Goal: Task Accomplishment & Management: Manage account settings

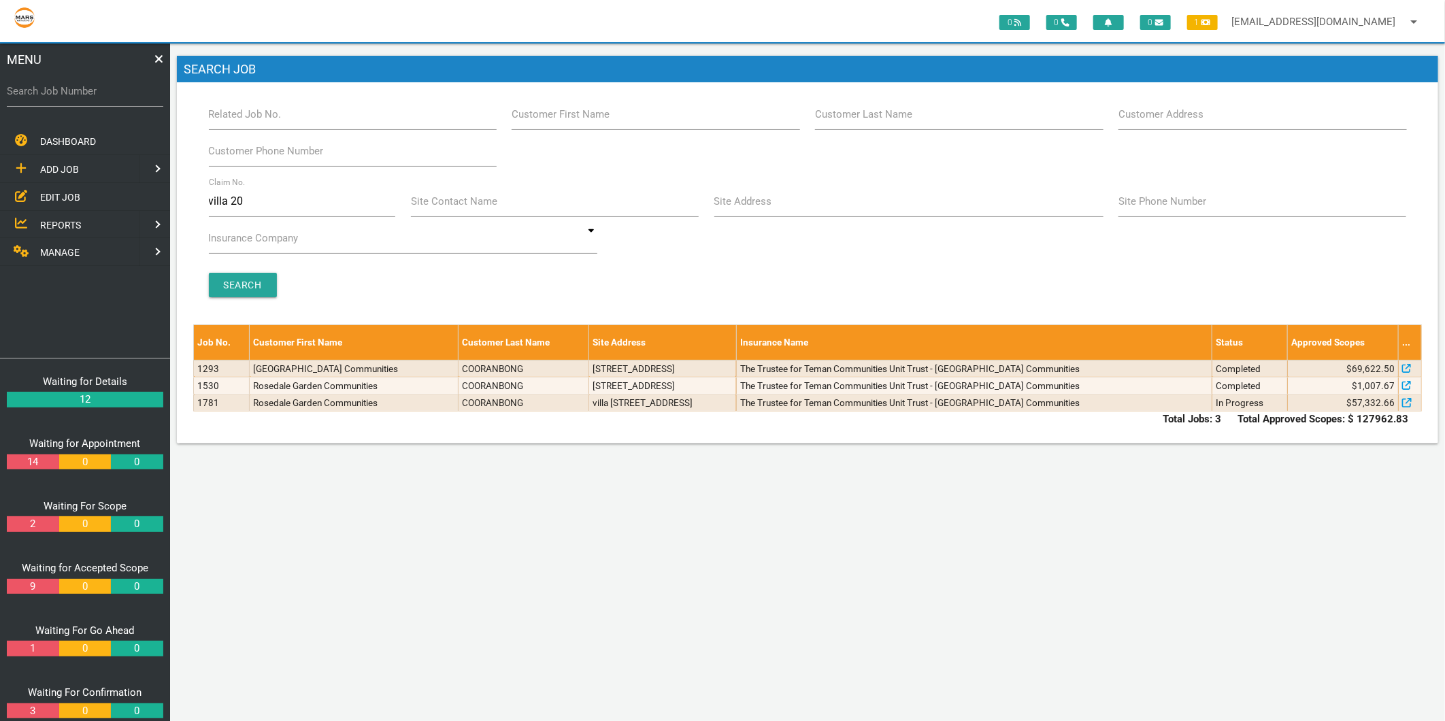
click at [37, 97] on label "Search Job Number" at bounding box center [85, 92] width 156 height 16
click at [37, 97] on input "Search Job Number" at bounding box center [85, 90] width 156 height 31
type input "1743"
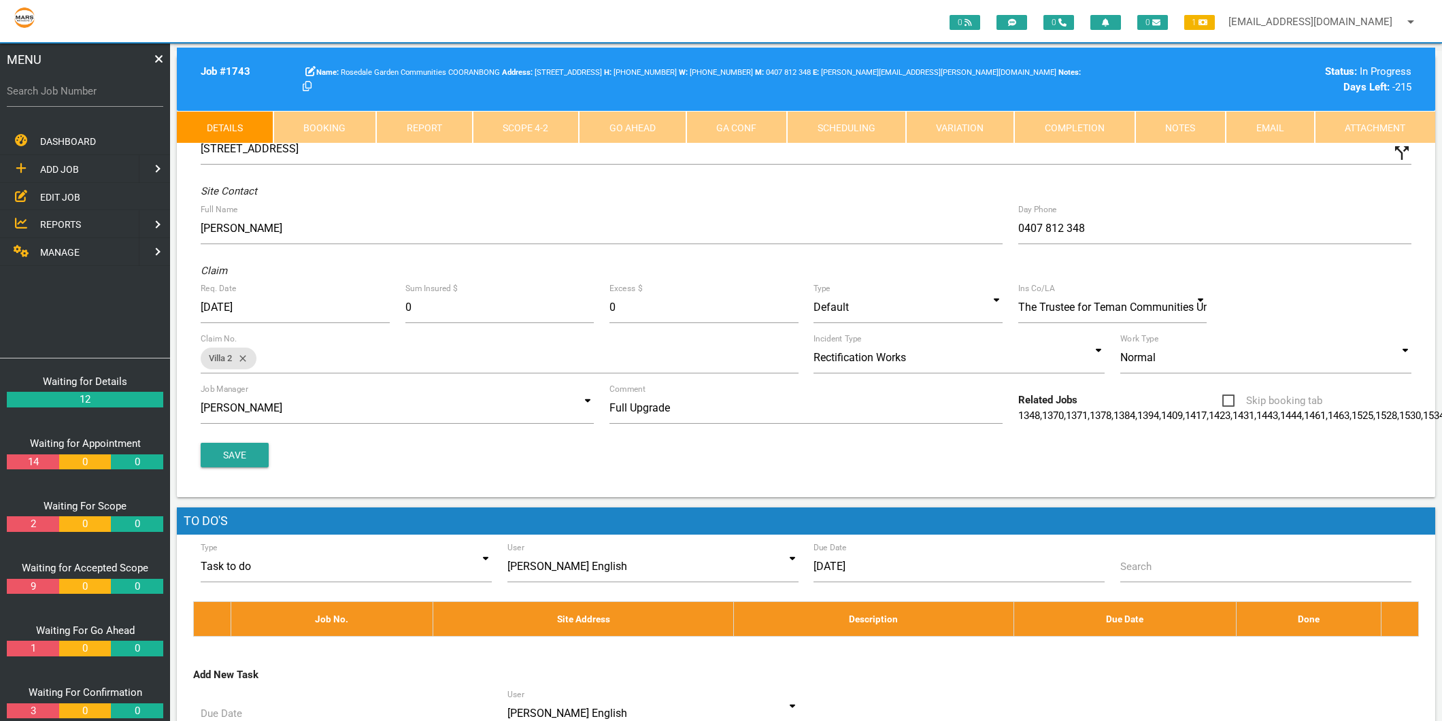
click at [473, 125] on link "Scope 4 - 2" at bounding box center [526, 127] width 107 height 33
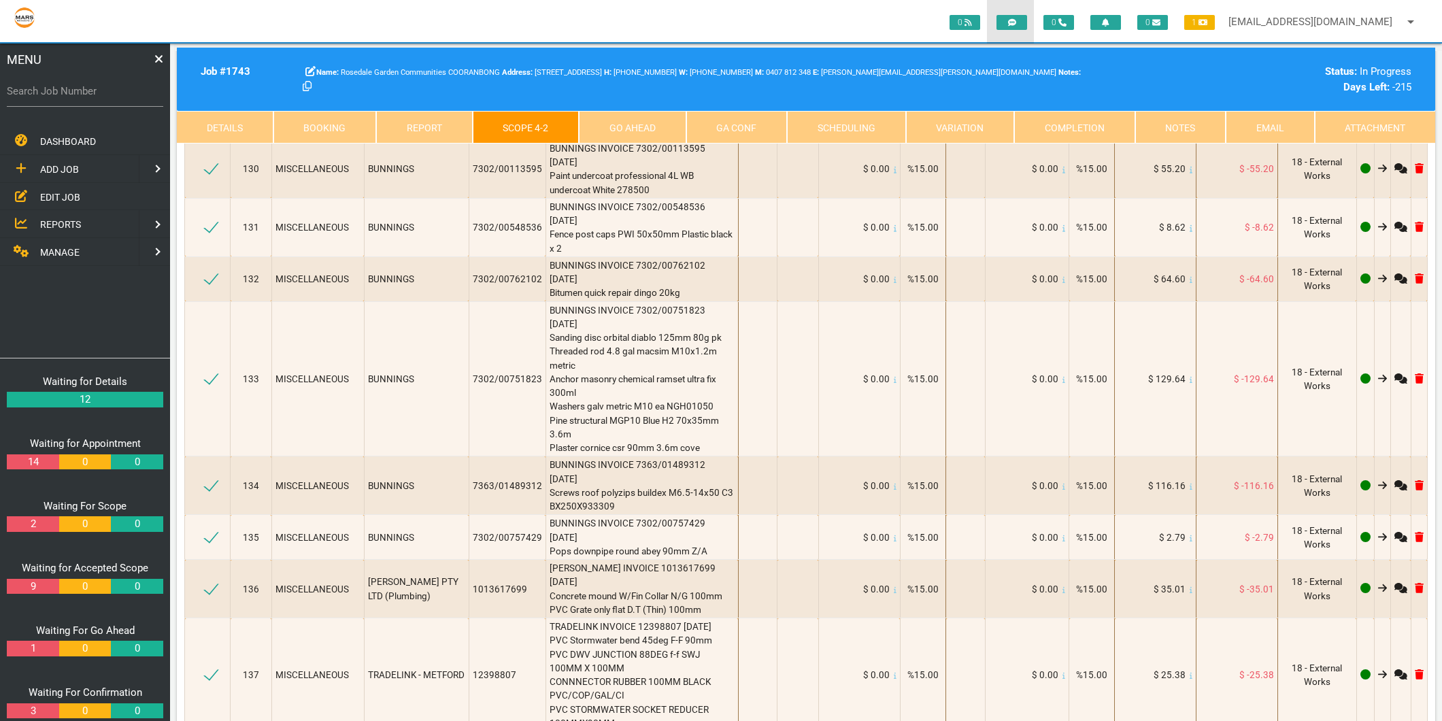
scroll to position [8212, 0]
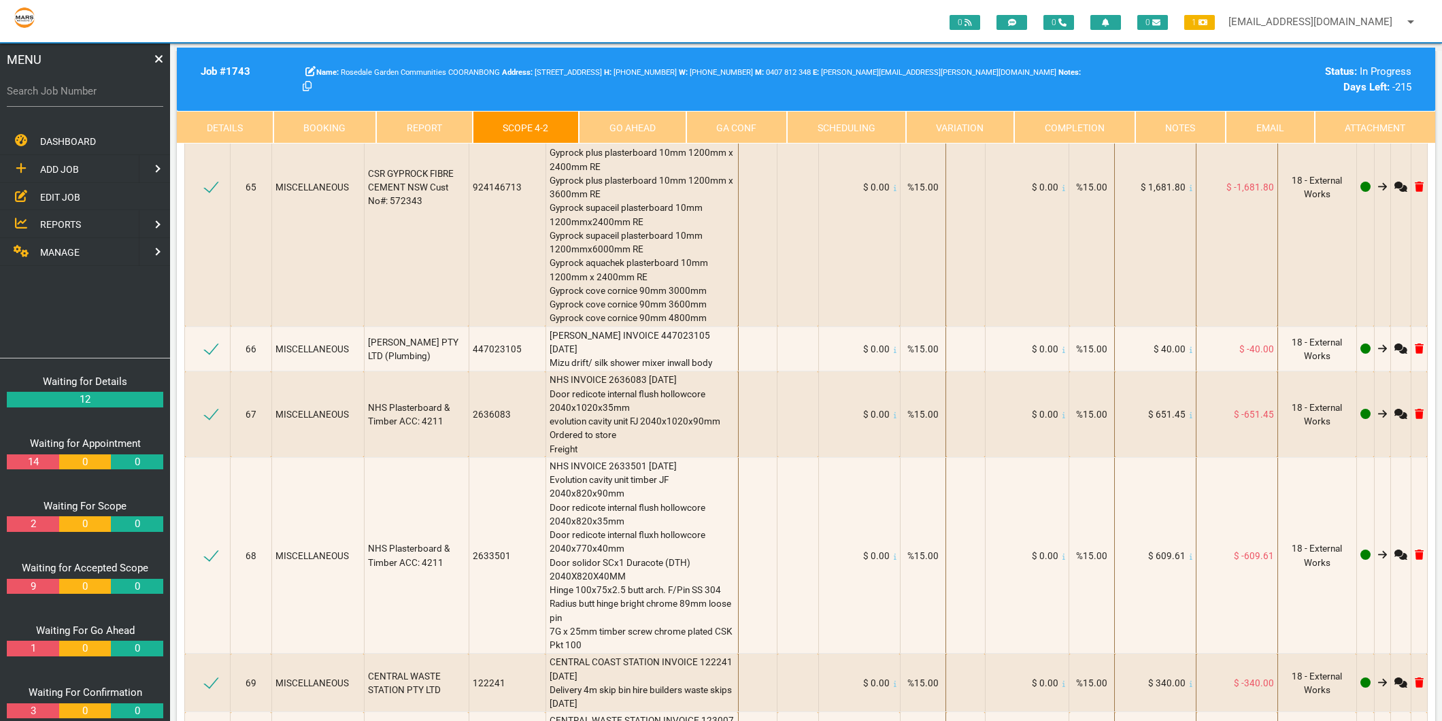
click at [56, 97] on label "Search Job Number" at bounding box center [85, 92] width 156 height 16
click at [56, 97] on input "Search Job Number" at bounding box center [85, 90] width 156 height 31
type input "1775"
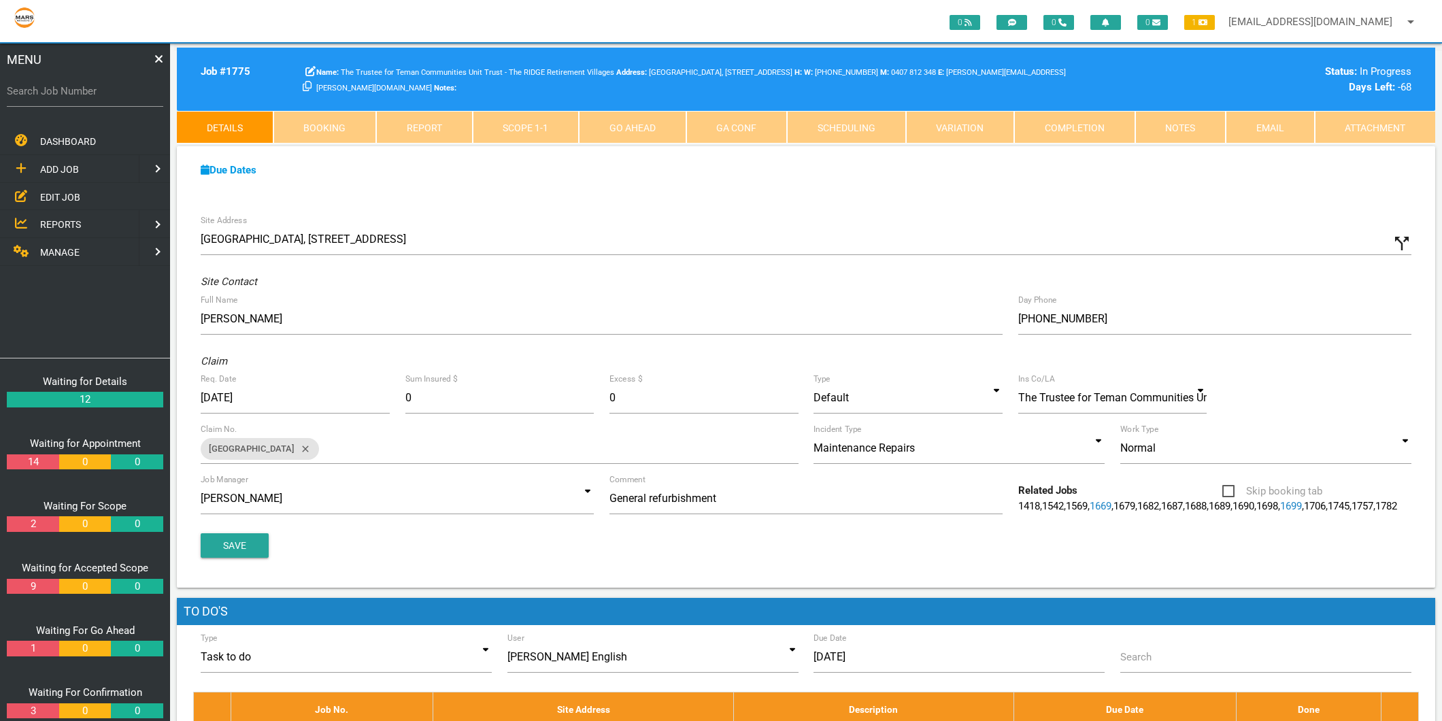
click at [508, 120] on link "Scope 1 - 1" at bounding box center [526, 127] width 107 height 33
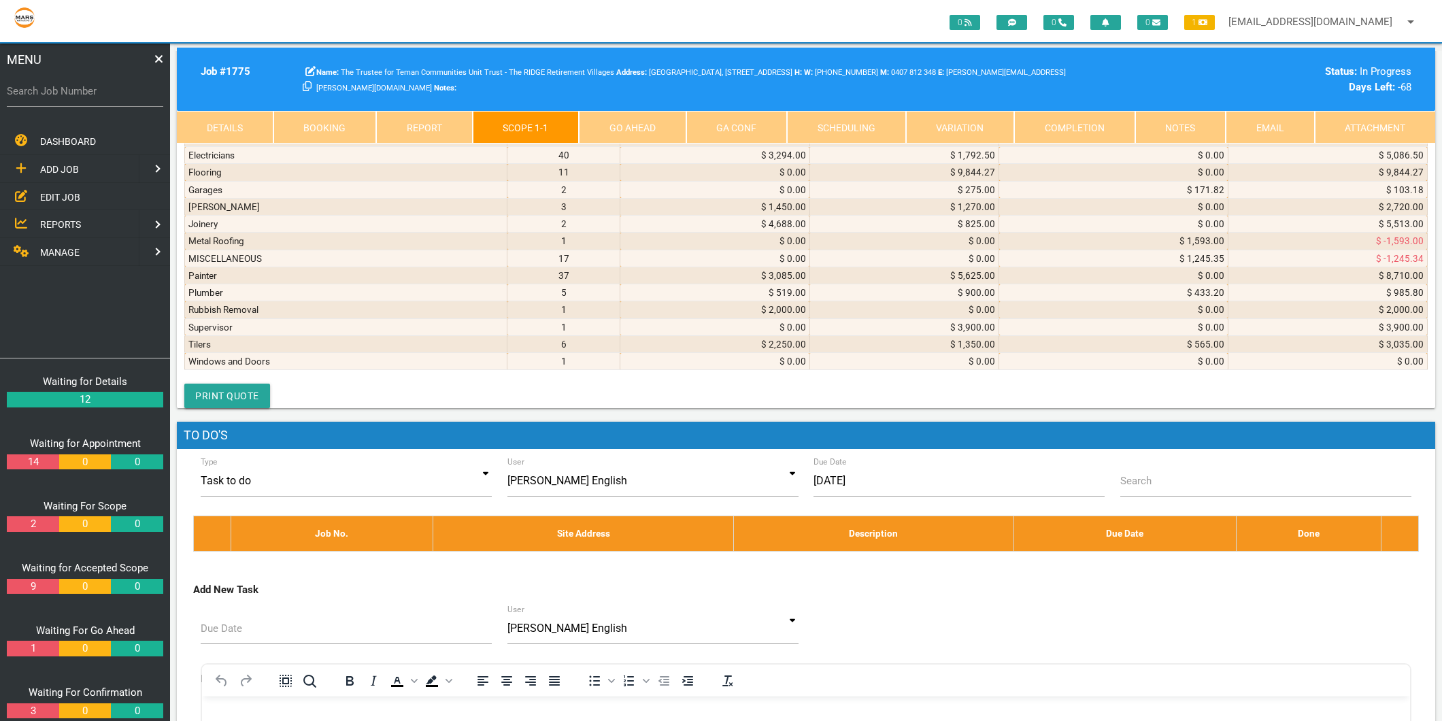
scroll to position [7028, 0]
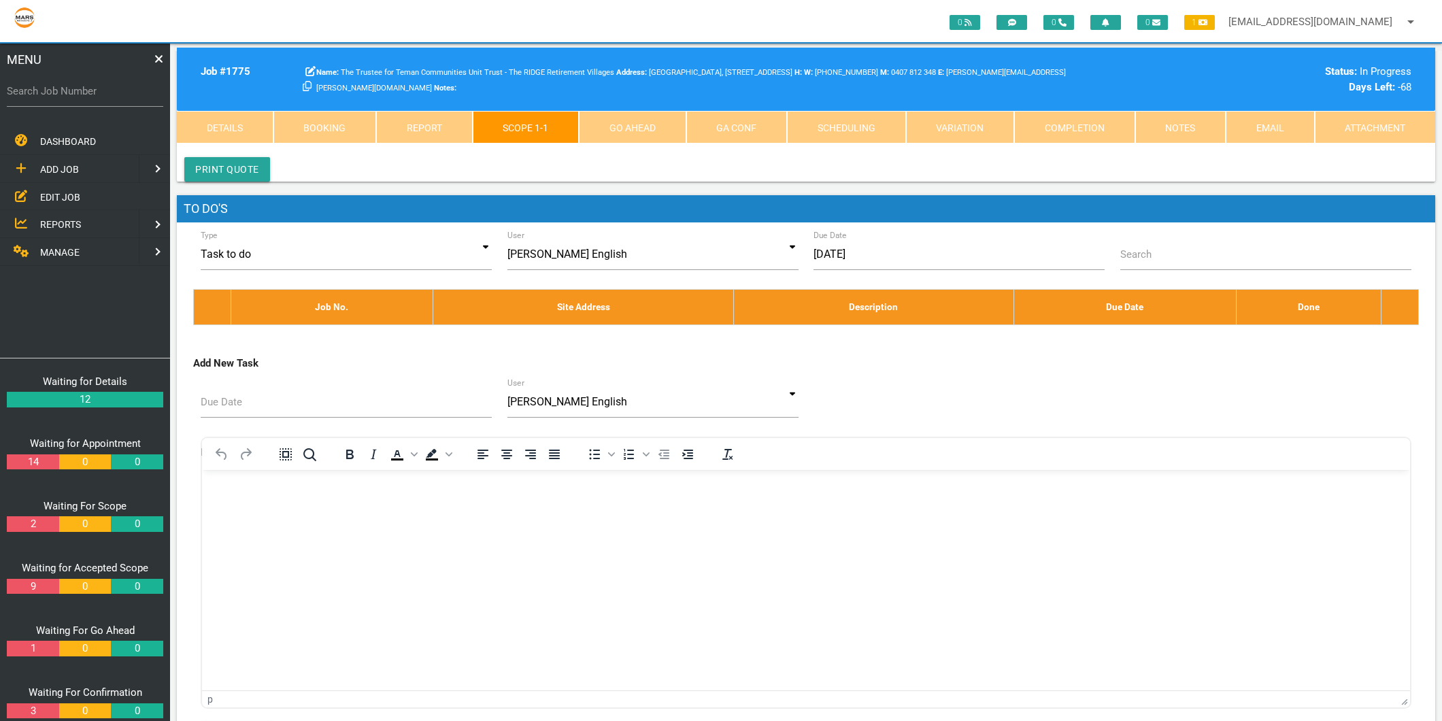
click at [48, 247] on span "MANAGE" at bounding box center [59, 252] width 39 height 11
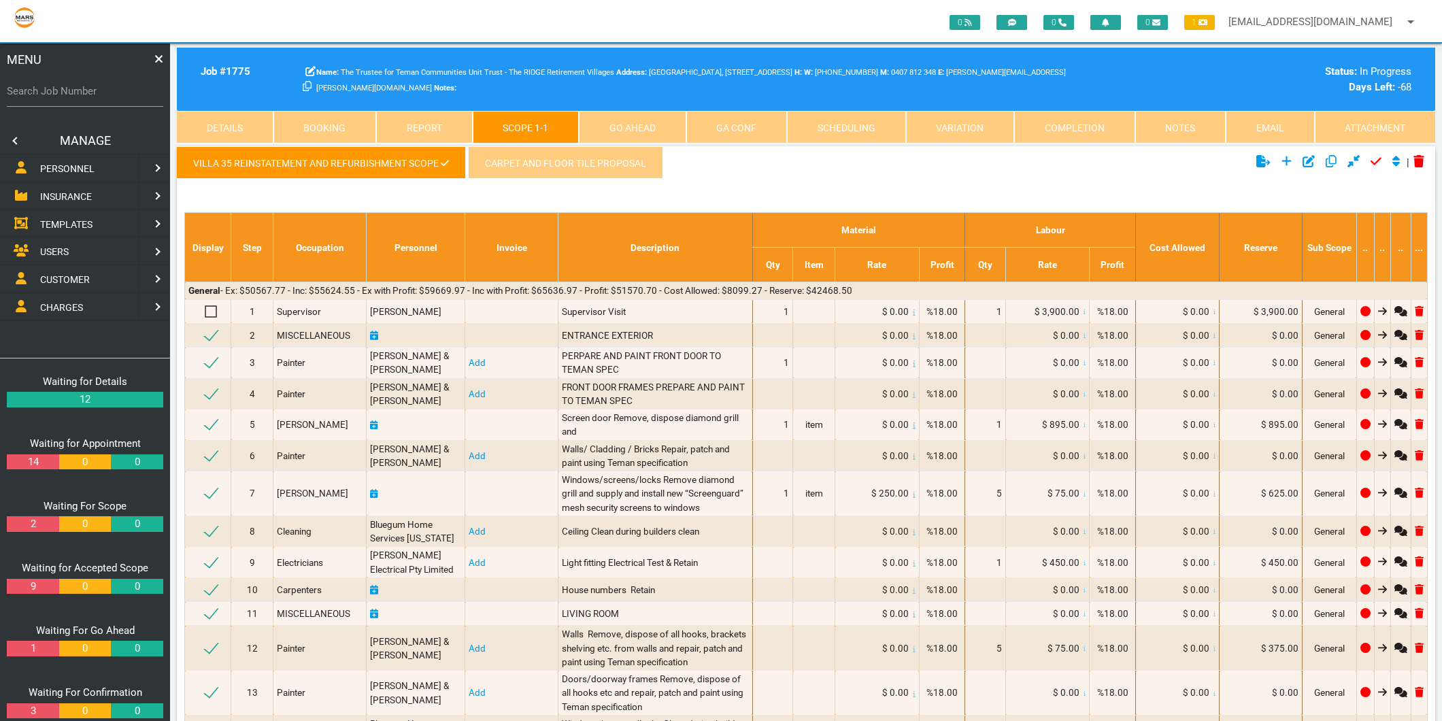
click at [69, 164] on span "PERSONNEL" at bounding box center [67, 168] width 54 height 11
click at [69, 195] on span "EDIT PERSONNEL" at bounding box center [78, 196] width 76 height 11
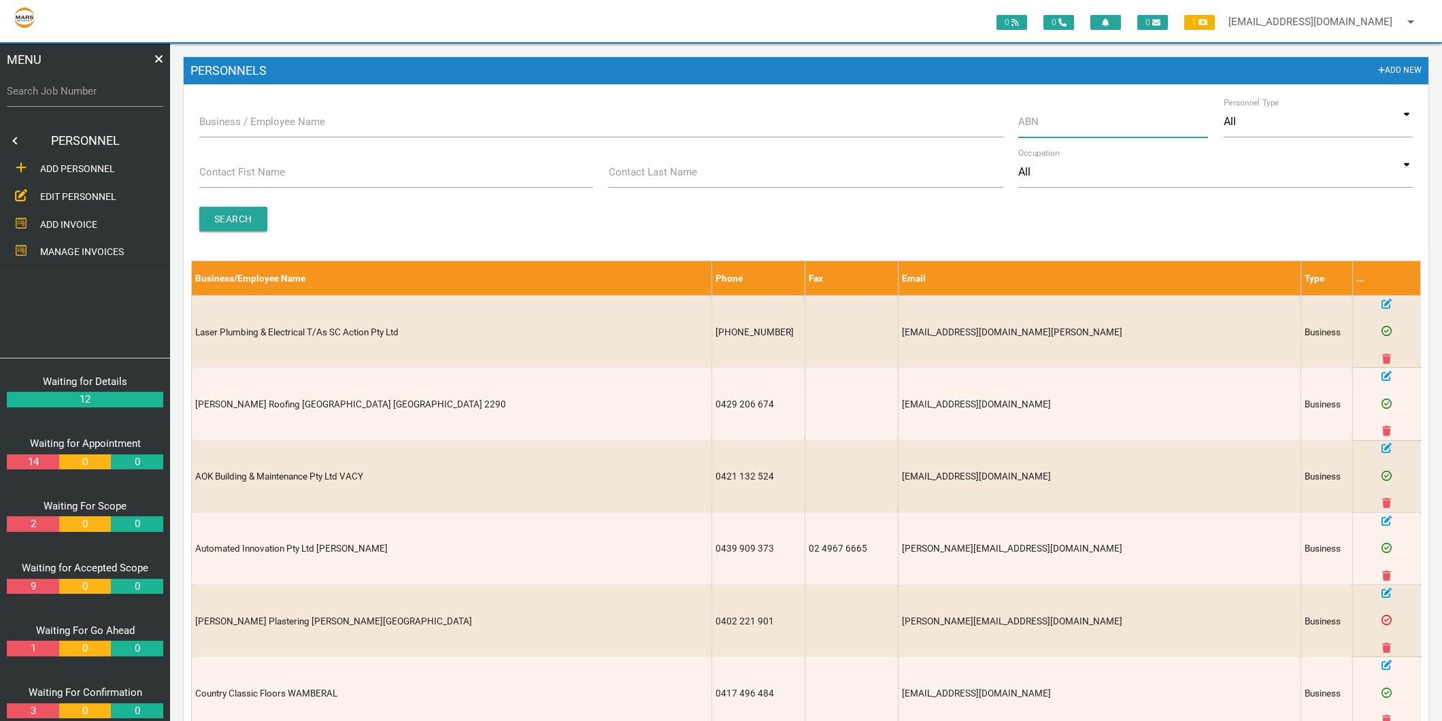
click at [1065, 112] on input "ABN" at bounding box center [1113, 121] width 190 height 31
type input "76050054898"
click at [238, 214] on input "Search" at bounding box center [233, 219] width 68 height 24
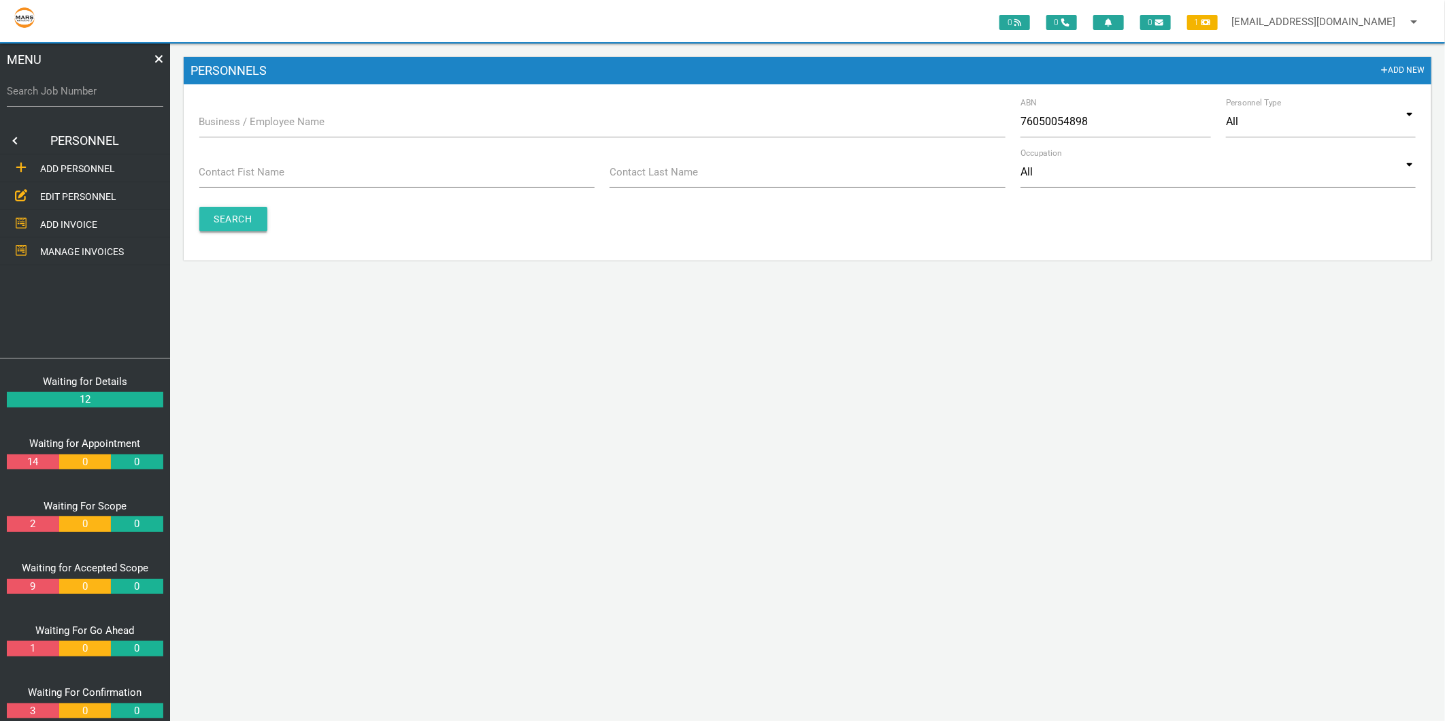
click at [238, 214] on input "Search" at bounding box center [233, 219] width 68 height 24
click at [101, 163] on span "ADD PERSONNEL" at bounding box center [77, 168] width 75 height 11
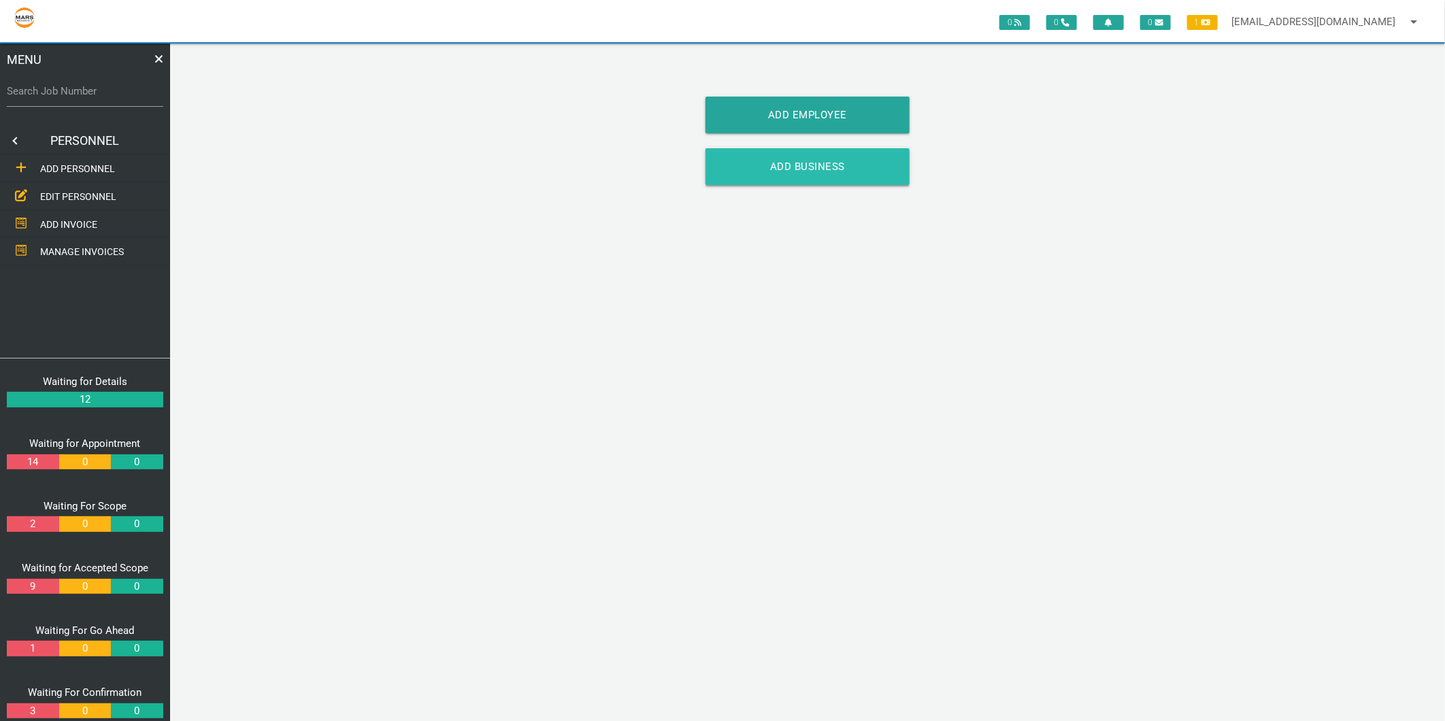
click at [779, 159] on link "Add Business" at bounding box center [807, 166] width 204 height 37
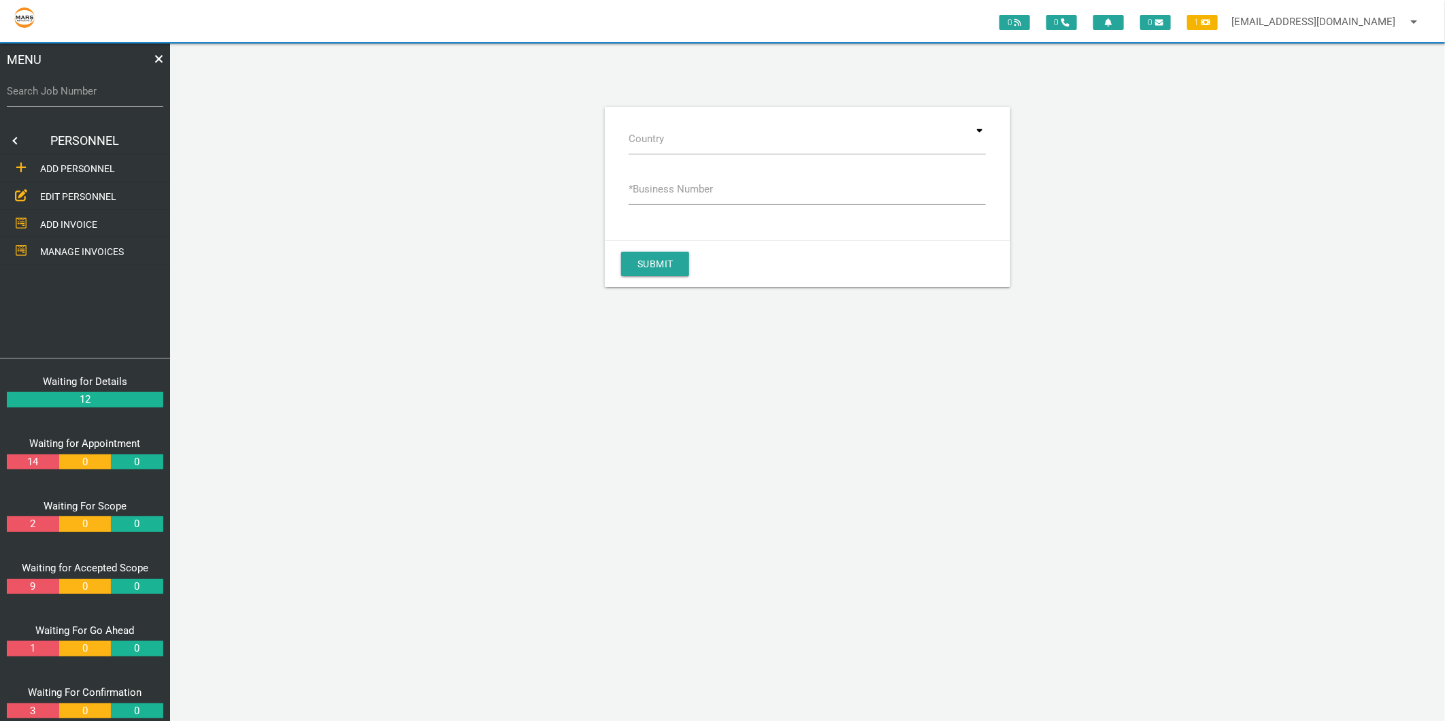
click at [681, 185] on label "* Business Number" at bounding box center [670, 190] width 84 height 16
click at [681, 185] on input "* Business Number" at bounding box center [806, 188] width 357 height 31
type input "76050054898"
click at [658, 268] on button "Submit" at bounding box center [655, 264] width 68 height 24
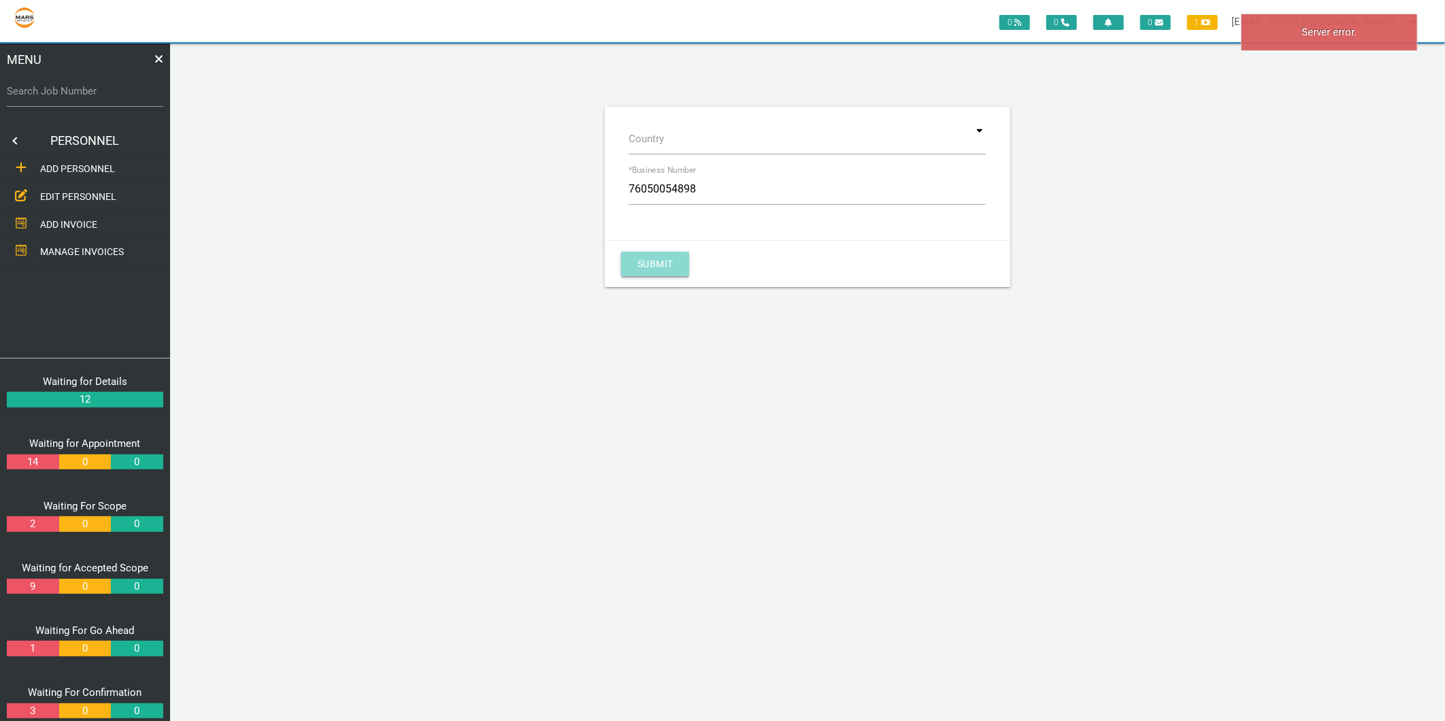
click at [658, 268] on button "Submit" at bounding box center [655, 264] width 68 height 24
click at [658, 276] on div "Submit" at bounding box center [807, 263] width 405 height 47
click at [658, 264] on button "Submit" at bounding box center [655, 264] width 68 height 24
click at [661, 252] on button "Submit" at bounding box center [655, 264] width 68 height 24
click at [637, 259] on button "Submit" at bounding box center [655, 264] width 68 height 24
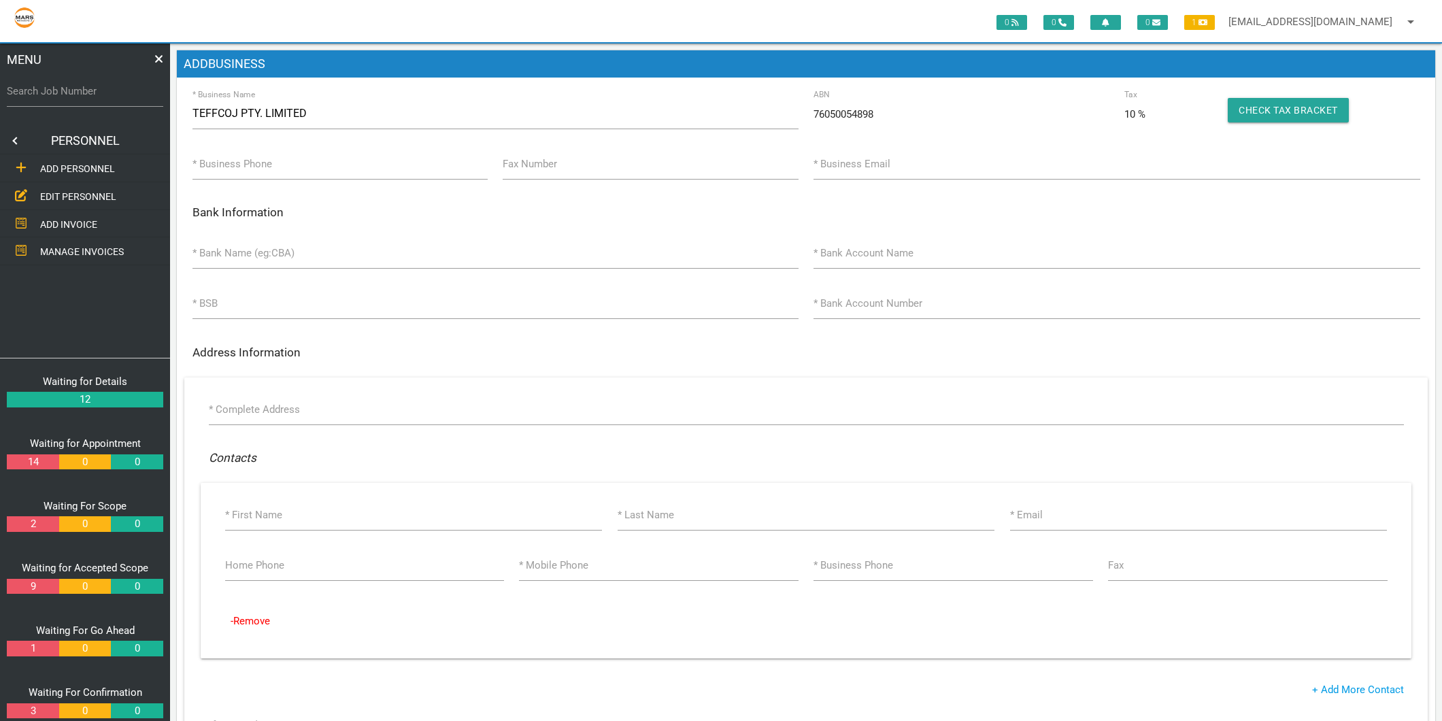
click at [212, 164] on label "* Business Phone" at bounding box center [232, 164] width 80 height 16
click at [212, 164] on input "* Business Phone" at bounding box center [339, 163] width 295 height 31
type input "[PHONE_NUMBER]"
click at [892, 162] on input "* Business Email" at bounding box center [1116, 163] width 606 height 31
type input "[EMAIL_ADDRESS][DOMAIN_NAME]"
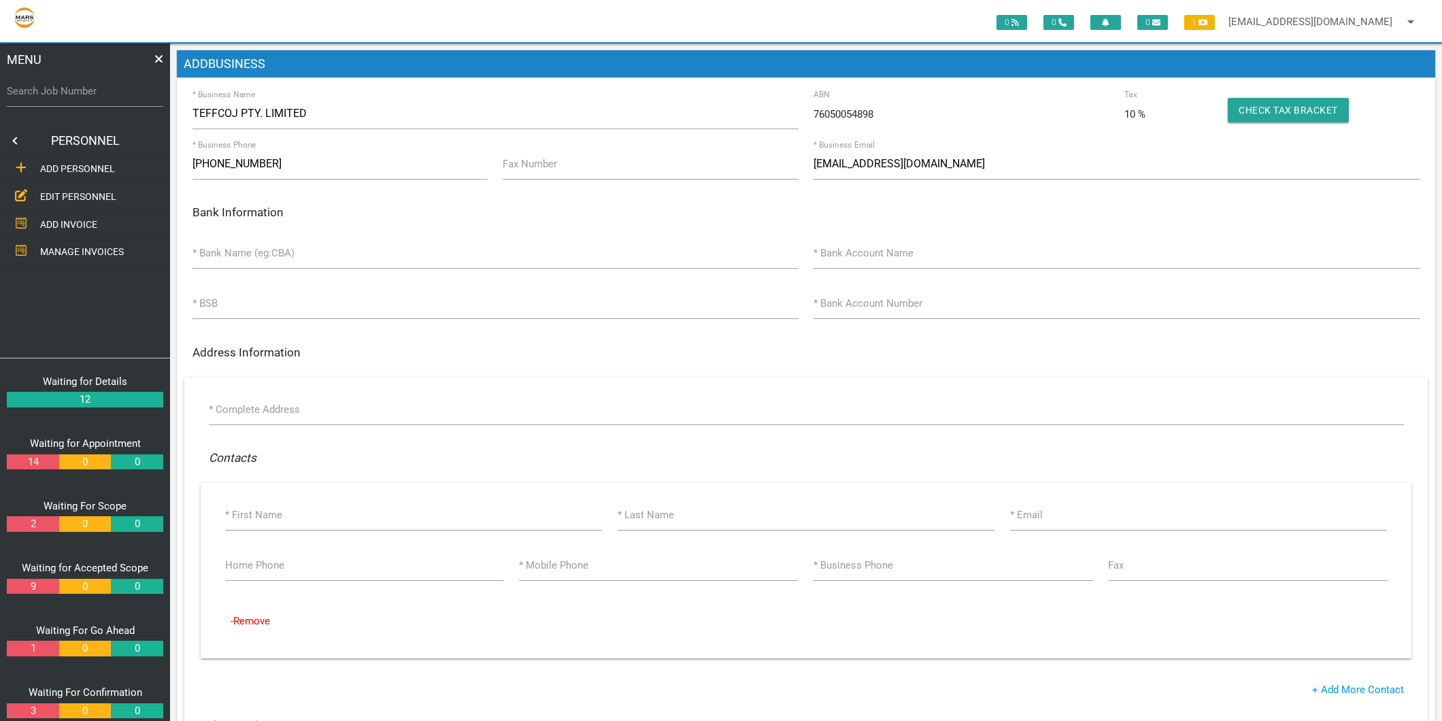
click at [264, 248] on label "* Bank Name (eg:CBA)" at bounding box center [243, 254] width 102 height 16
click at [264, 248] on input "* Bank Name (eg:CBA)" at bounding box center [495, 252] width 606 height 31
type input "Newcastle Permanent Building Society"
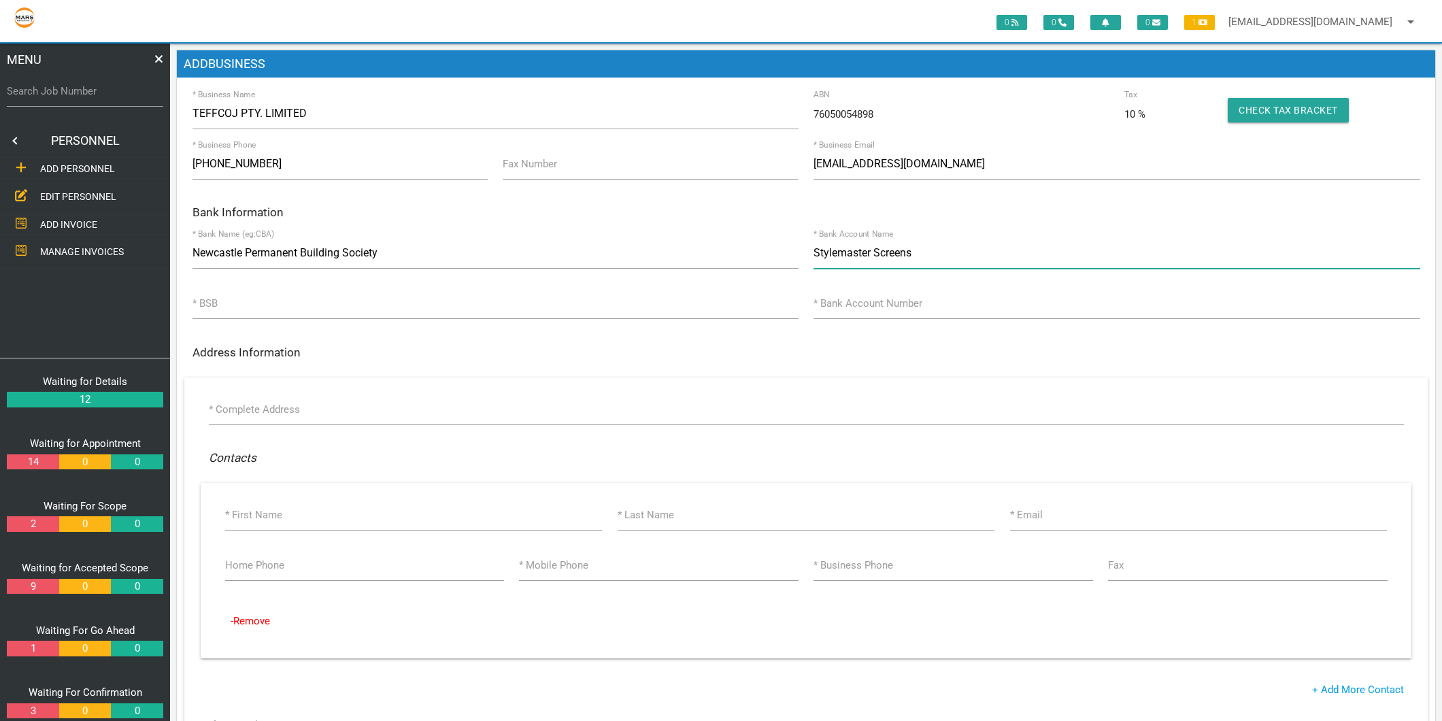
type input "Stylemaster Screens"
click at [205, 301] on label "* BSB" at bounding box center [204, 304] width 25 height 16
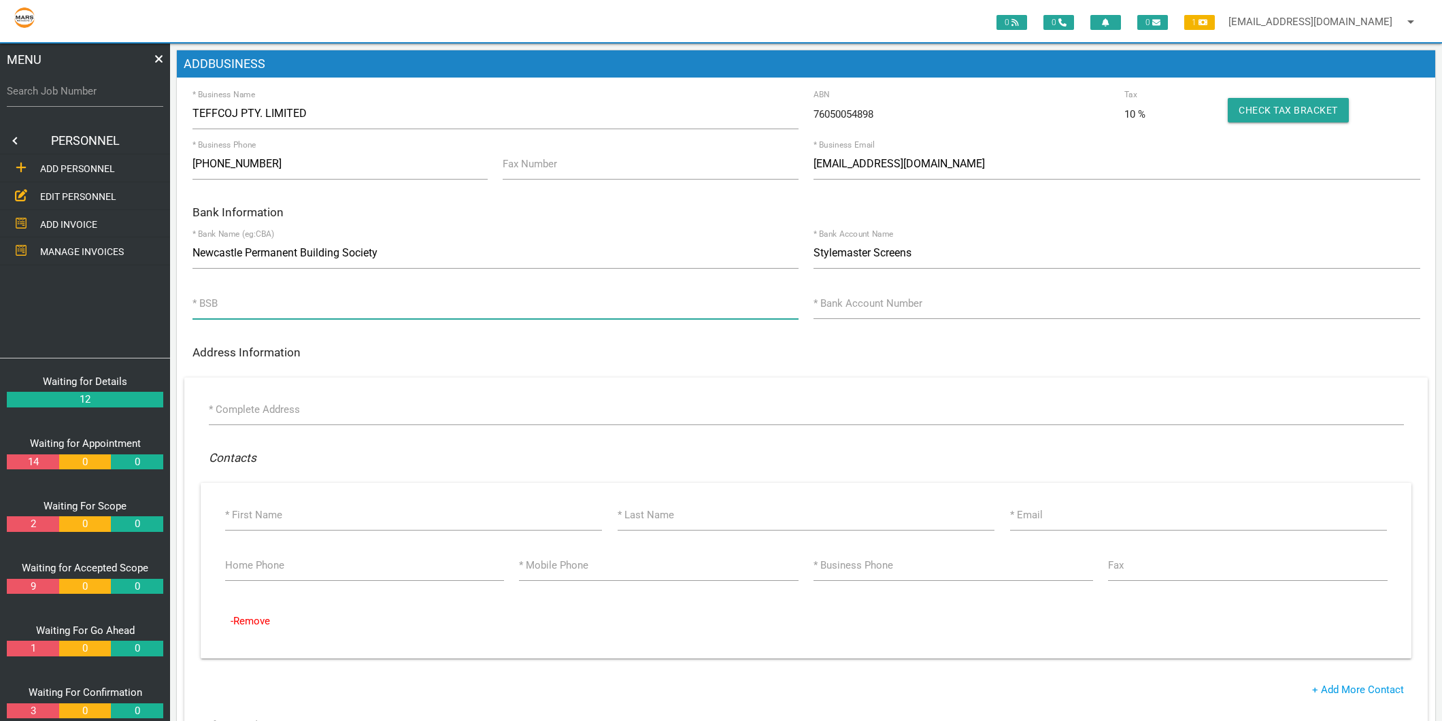
click at [205, 301] on input "* BSB" at bounding box center [495, 303] width 606 height 31
type input "650300"
click at [887, 305] on label "* Bank Account Number" at bounding box center [867, 304] width 109 height 16
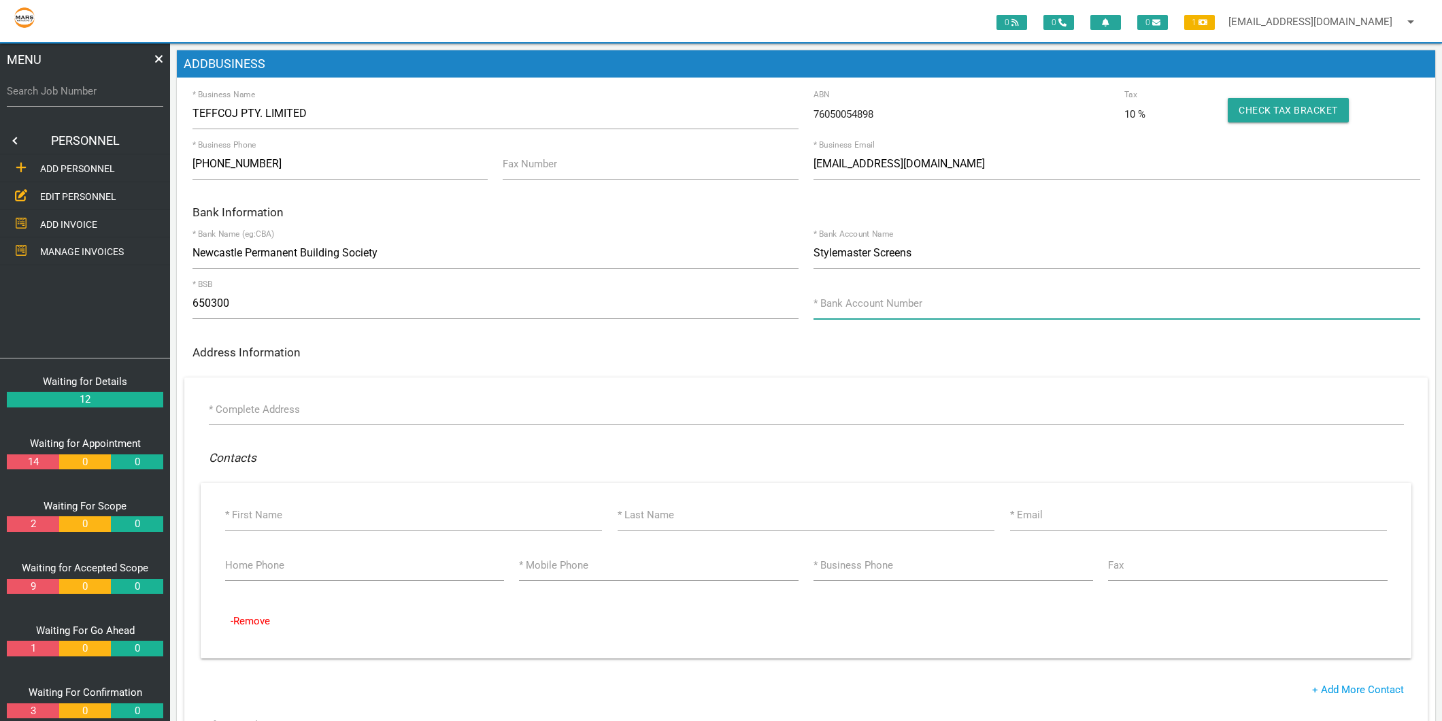
click at [887, 305] on input "* Bank Account Number" at bounding box center [1116, 303] width 606 height 31
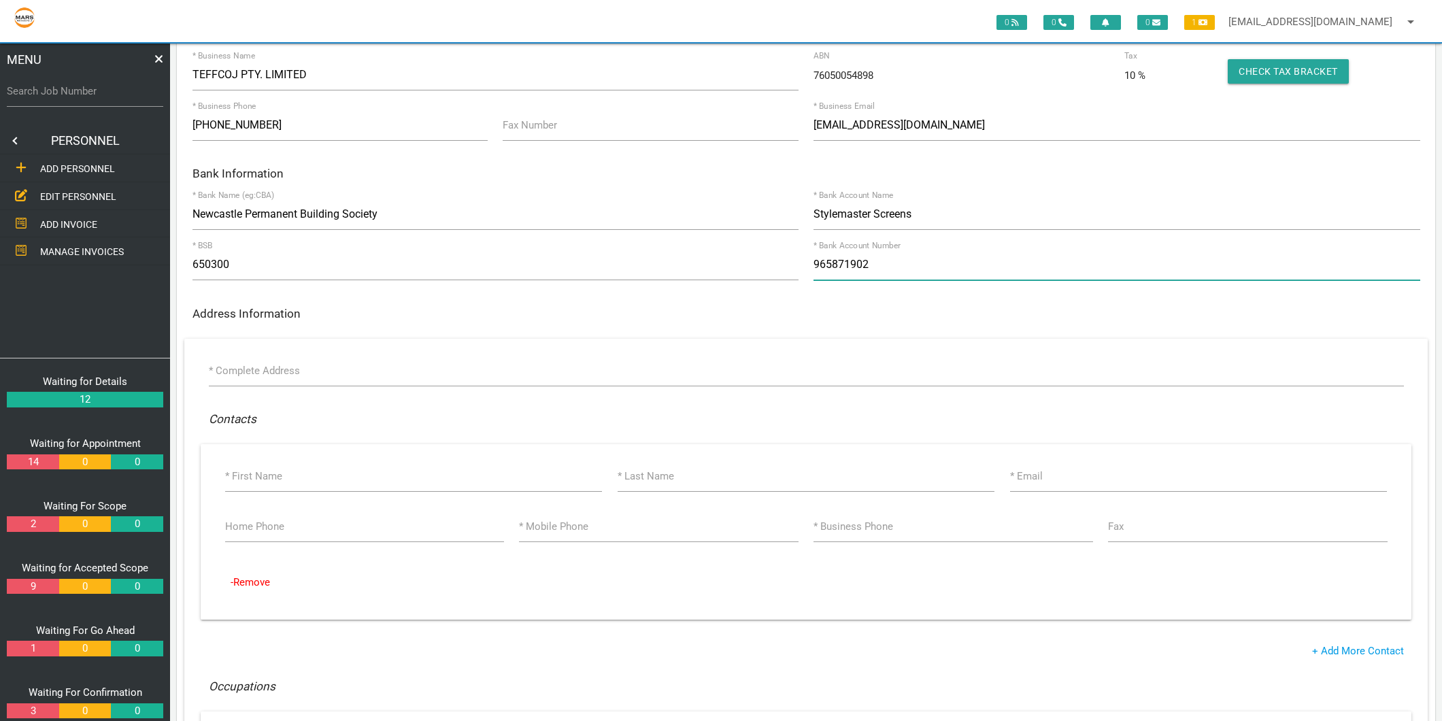
scroll to position [75, 0]
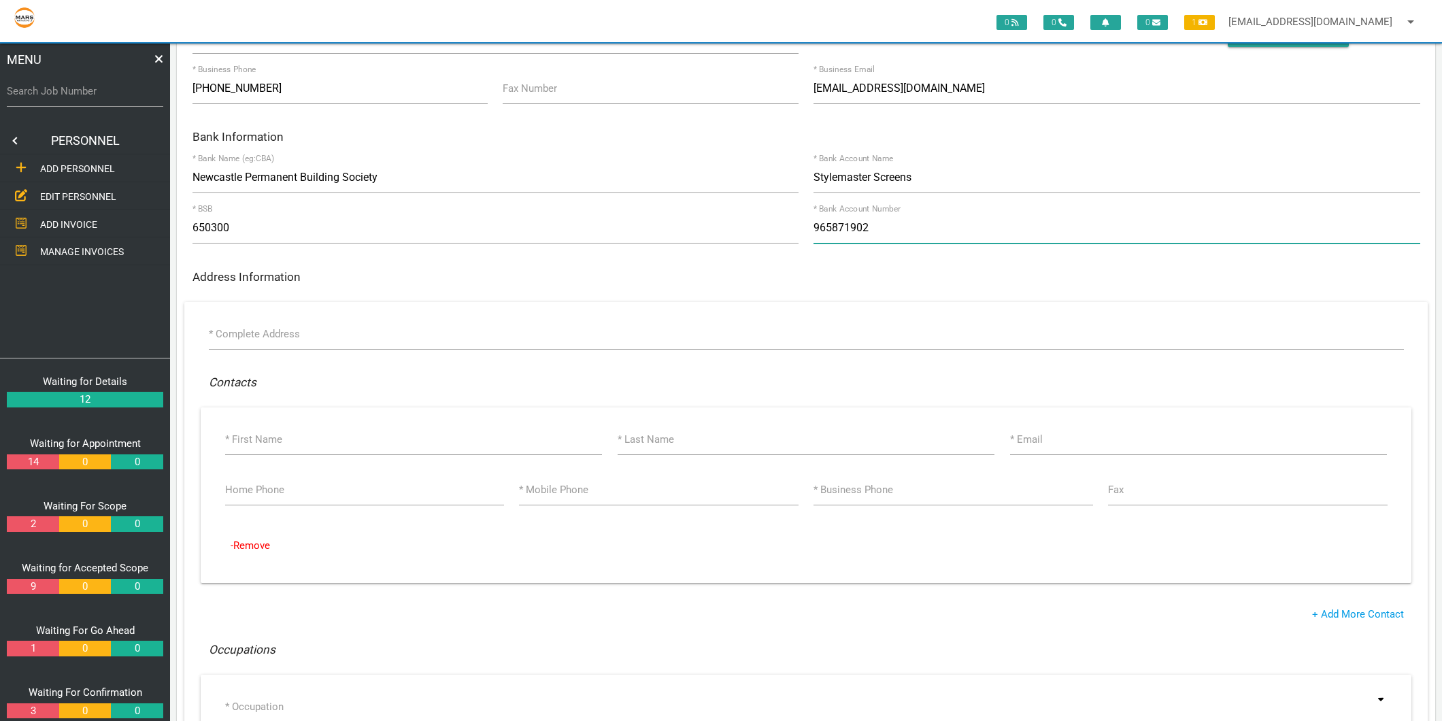
type input "965871902"
click at [230, 332] on label "* Complete Address" at bounding box center [254, 334] width 91 height 16
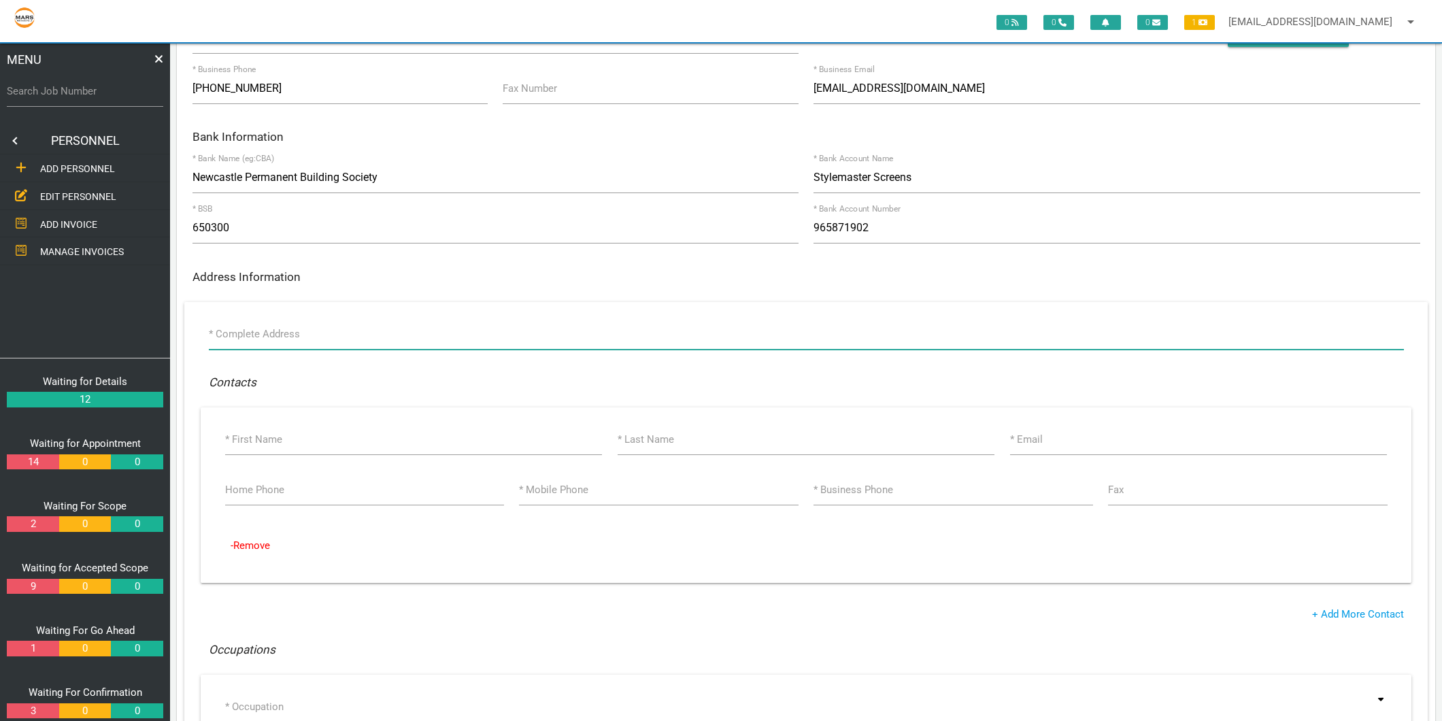
click at [230, 332] on input "* Complete Address" at bounding box center [806, 333] width 1195 height 31
click at [230, 335] on input "* Complete Address" at bounding box center [806, 333] width 1195 height 31
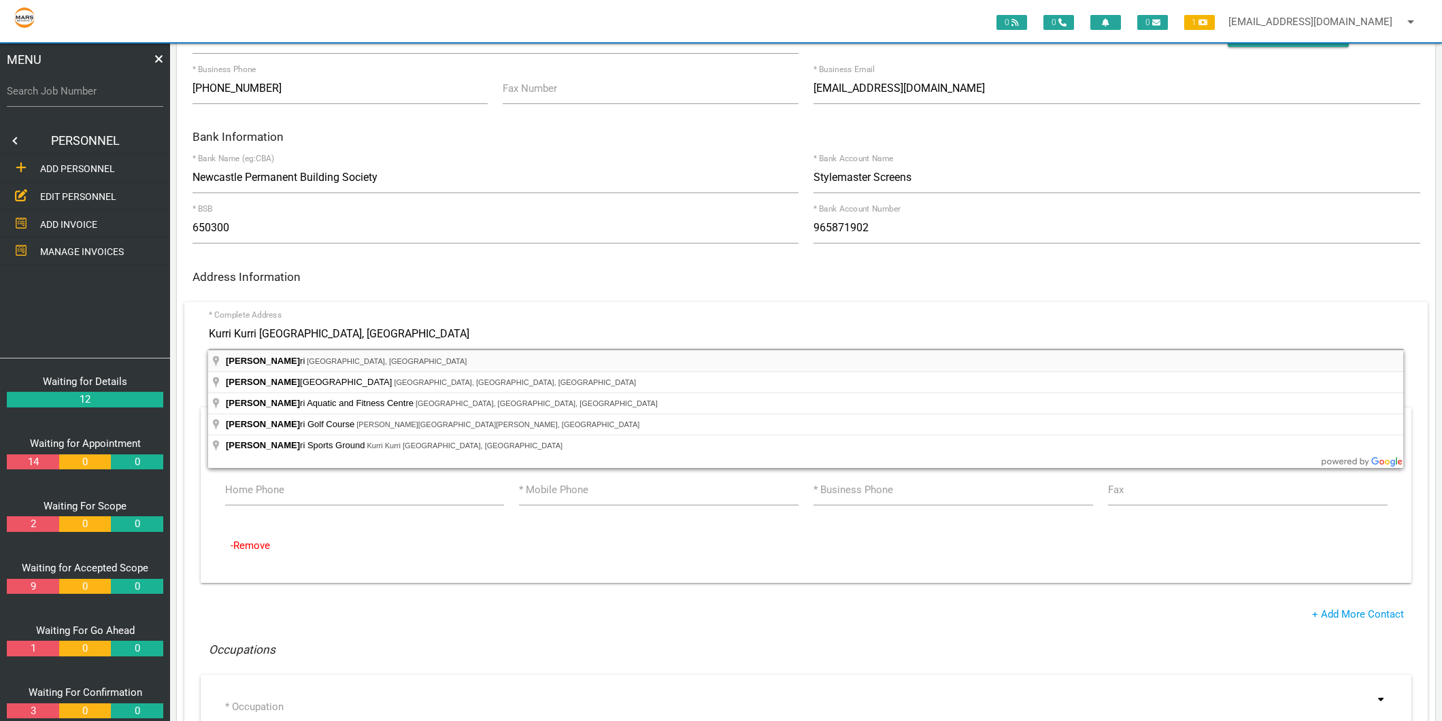
type input "[GEOGRAPHIC_DATA], [GEOGRAPHIC_DATA]"
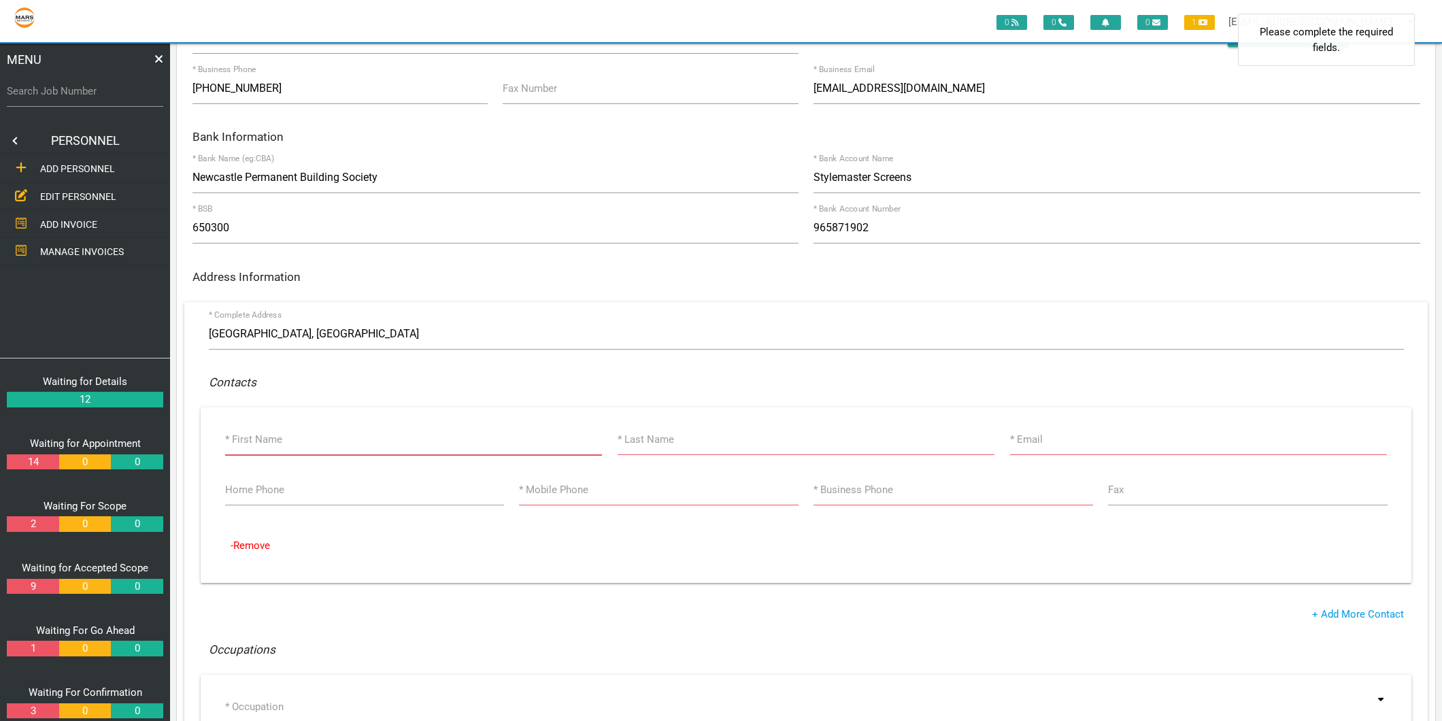
click at [257, 450] on input "* First Name" at bounding box center [413, 439] width 377 height 31
type input "Teffcoj P/L"
type input "Stylemaster"
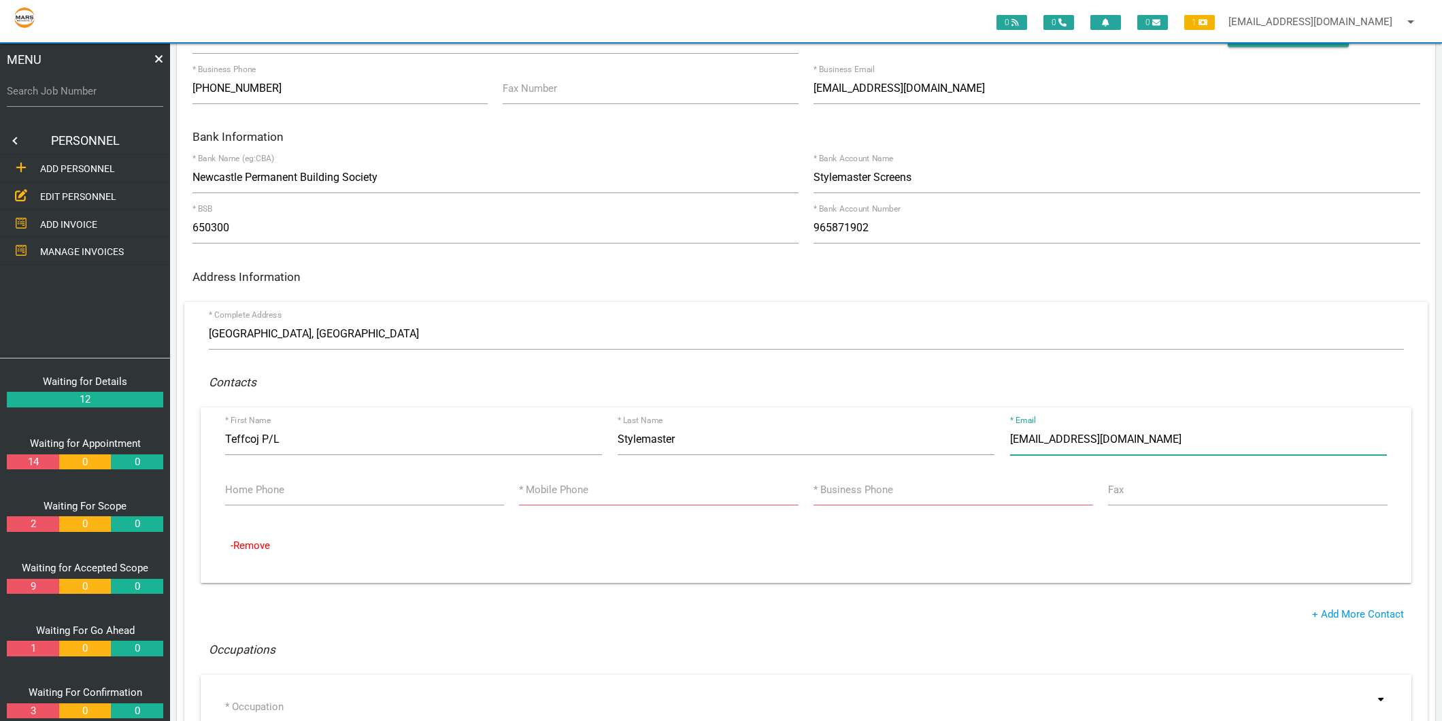
type input "[EMAIL_ADDRESS][DOMAIN_NAME]"
click at [658, 498] on input "* Mobile Phone" at bounding box center [658, 489] width 279 height 31
type input "0418 438 379"
click at [875, 499] on input "* Business Phone" at bounding box center [952, 489] width 279 height 31
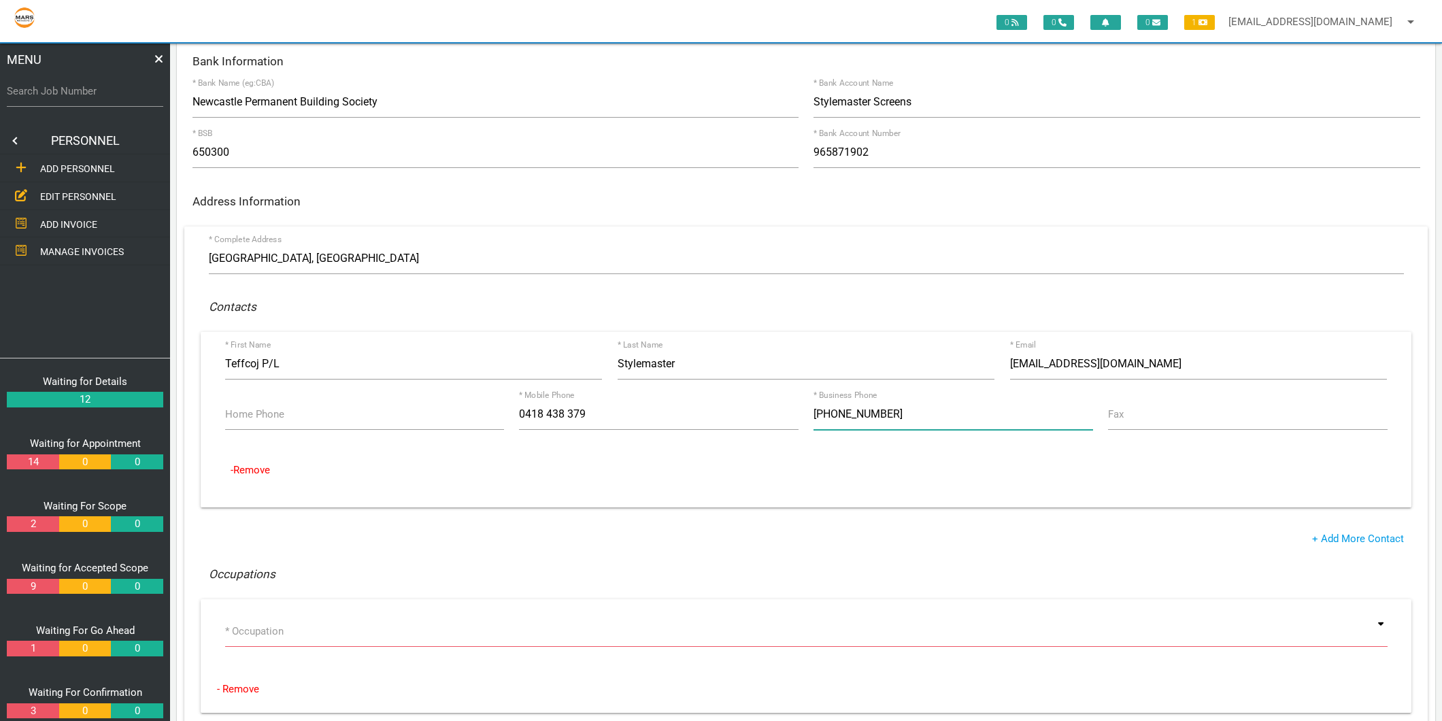
type input "[PHONE_NUMBER]"
click at [254, 630] on input at bounding box center [806, 631] width 1162 height 31
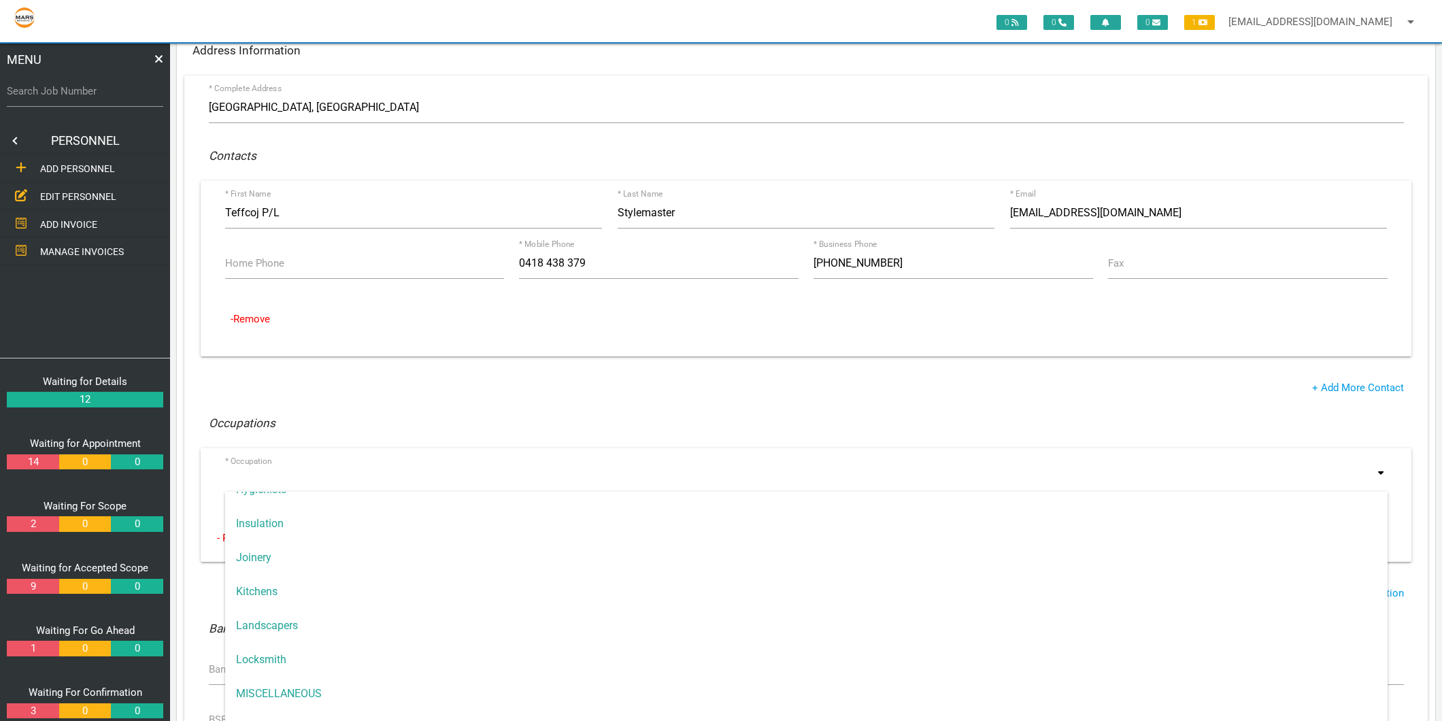
scroll to position [911, 0]
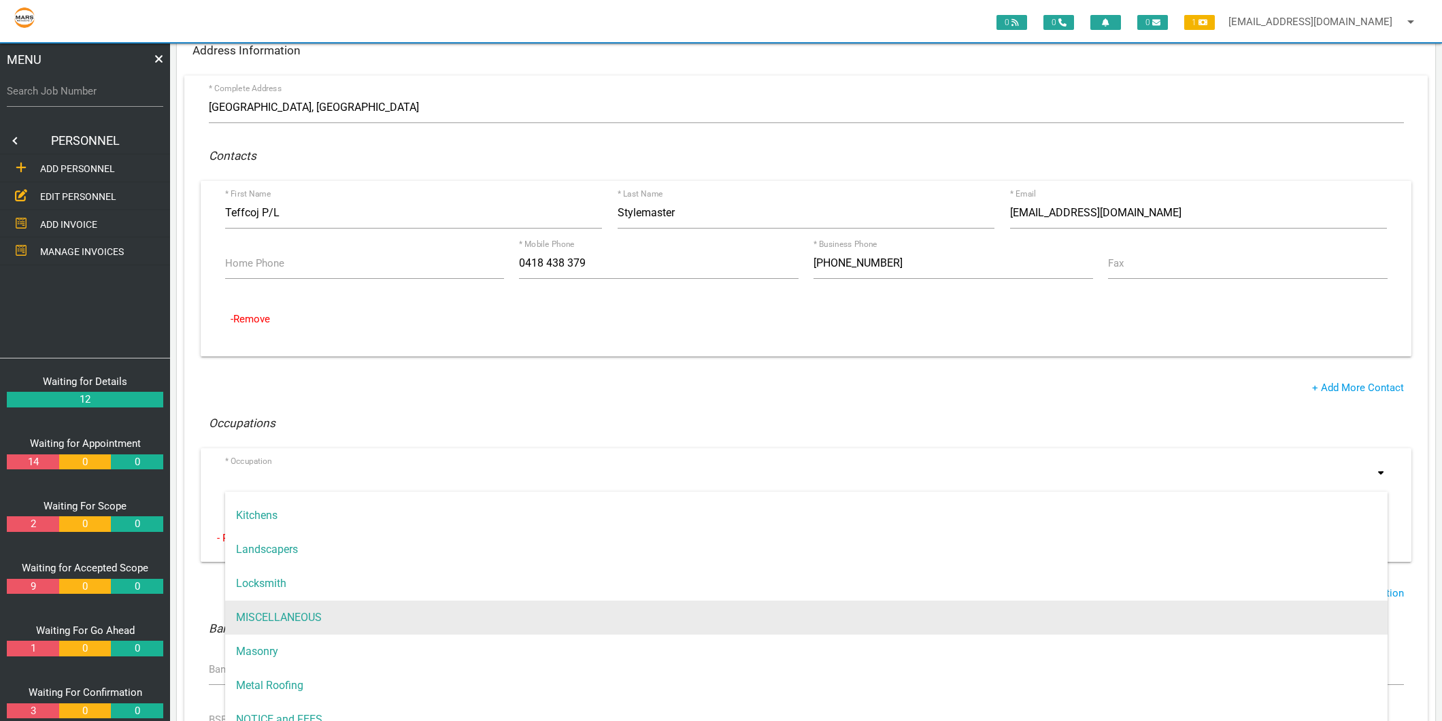
click at [290, 620] on span "MISCELLANEOUS" at bounding box center [806, 618] width 1162 height 34
type input "MISCELLANEOUS"
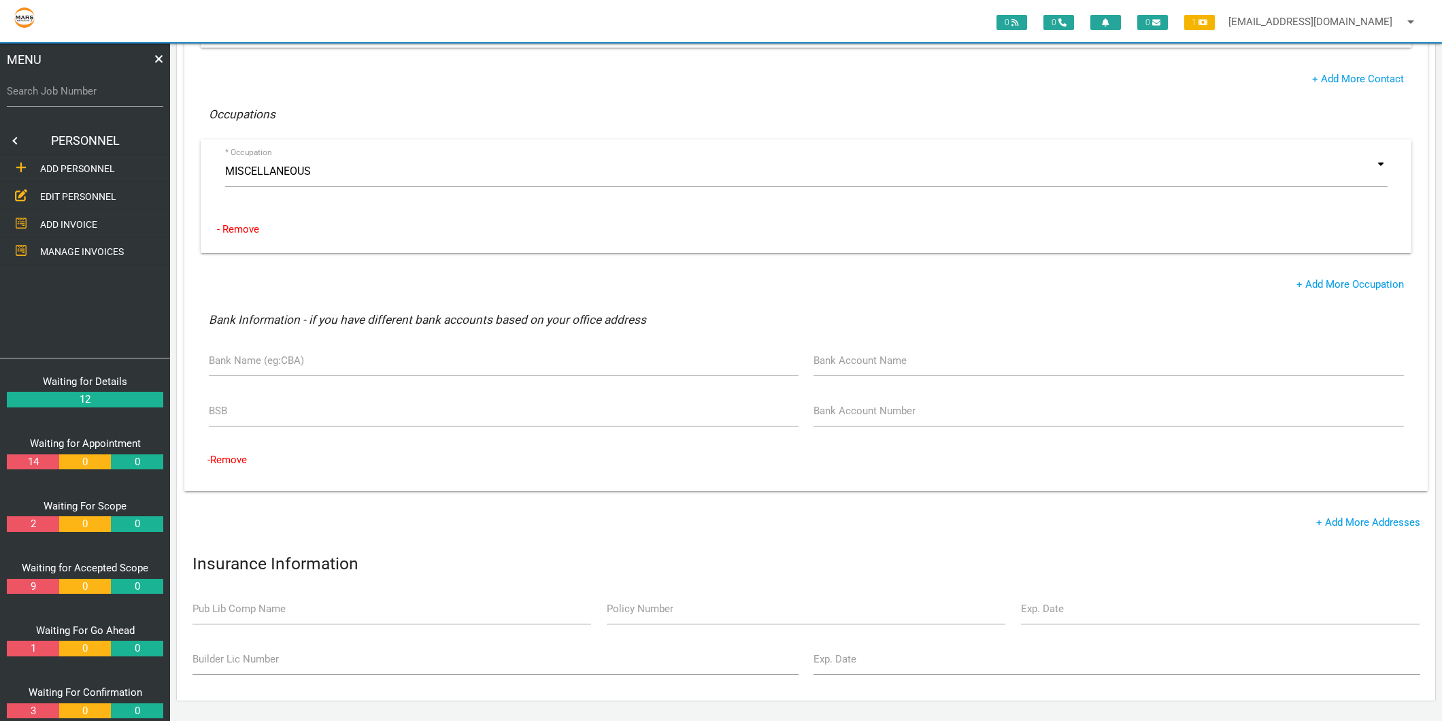
scroll to position [309, 0]
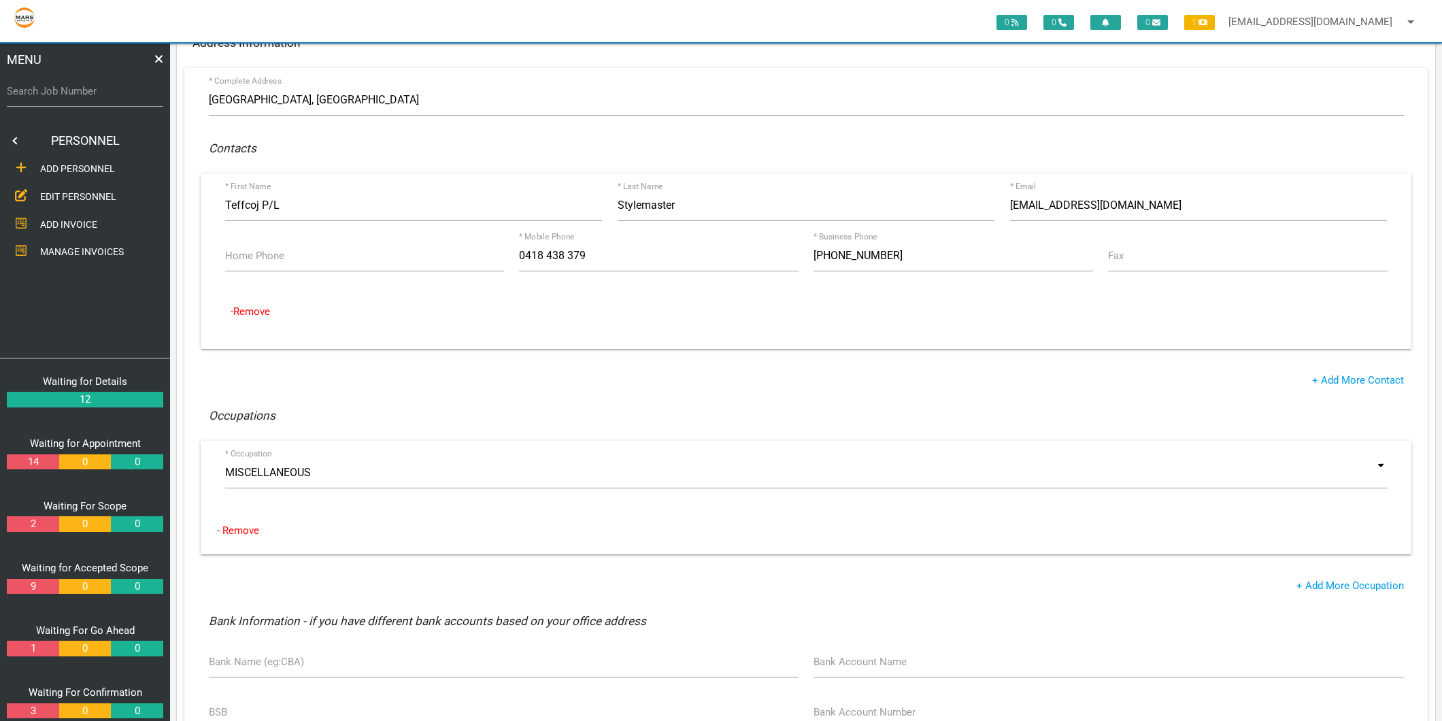
click at [333, 583] on div "+ Add More Occupation" at bounding box center [806, 586] width 1211 height 16
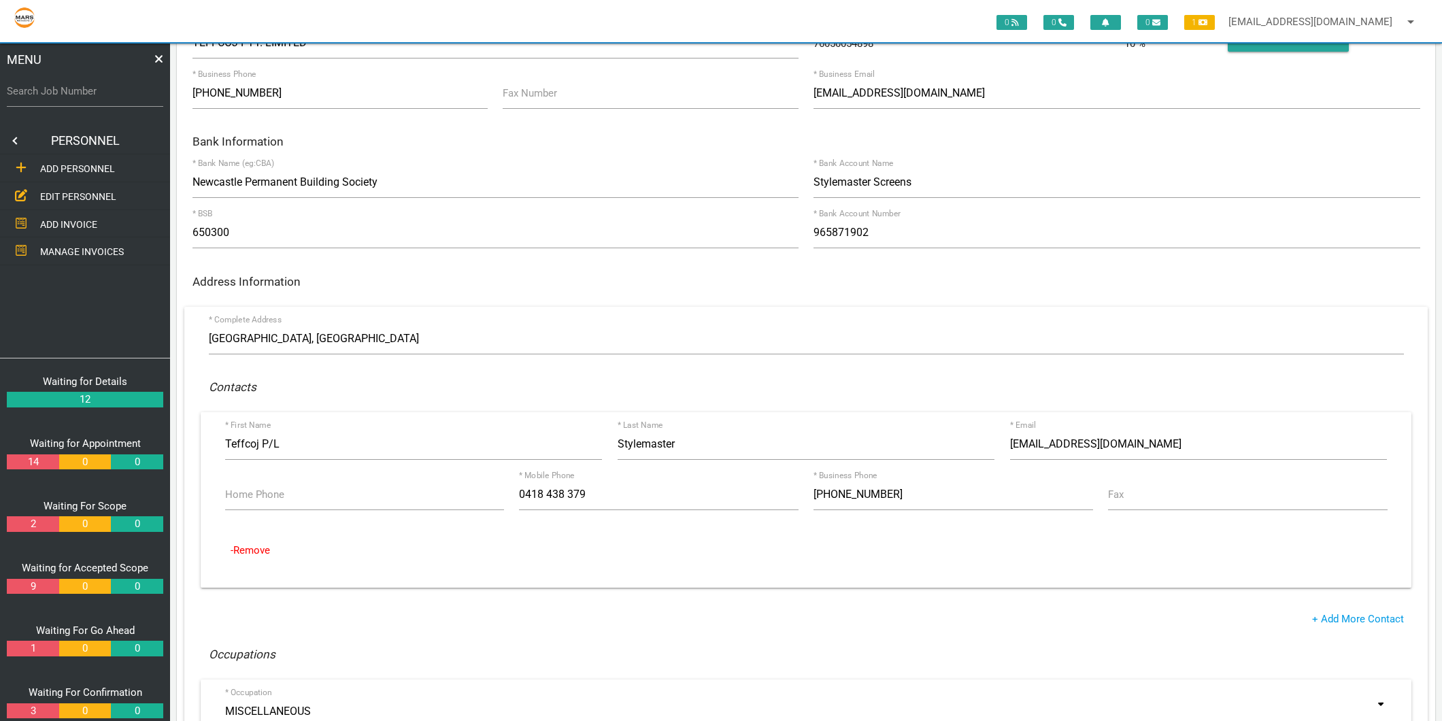
scroll to position [0, 0]
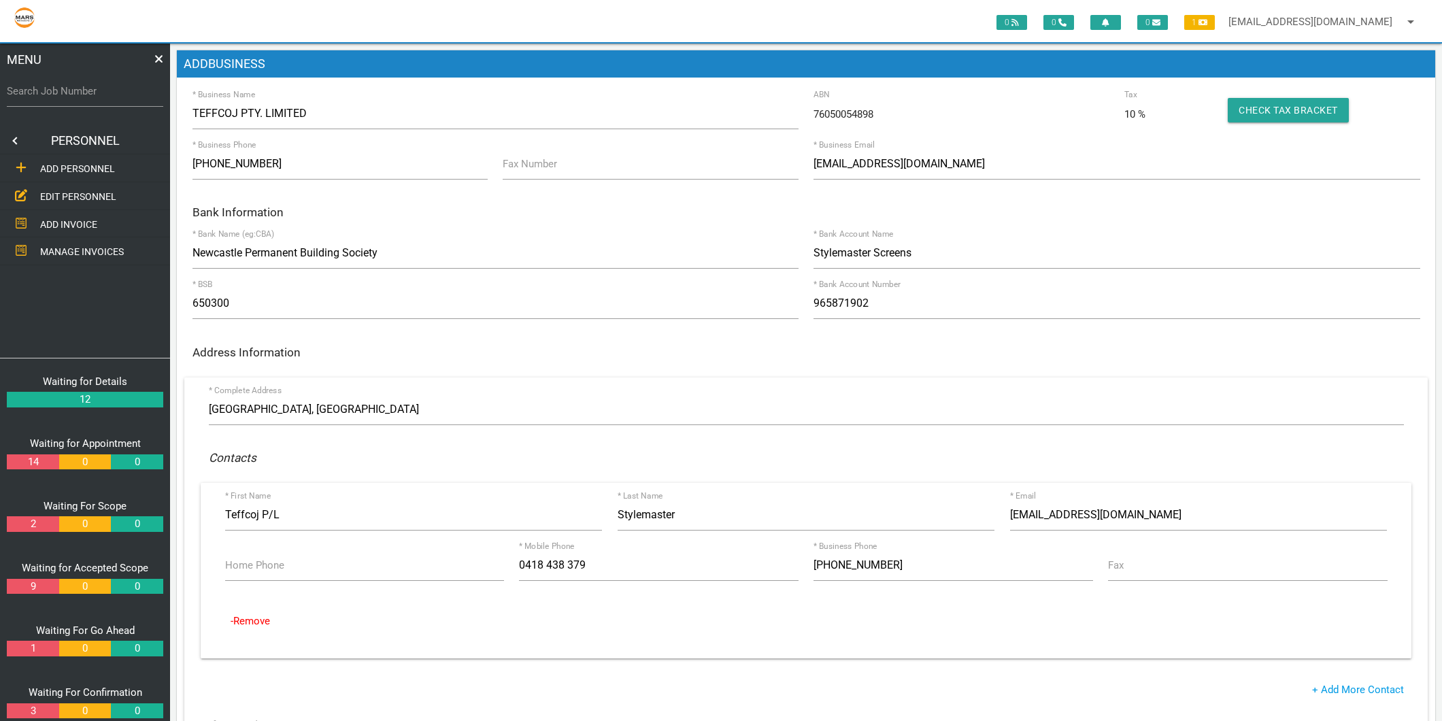
click at [942, 101] on div "76050054898 ABN" at bounding box center [961, 110] width 311 height 24
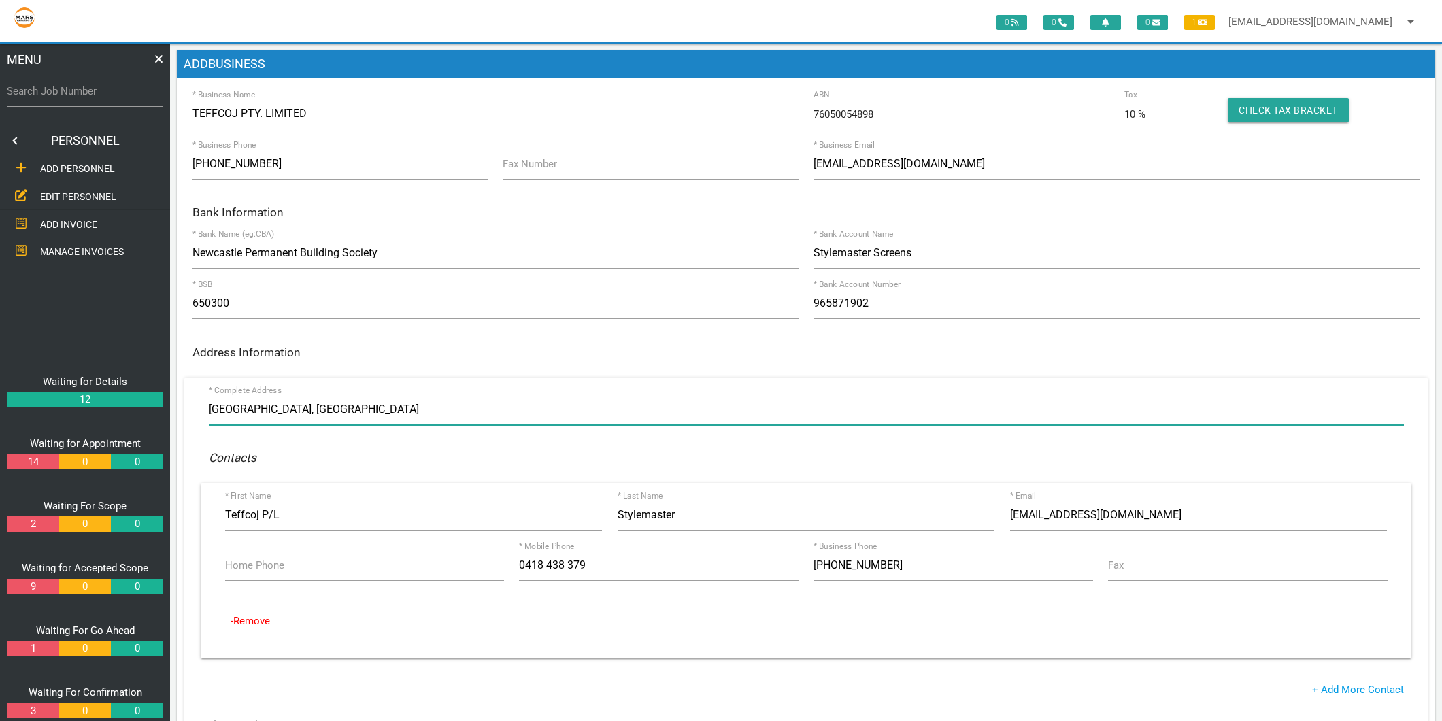
click at [419, 410] on input "[GEOGRAPHIC_DATA], [GEOGRAPHIC_DATA]" at bounding box center [806, 409] width 1195 height 31
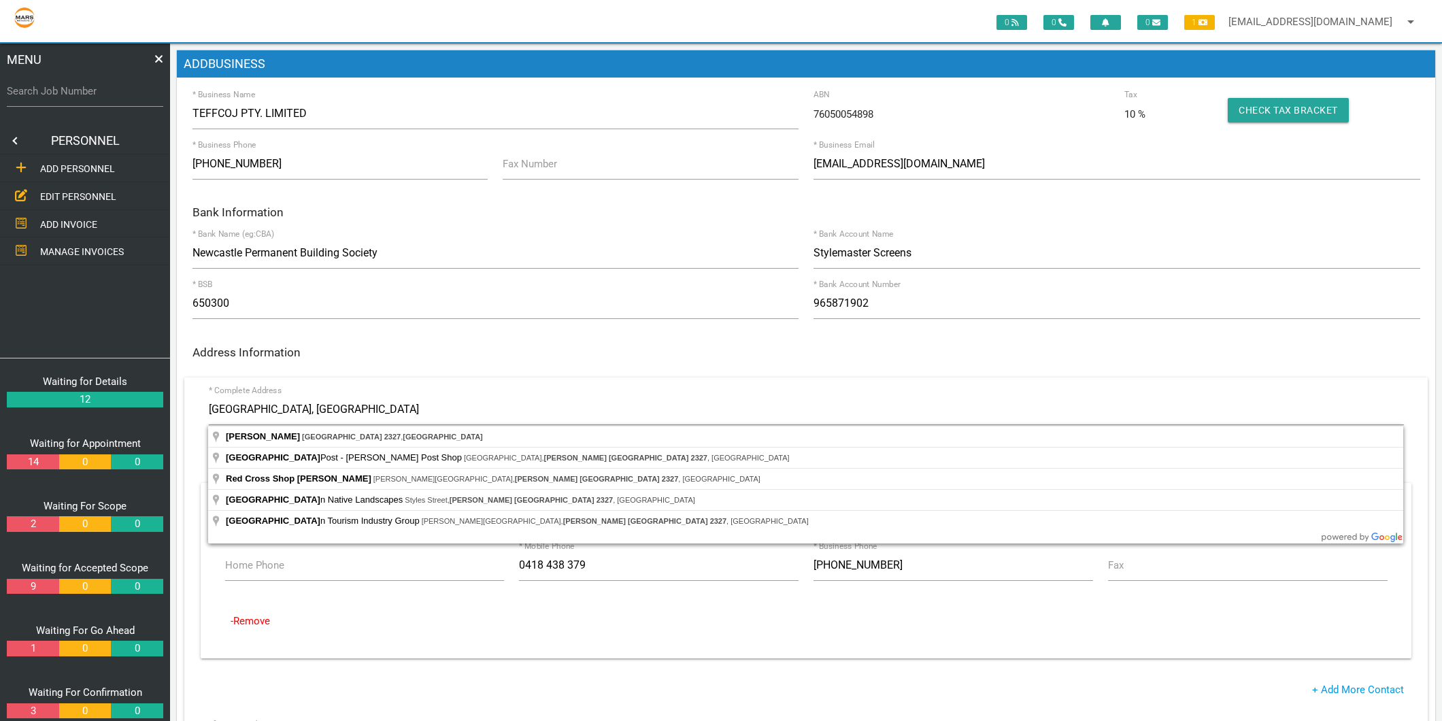
click at [449, 214] on h6 "Bank Information" at bounding box center [806, 212] width 1228 height 13
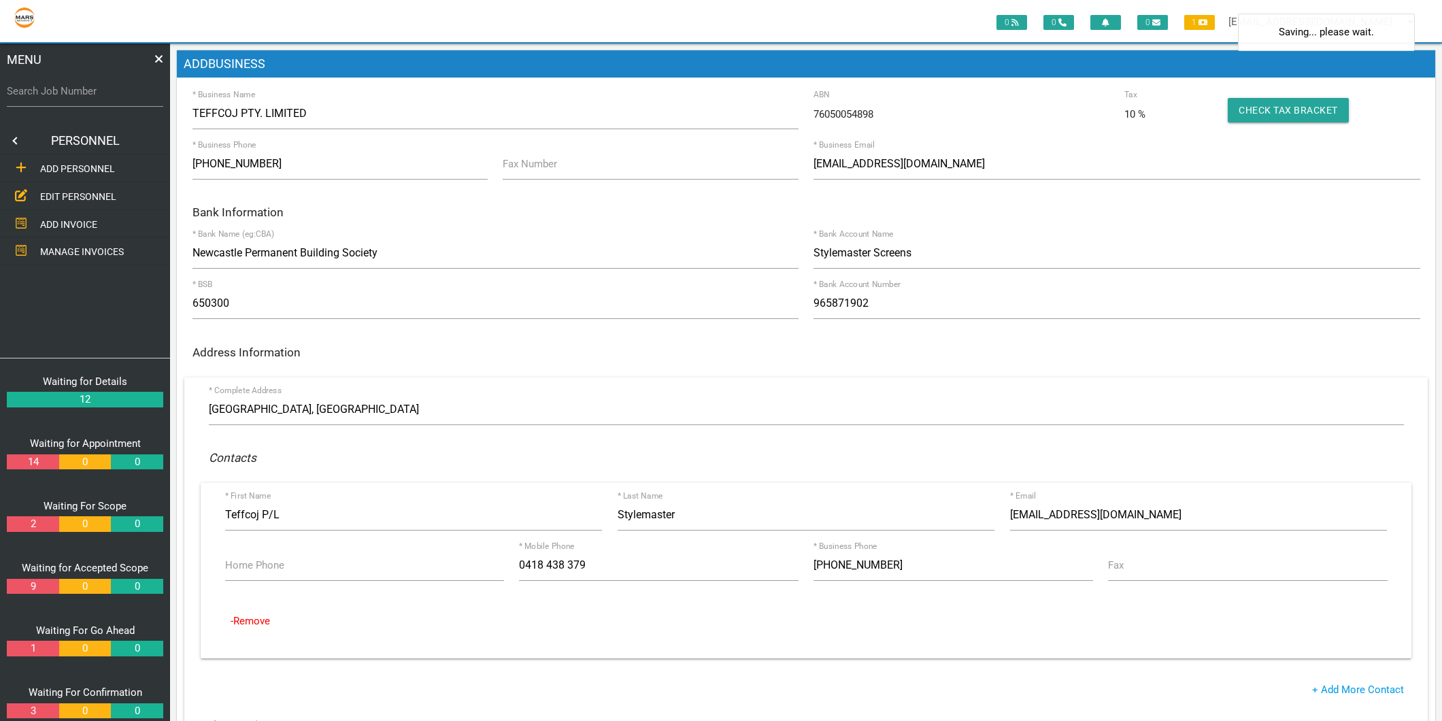
type input "0418 438 379"
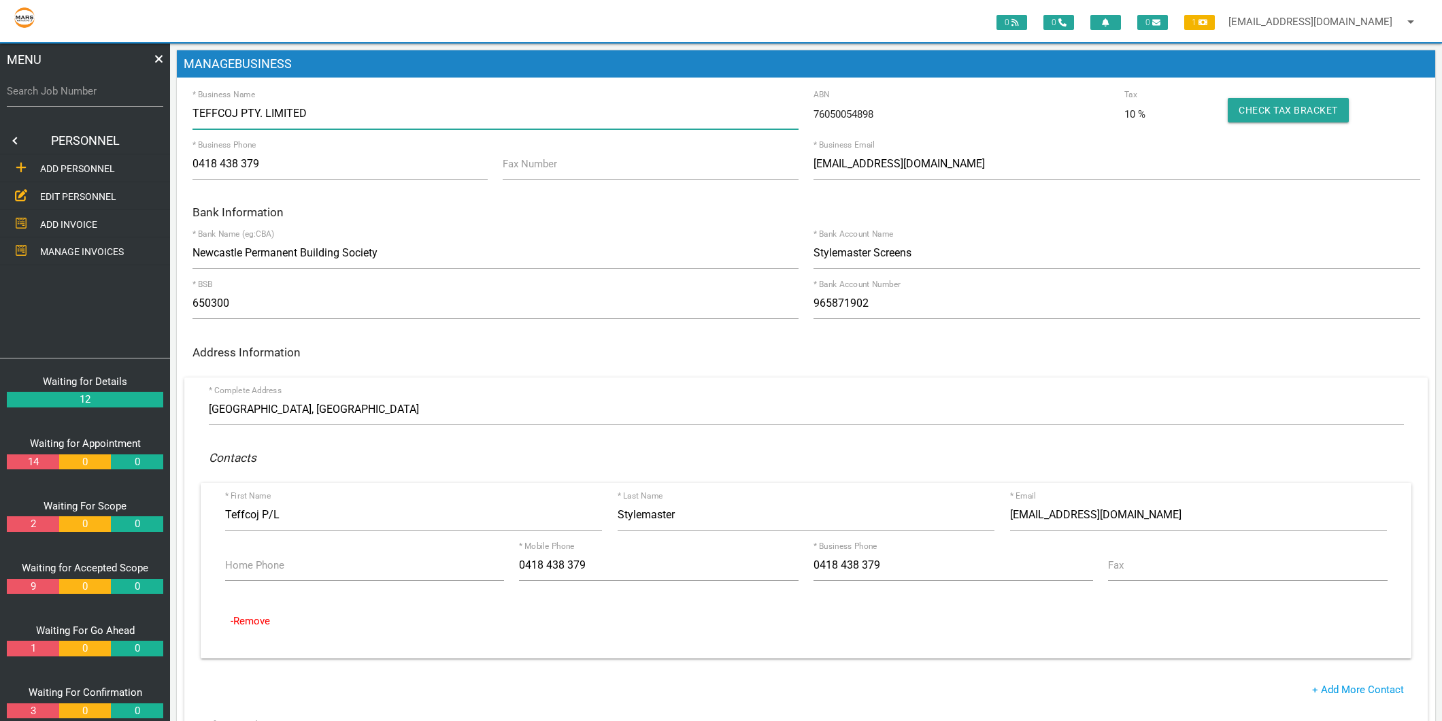
click at [302, 111] on input "TEFFCOJ PTY. LIMITED" at bounding box center [495, 113] width 606 height 31
type input "TEFFCOJ PTY. LIMITED T/A STYLEMASTER SHOWER SCREEN & SECURITY DOORS"
click at [509, 221] on div "Bank Information" at bounding box center [805, 211] width 1243 height 25
click at [73, 97] on label "Search Job Number" at bounding box center [85, 92] width 156 height 16
click at [73, 97] on input "Search Job Number" at bounding box center [85, 90] width 156 height 31
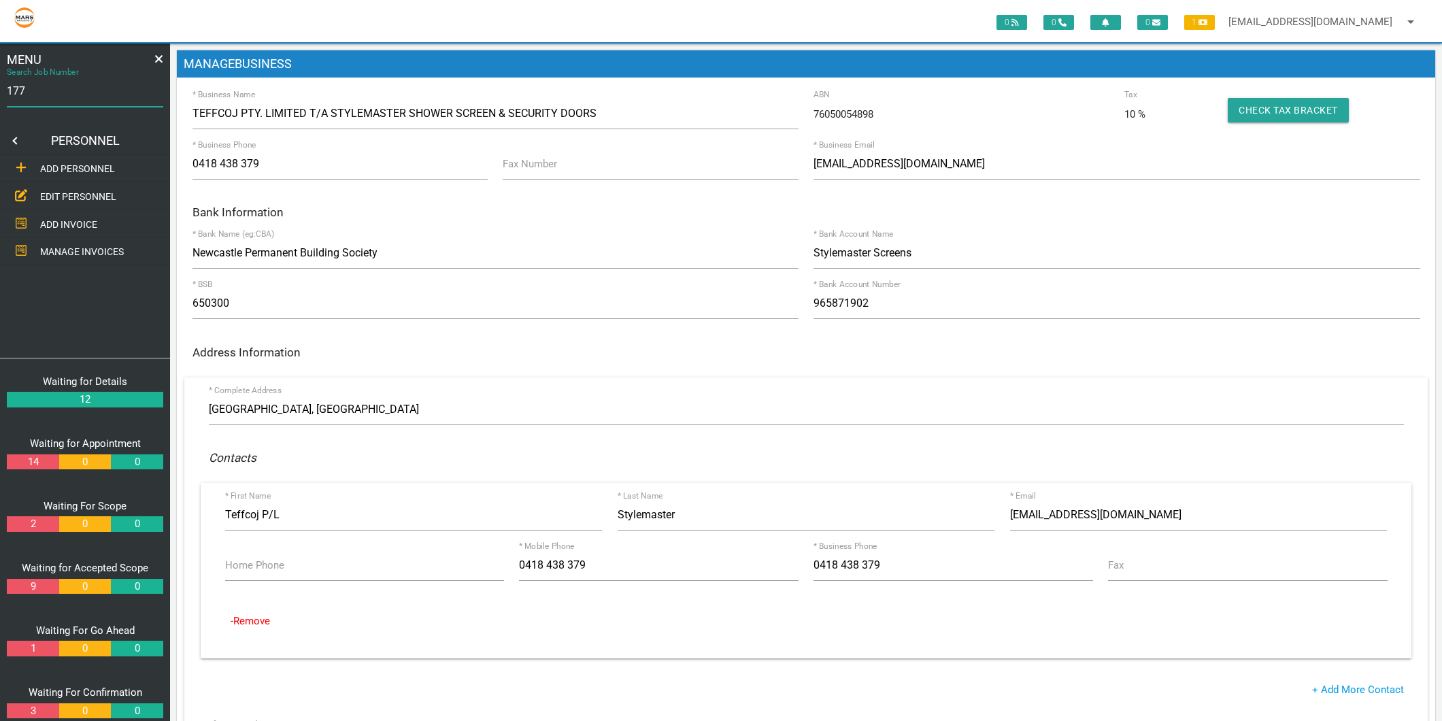
type input "1775"
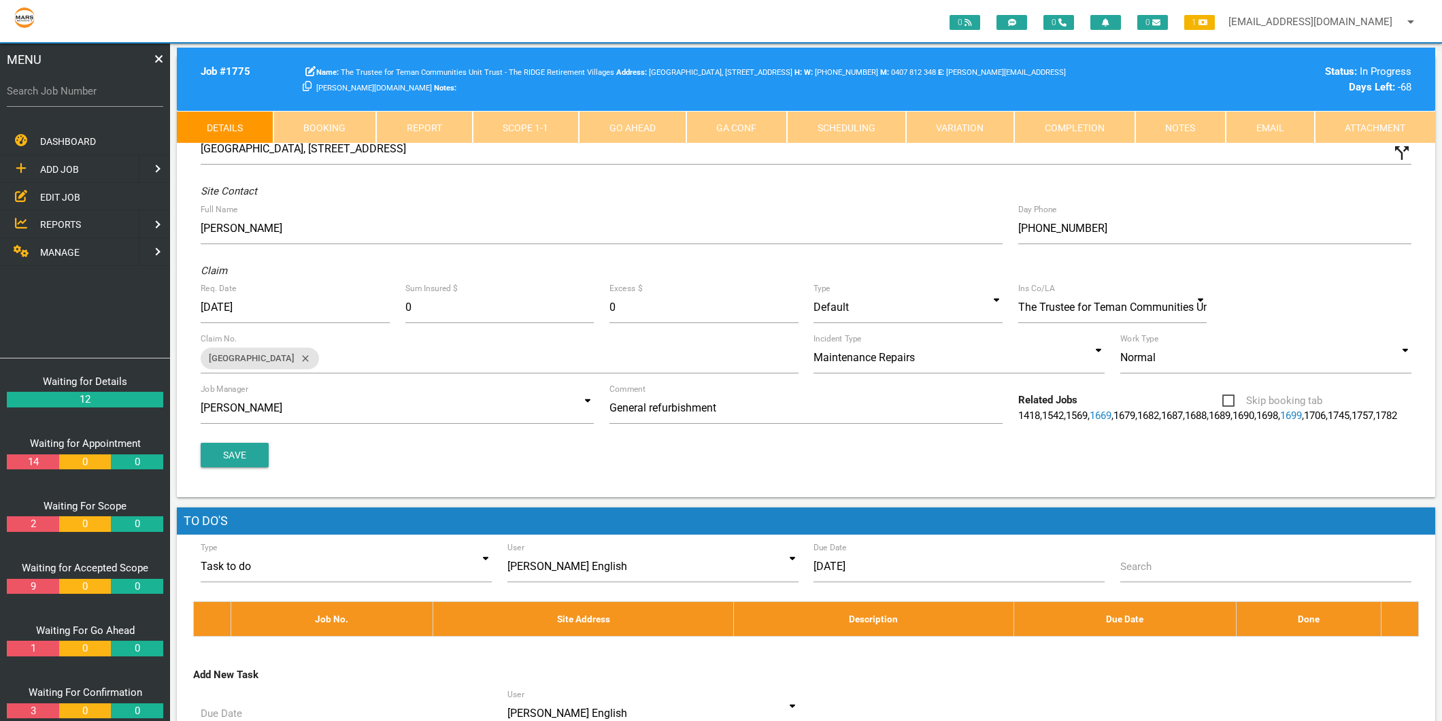
click at [521, 120] on link "Scope 1 - 1" at bounding box center [526, 127] width 107 height 33
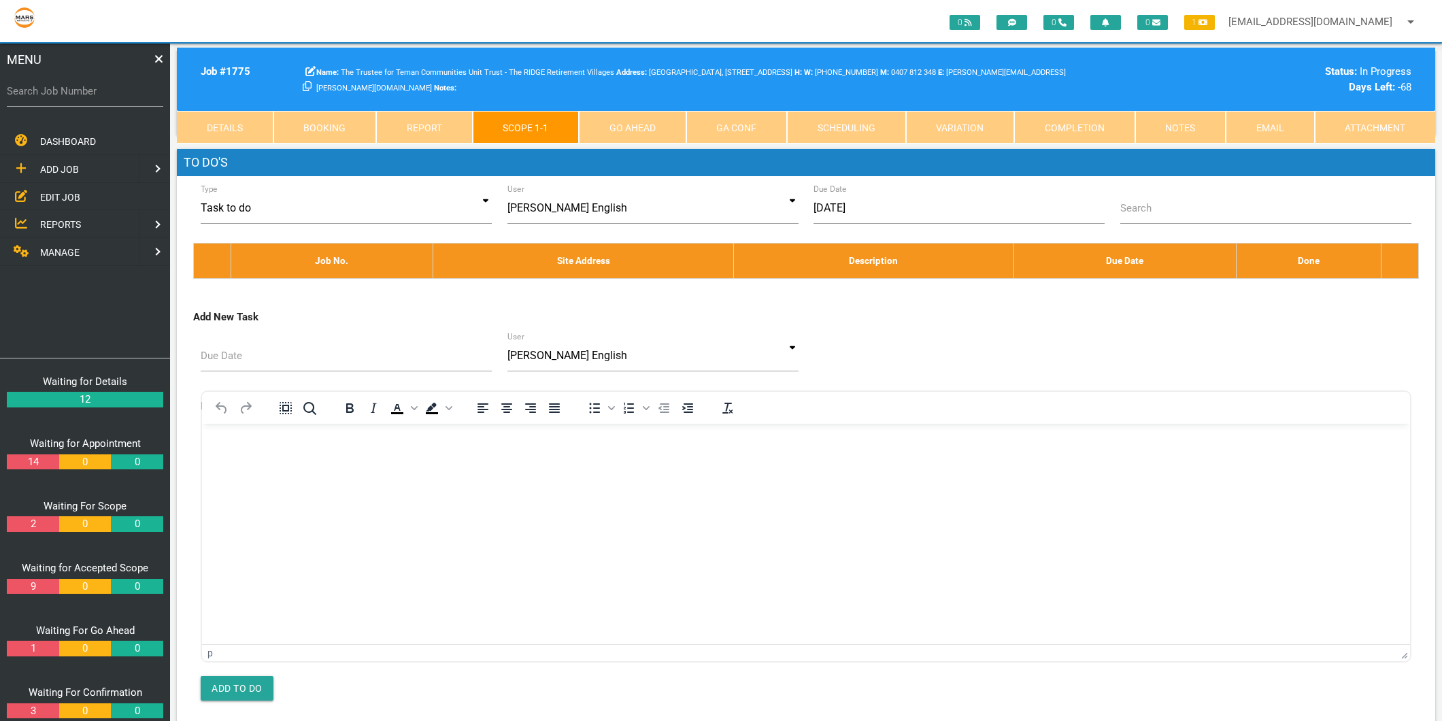
scroll to position [7028, 0]
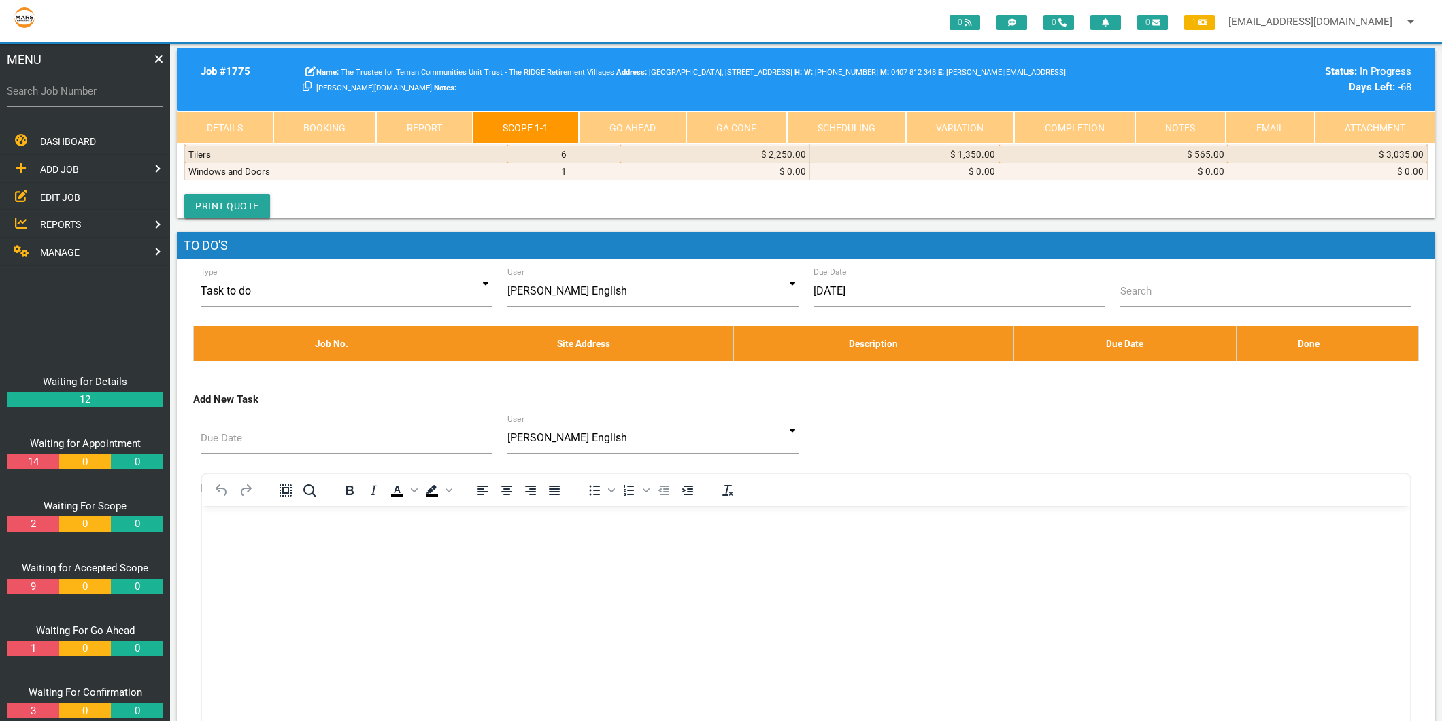
select select "MISCELLANEOUS"
type textarea "T"
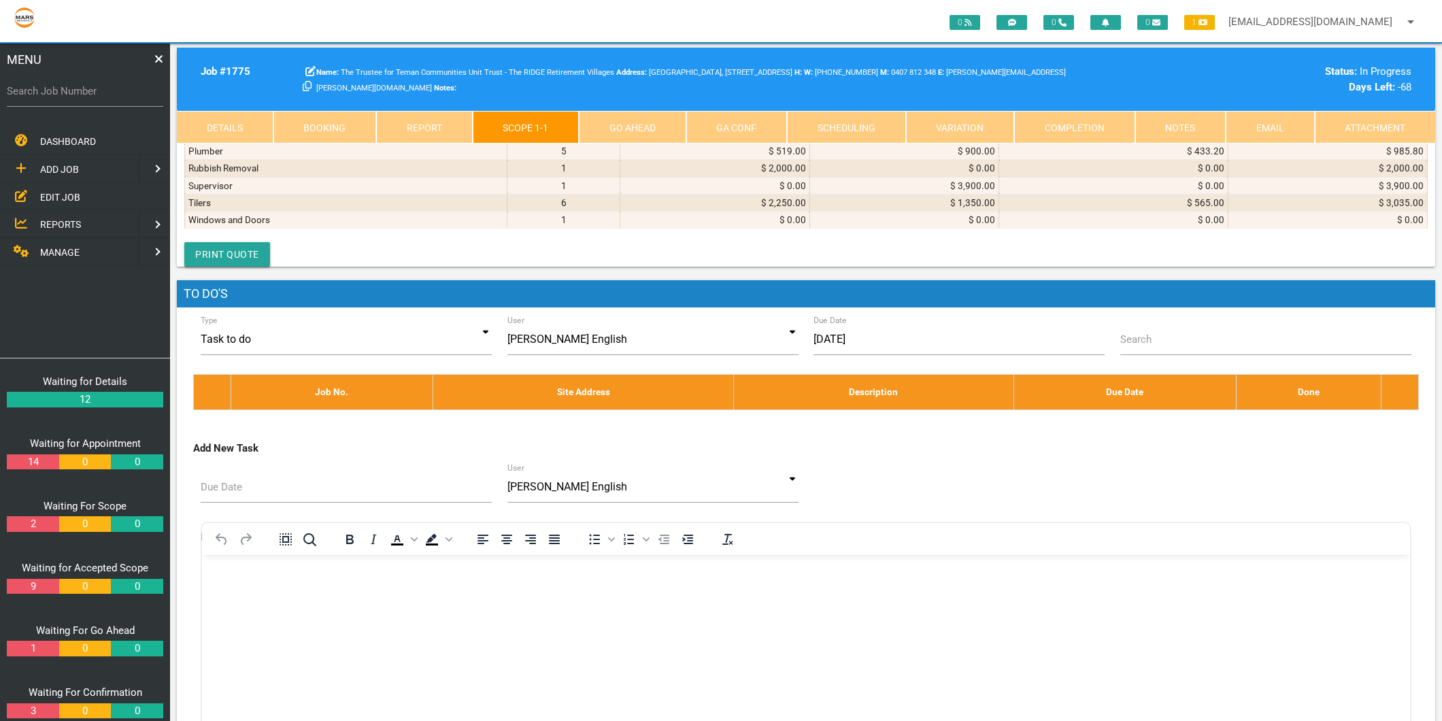
scroll to position [1, 0]
type textarea "STYLEMASTER SHOWER SCREENS & SECURITY DOORS INVOICE 12370 [DATE] Supply and fit…"
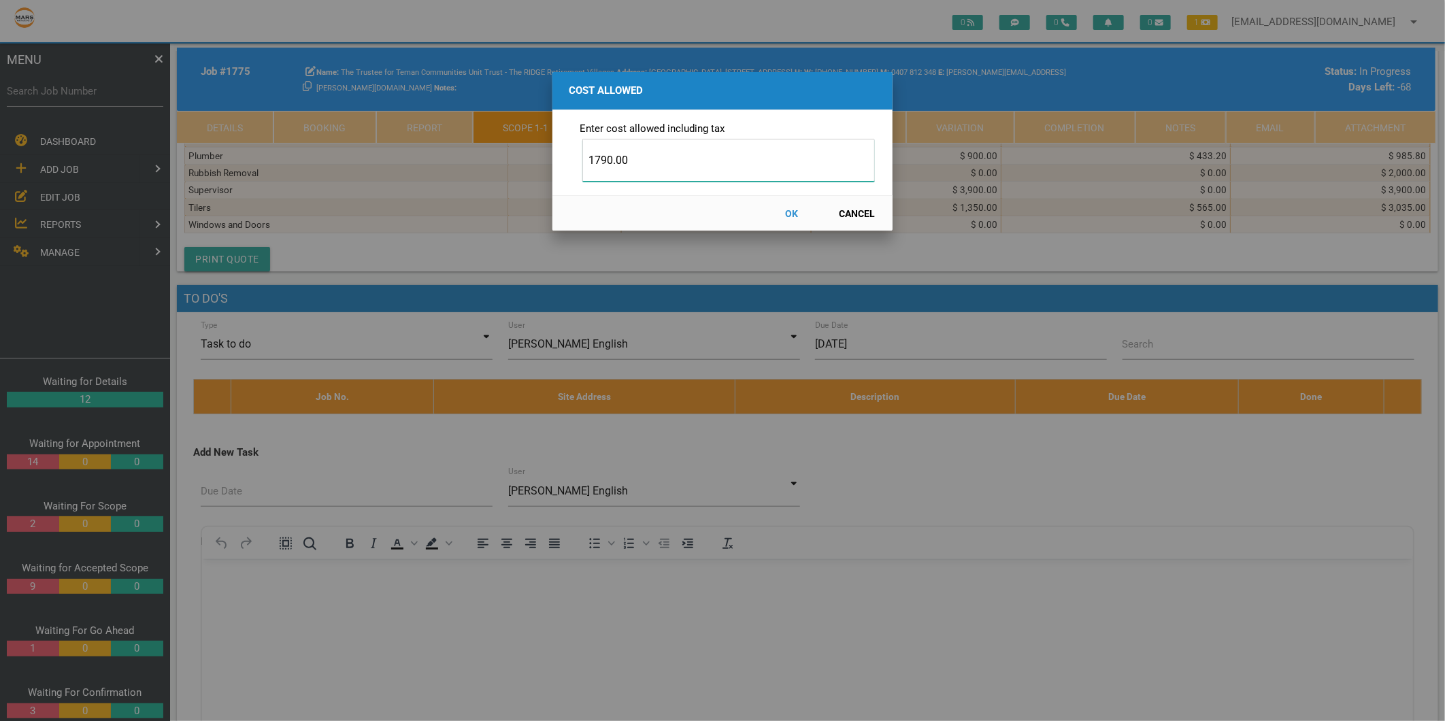
type input "1790.00"
click at [791, 213] on button "OK" at bounding box center [792, 213] width 60 height 24
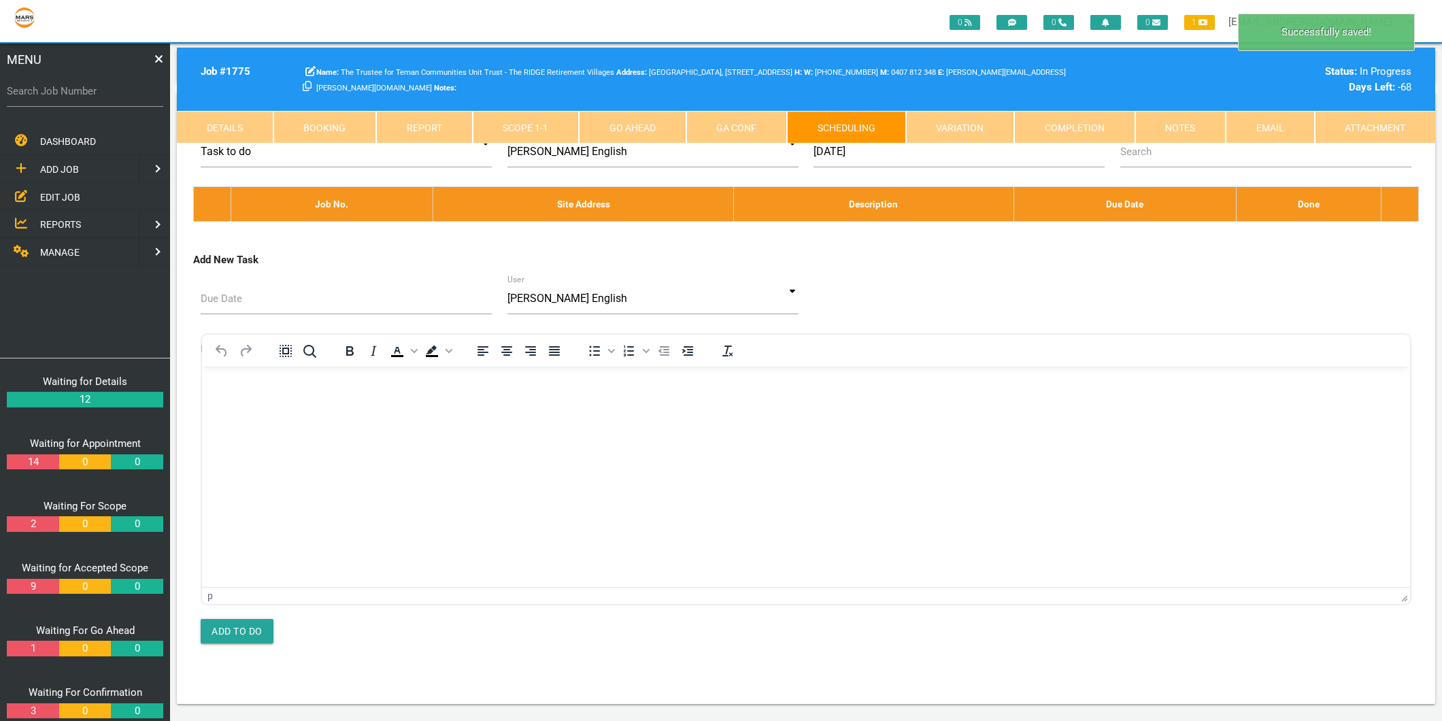
scroll to position [0, 0]
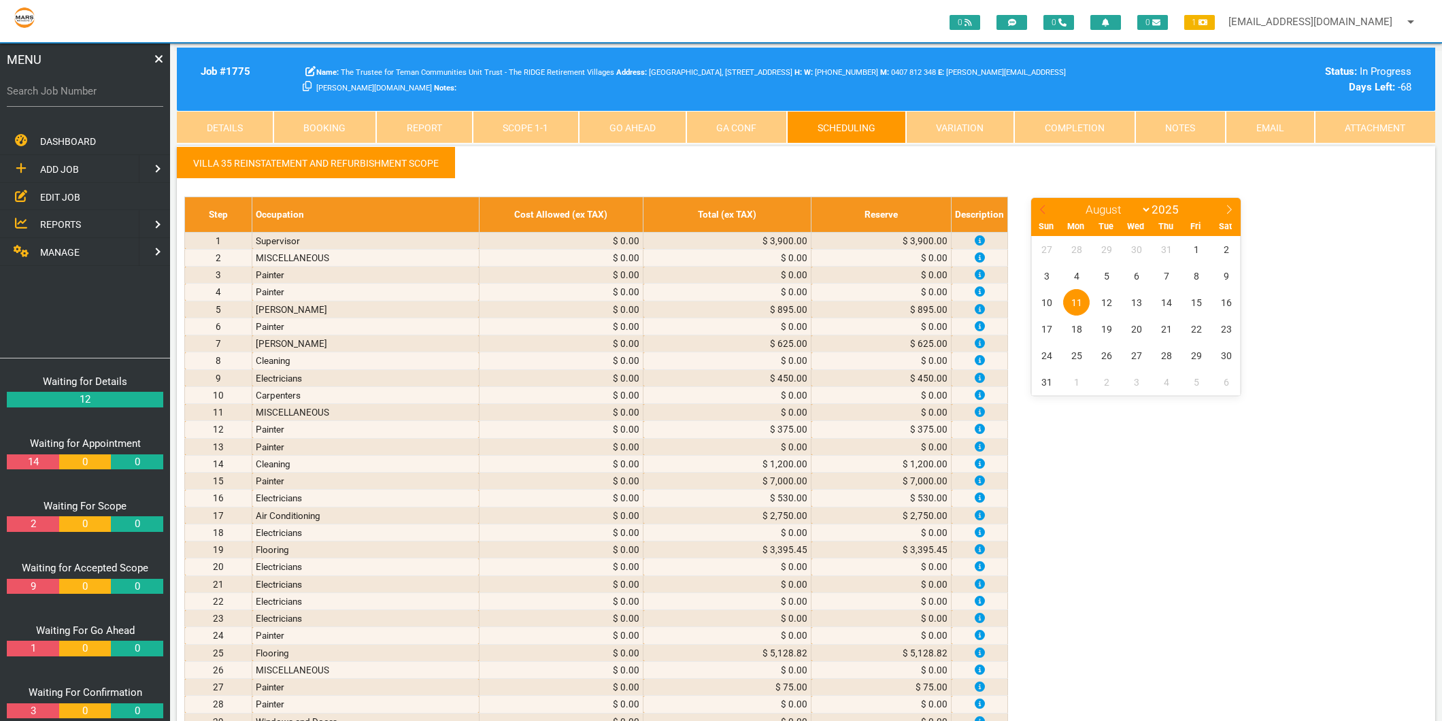
click at [1042, 208] on icon at bounding box center [1043, 210] width 10 height 10
select select "6"
click at [1141, 301] on span "16" at bounding box center [1136, 302] width 27 height 27
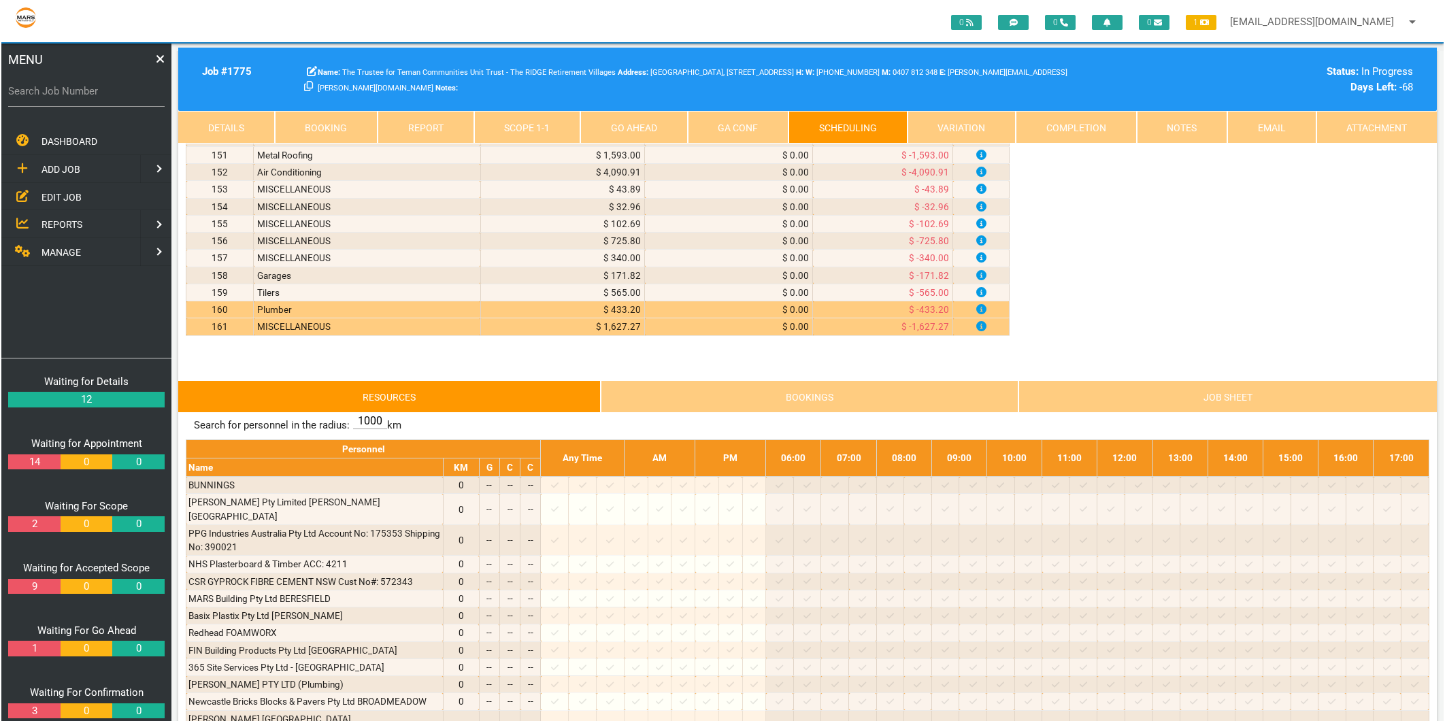
scroll to position [5014, 0]
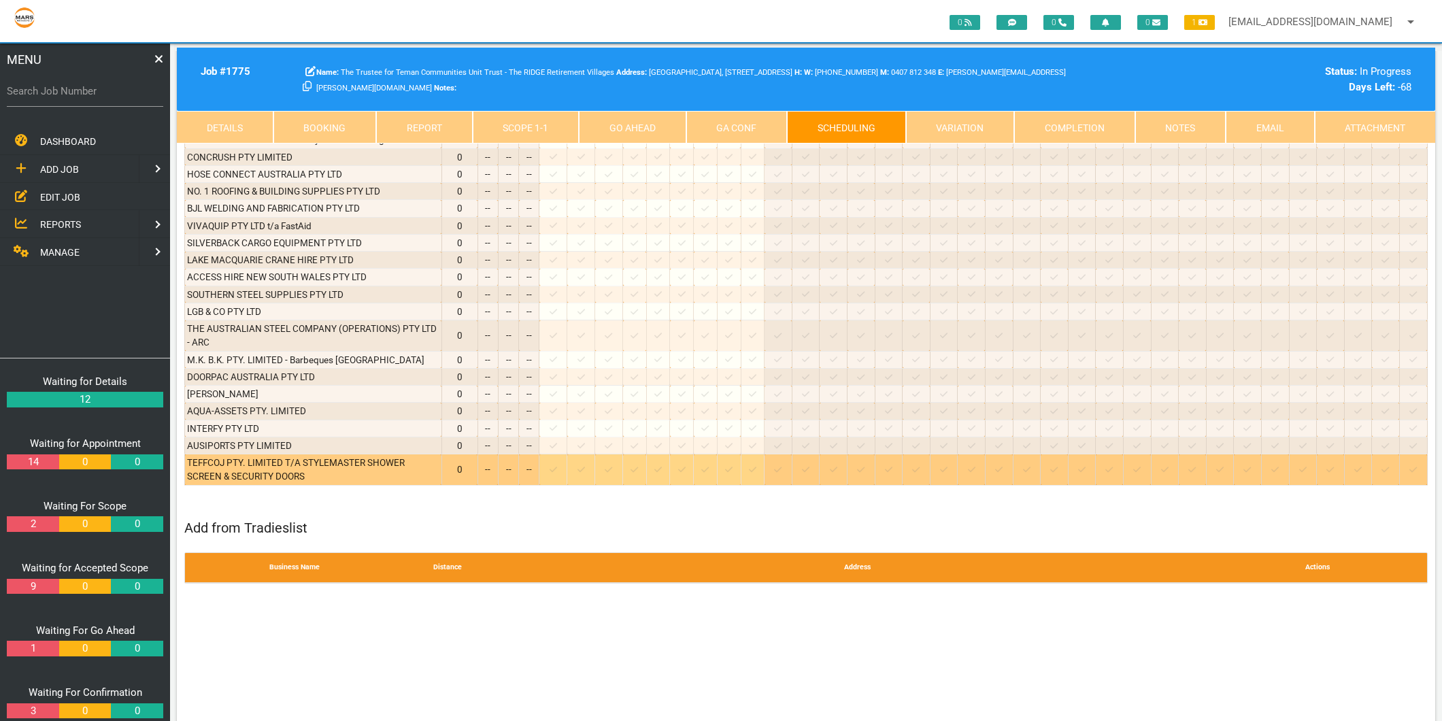
click at [557, 465] on icon at bounding box center [553, 469] width 7 height 9
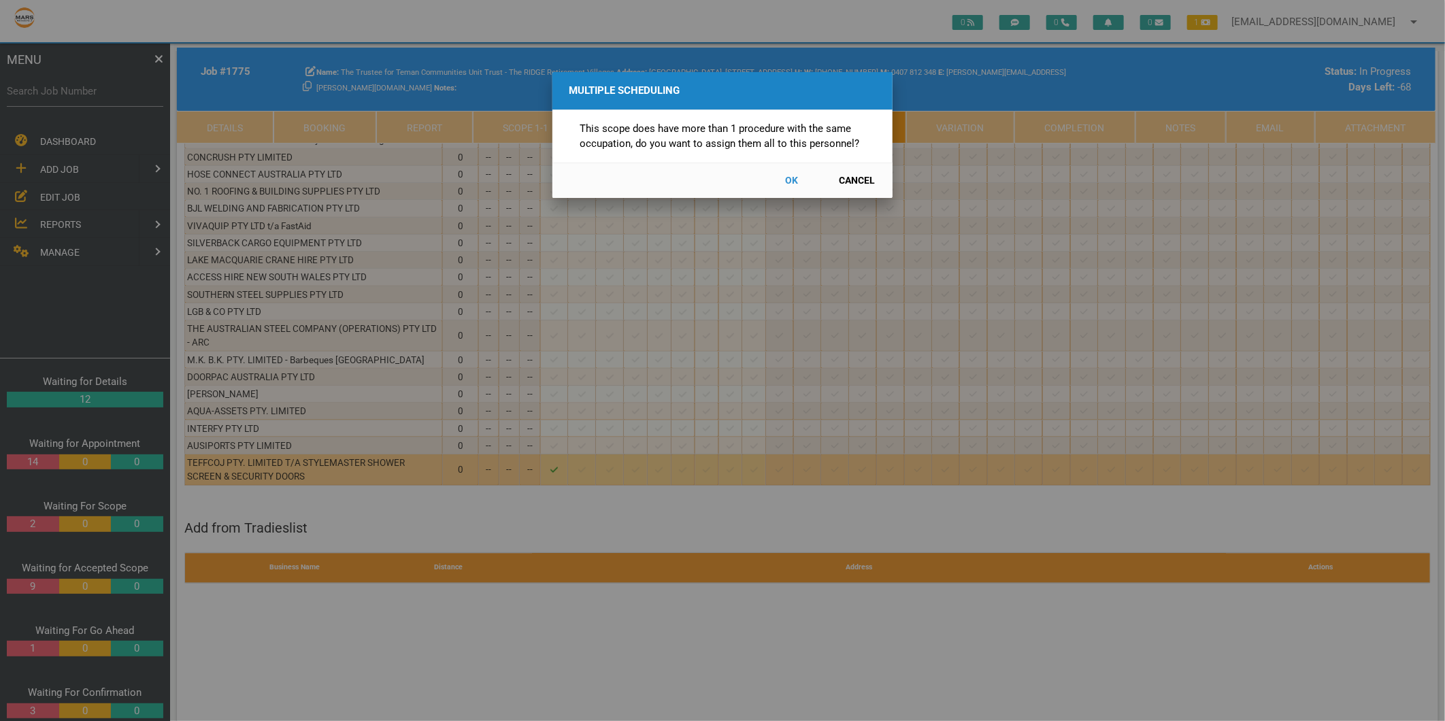
click at [856, 178] on button "Cancel" at bounding box center [857, 181] width 60 height 24
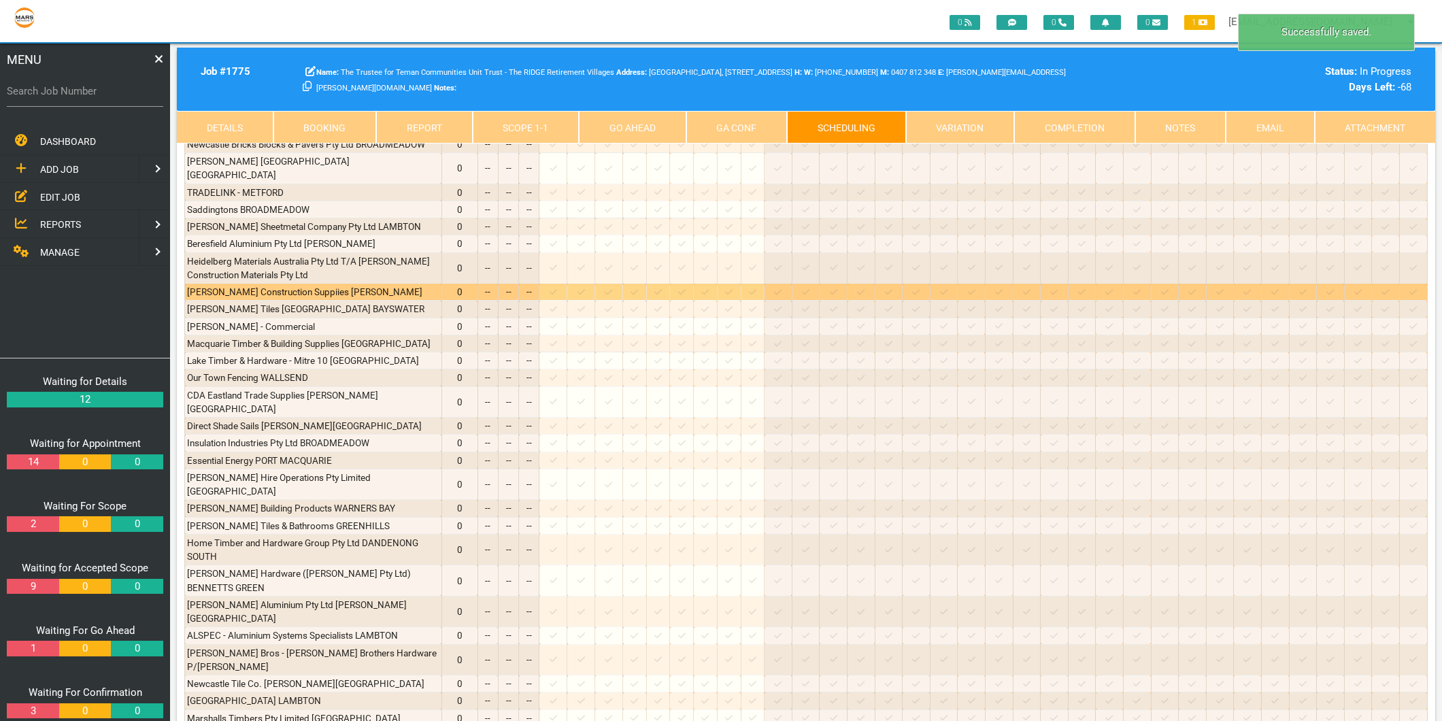
scroll to position [2595, 0]
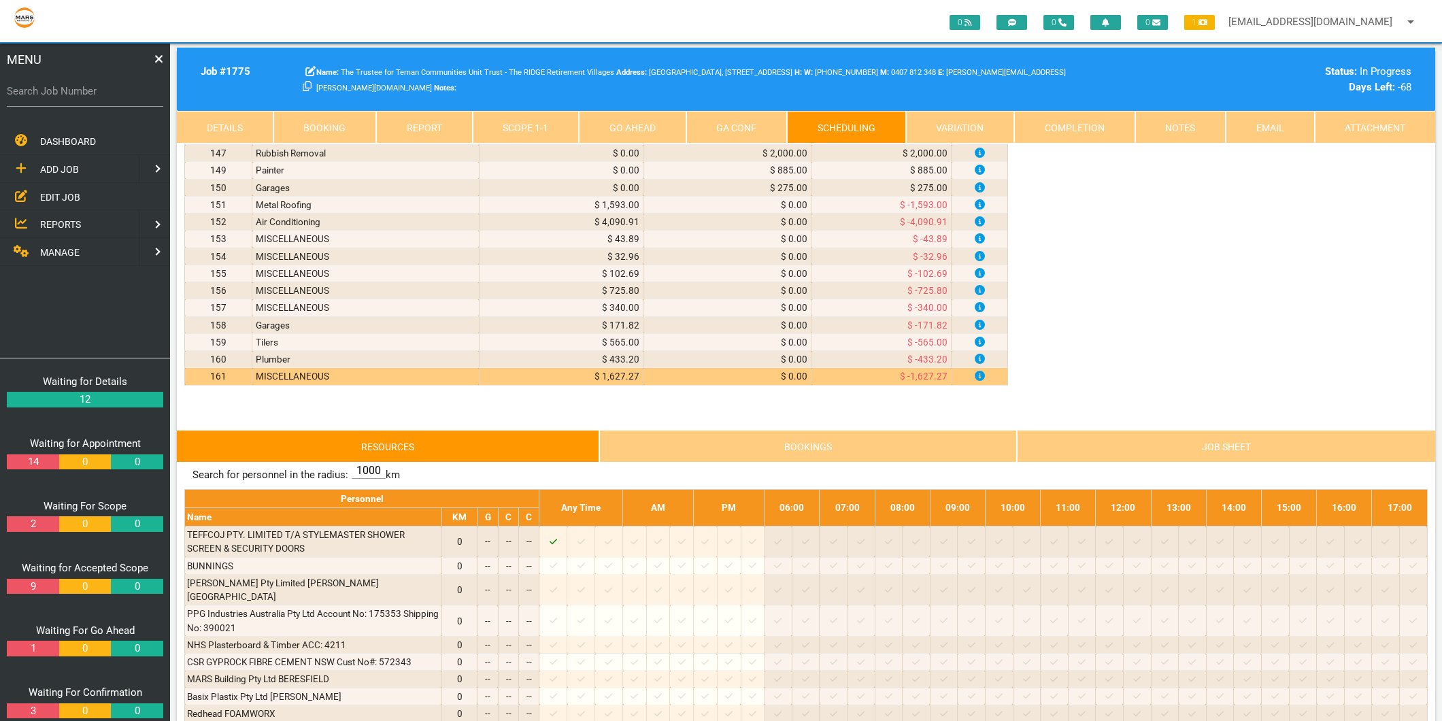
click at [520, 118] on link "Scope 1 - 1" at bounding box center [526, 127] width 107 height 33
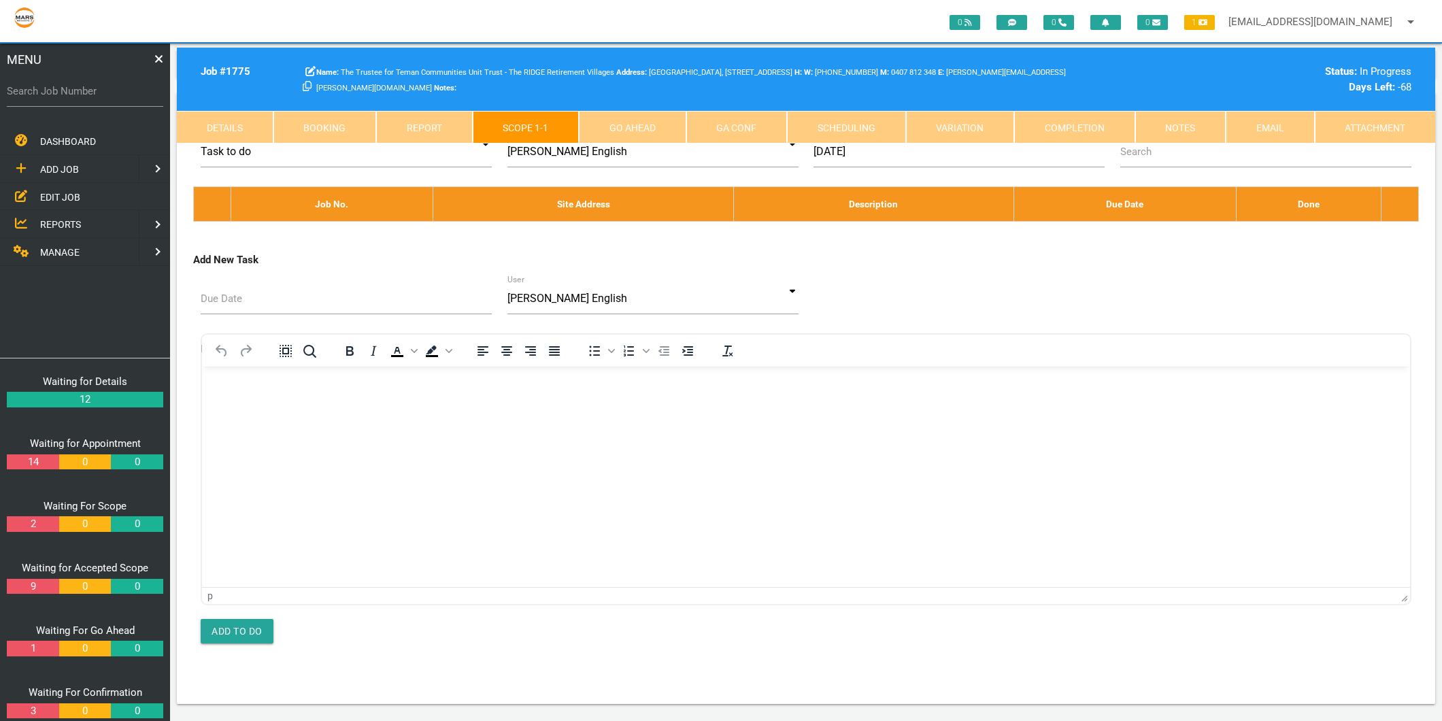
scroll to position [7178, 0]
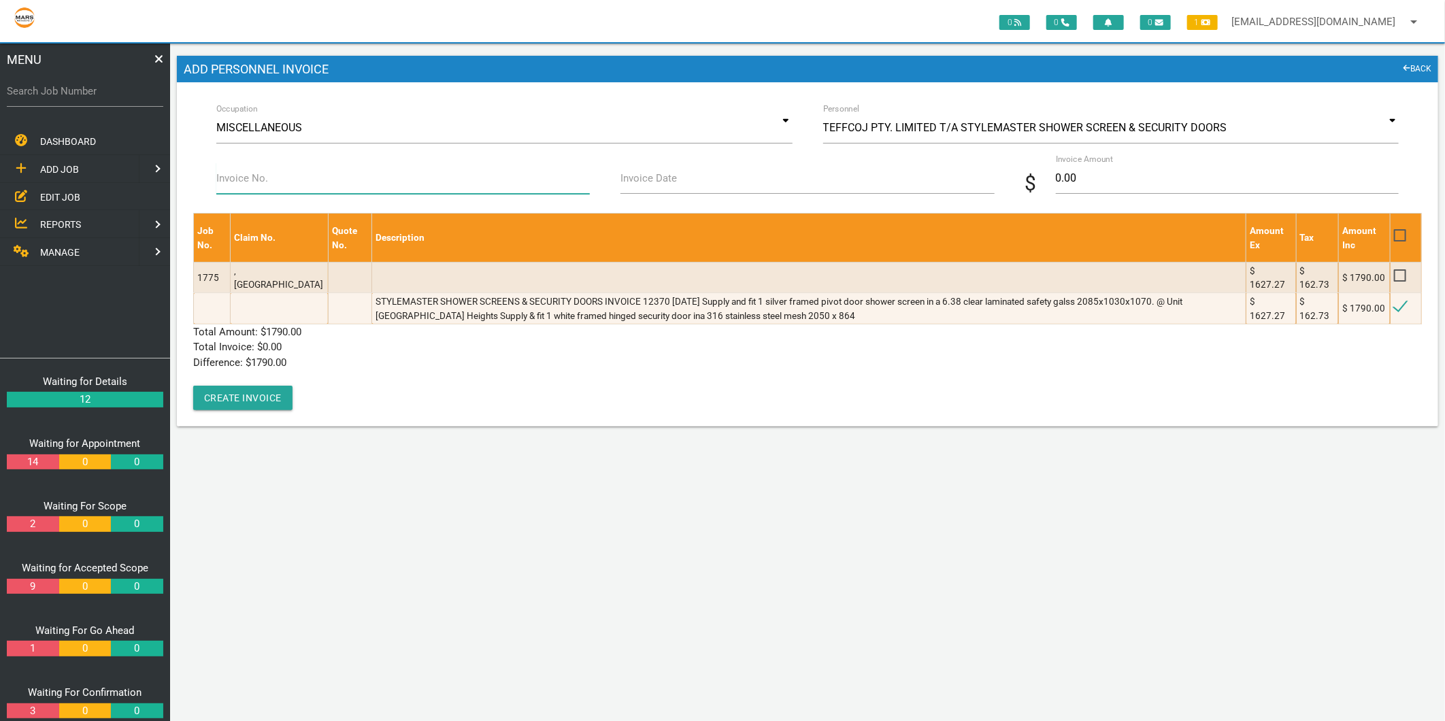
click at [372, 188] on input "Invoice No." at bounding box center [402, 178] width 373 height 31
type input "12370"
click at [645, 180] on label "Invoice Date" at bounding box center [648, 179] width 56 height 16
click at [645, 180] on input "Invoice Date" at bounding box center [806, 178] width 373 height 31
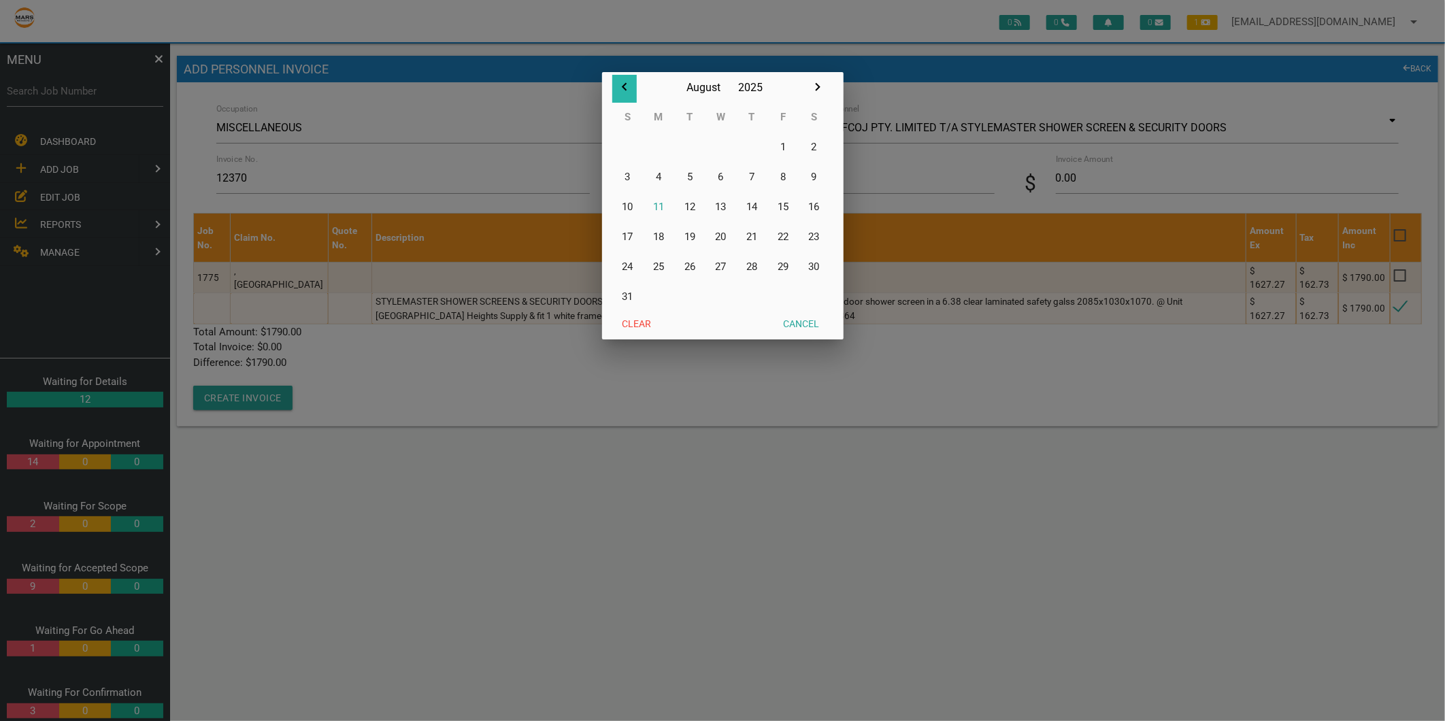
click at [624, 86] on icon "button" at bounding box center [624, 87] width 5 height 8
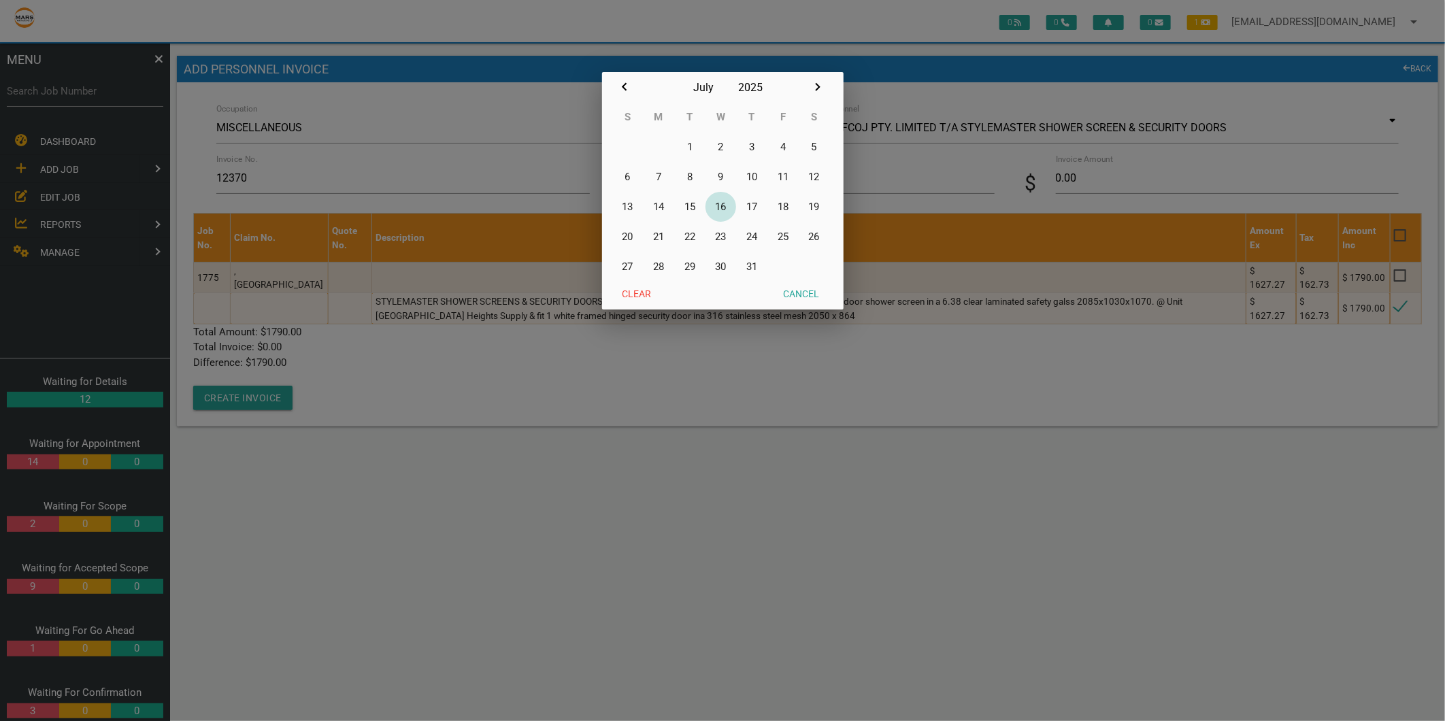
click at [725, 203] on button "16" at bounding box center [720, 207] width 31 height 30
type input "[DATE]"
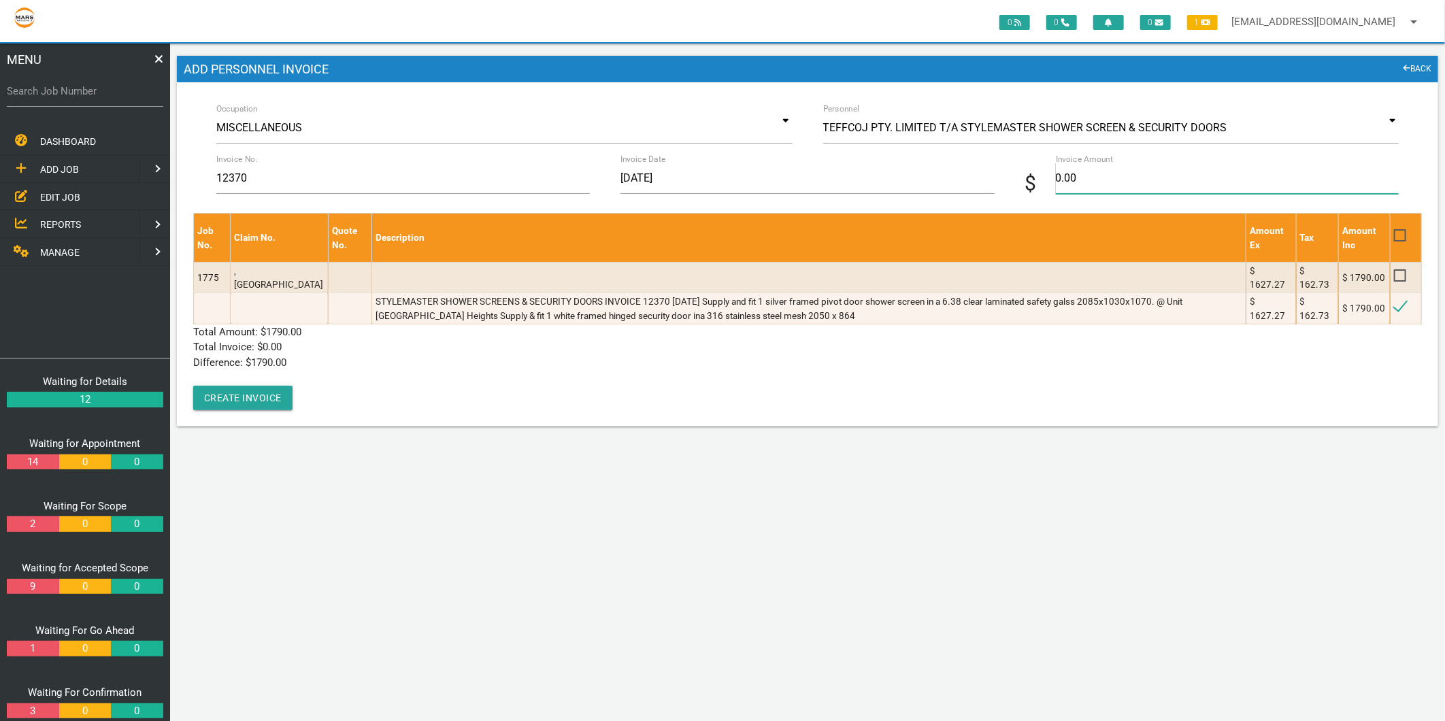
click at [1098, 175] on input "0.00" at bounding box center [1227, 178] width 343 height 31
type input "1790.00"
click at [435, 371] on div "Job No. Claim No. Quote No. Description Amount Ex Tax Amount Inc 1775 ,VILLA 35…" at bounding box center [807, 311] width 1228 height 197
click at [275, 386] on button "Create Invoice" at bounding box center [242, 398] width 99 height 24
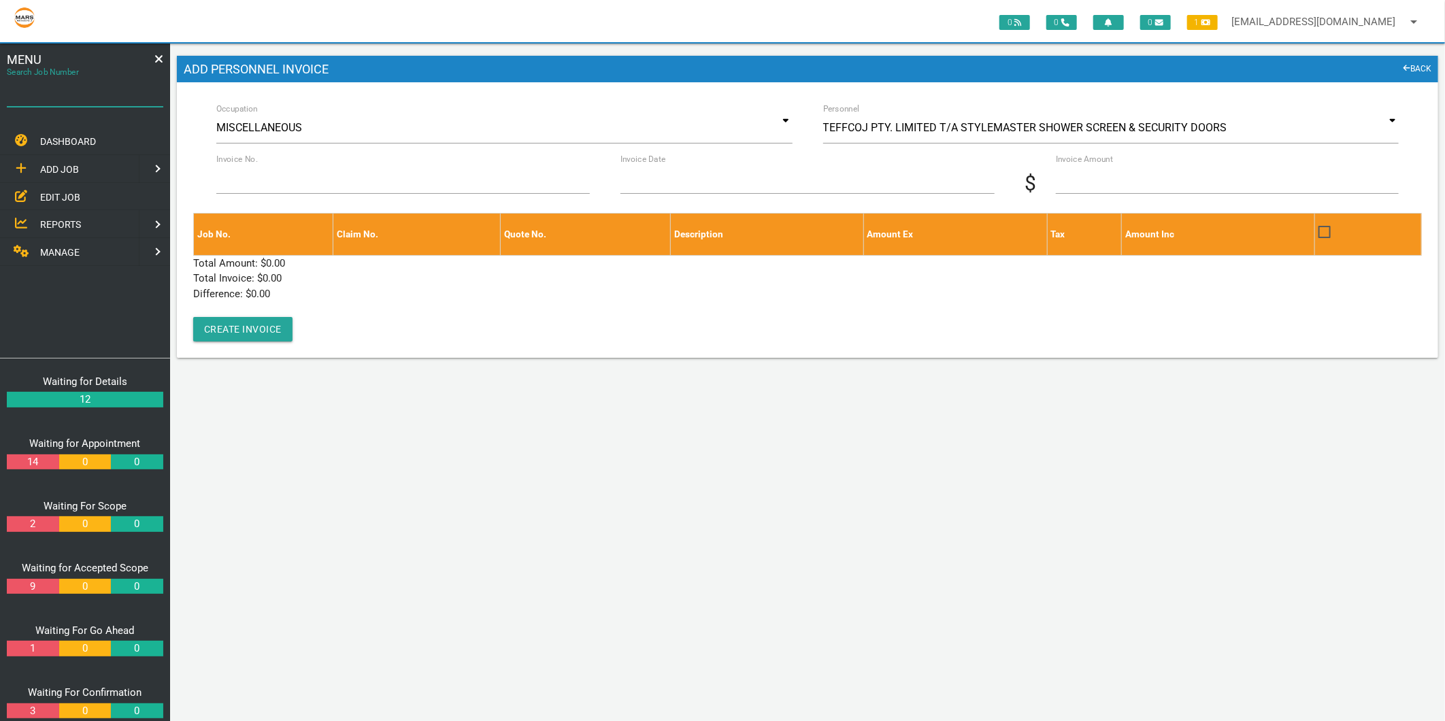
click at [92, 99] on input "Search Job Number" at bounding box center [85, 90] width 156 height 31
type input "1634"
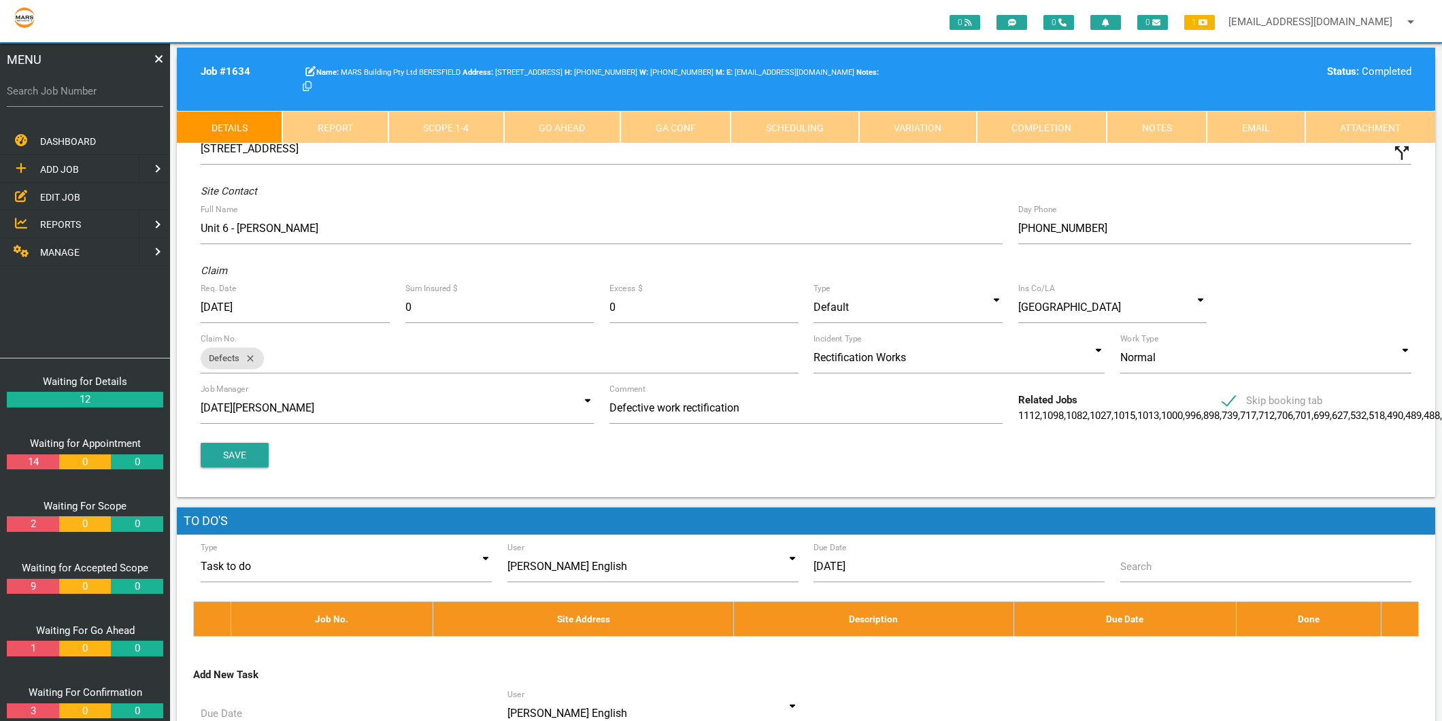
click at [432, 133] on link "Scope 1 - 4" at bounding box center [446, 127] width 116 height 33
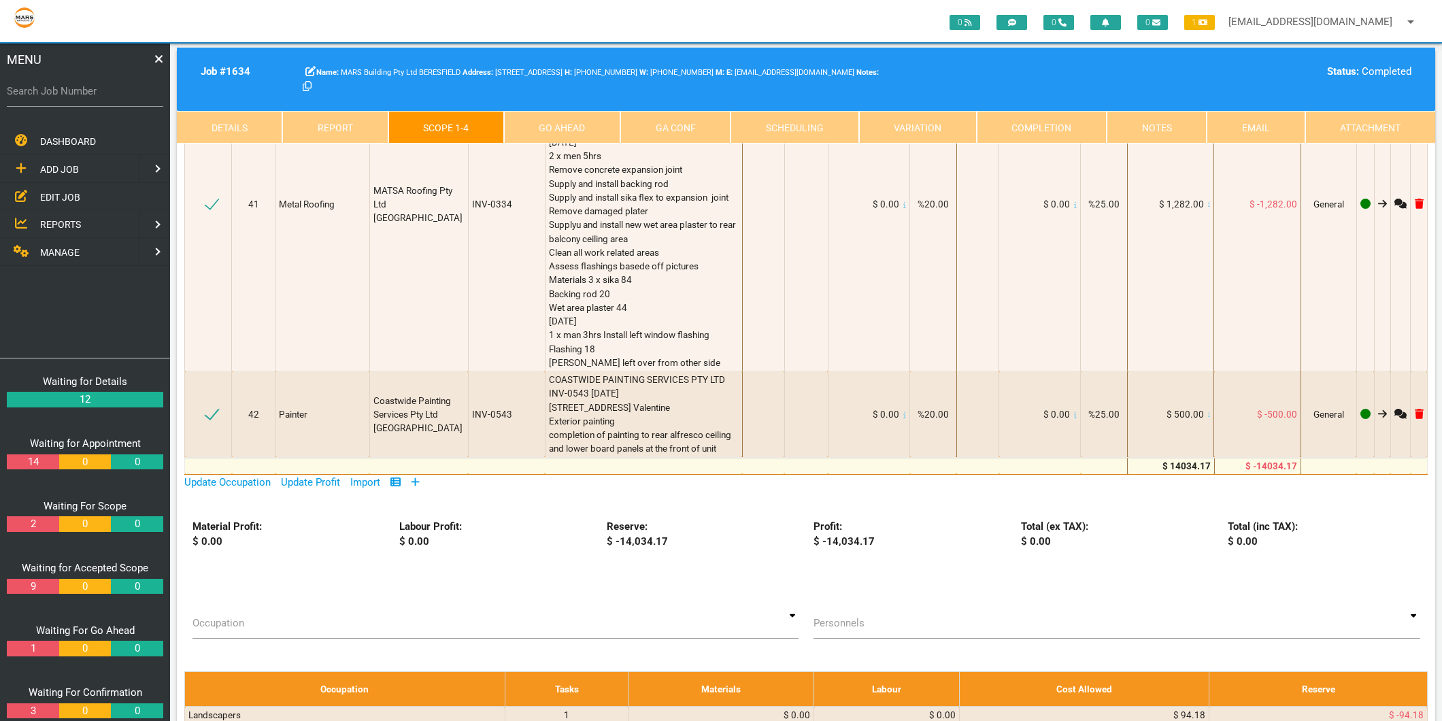
scroll to position [3023, 0]
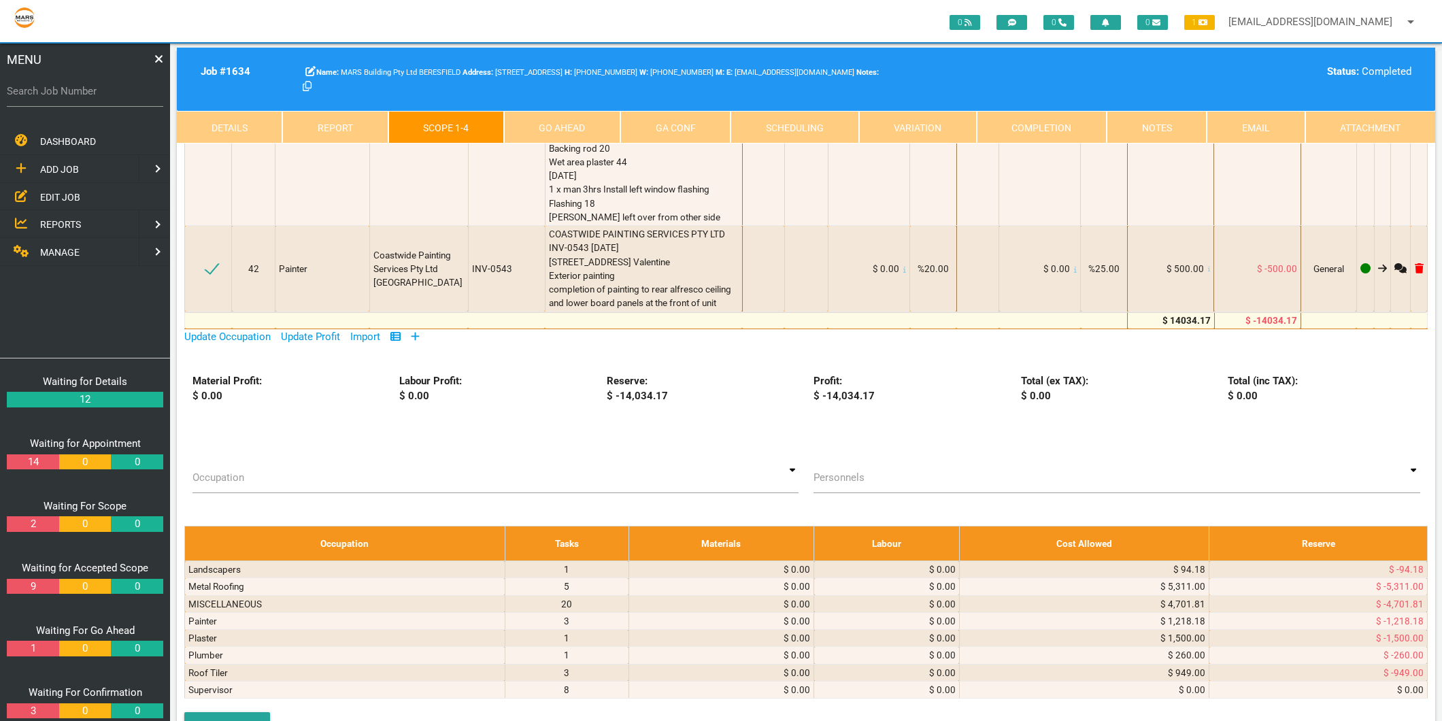
click at [419, 340] on icon at bounding box center [416, 336] width 8 height 8
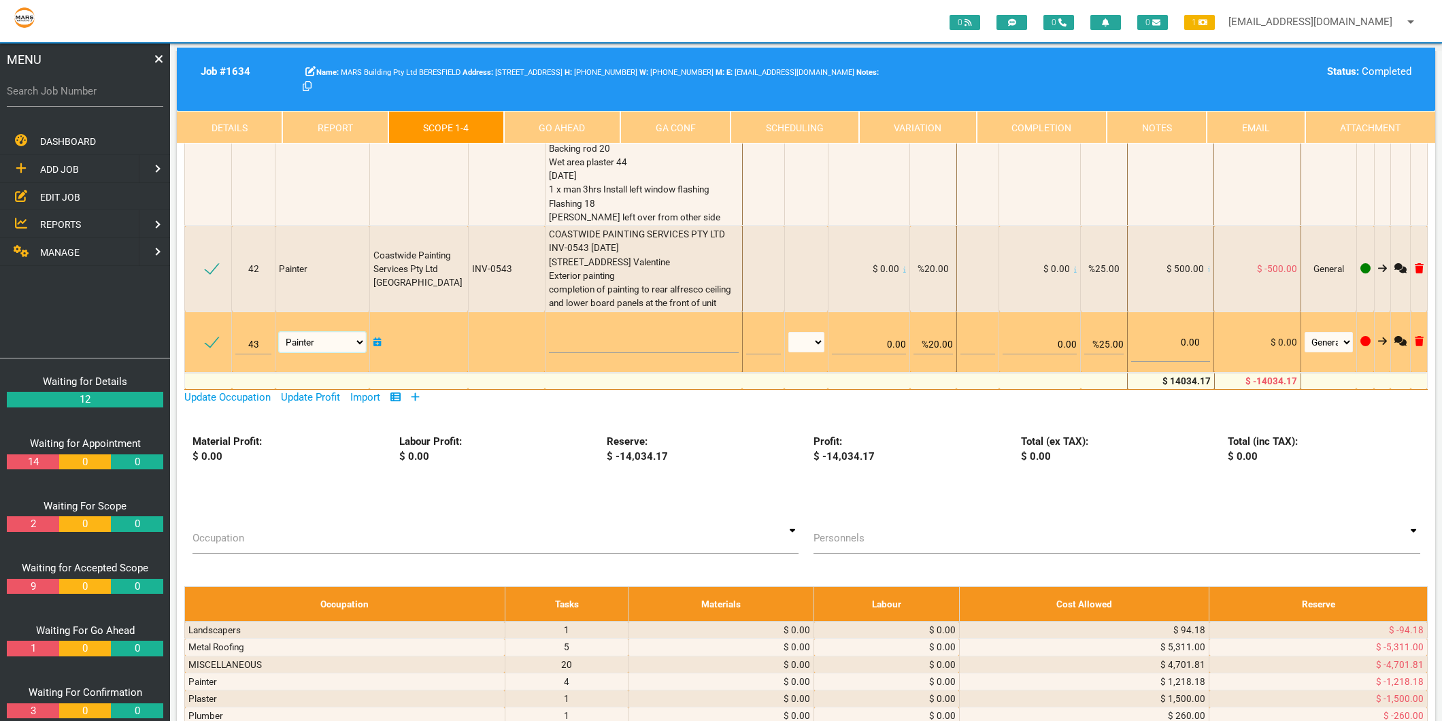
click at [322, 352] on select "Air Conditioning Asbestos Removal Awnings Blinds Bricklayers Building Inspectio…" at bounding box center [322, 342] width 87 height 20
select select "MISCELLANEOUS"
click at [280, 352] on select "Air Conditioning Asbestos Removal Awnings Blinds Bricklayers Building Inspectio…" at bounding box center [322, 342] width 87 height 20
click at [573, 353] on textarea at bounding box center [644, 337] width 190 height 31
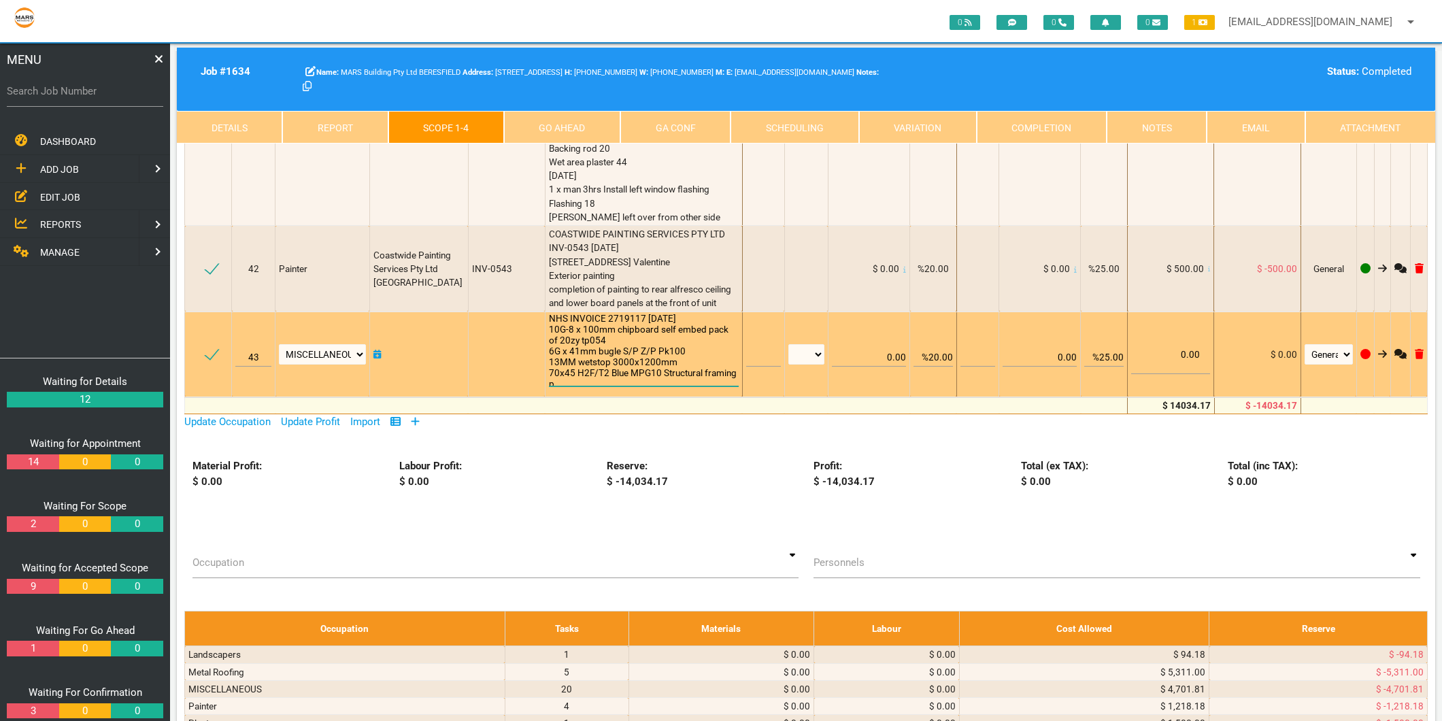
scroll to position [1, 0]
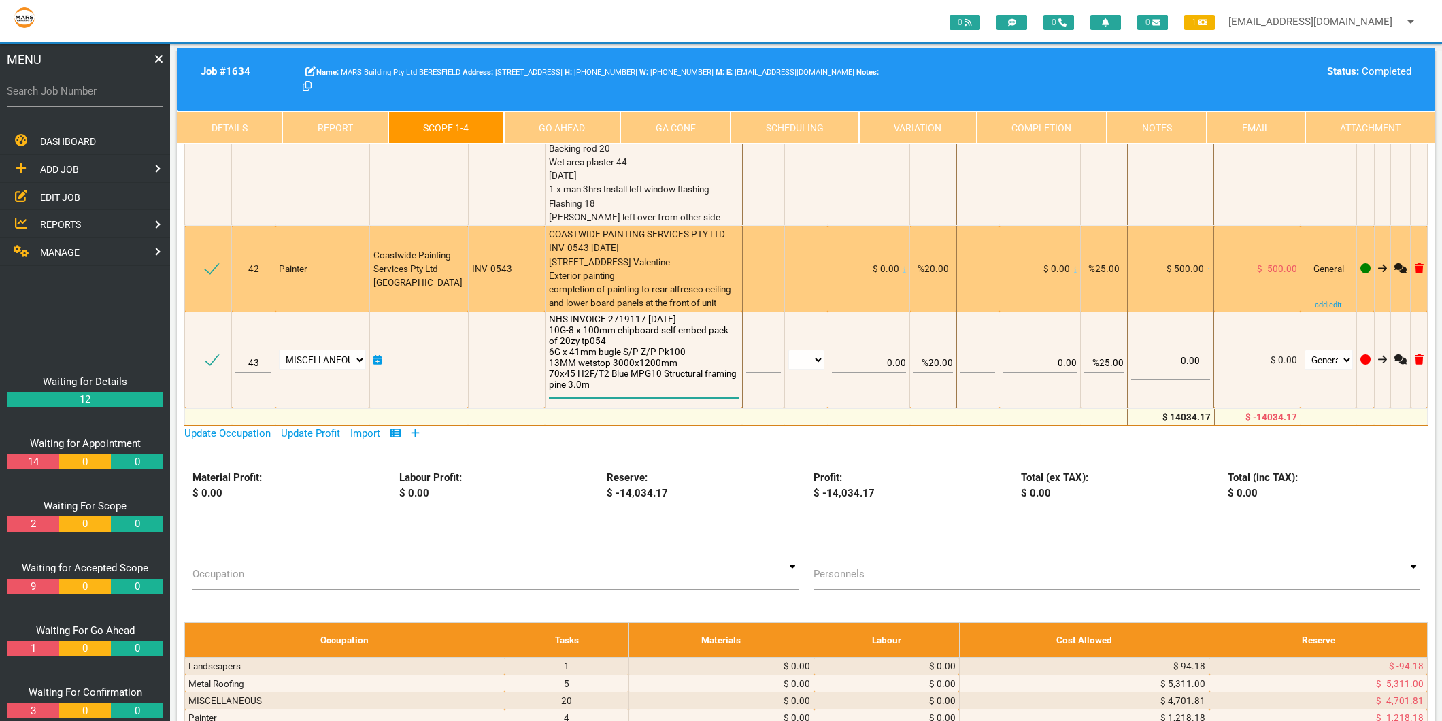
type textarea "NHS INVOICE 2719117 [DATE] 10G-8 x 100mm chipboard self embed pack of 20zy tp05…"
click at [603, 308] on span "COASTWIDE PAINTING SERVICES PTY LTD INV-0543 [DATE] [STREET_ADDRESS] Valentine …" at bounding box center [641, 269] width 184 height 80
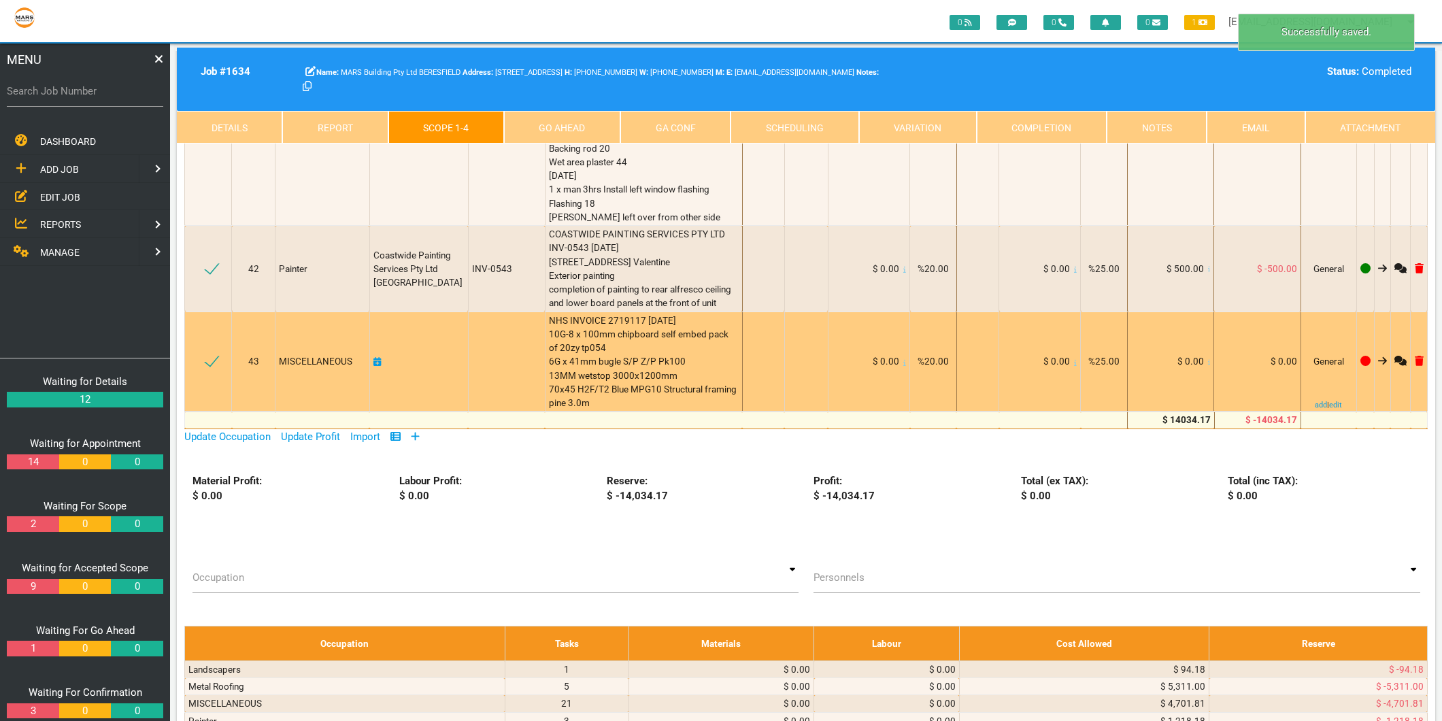
click at [1208, 366] on icon at bounding box center [1209, 362] width 3 height 7
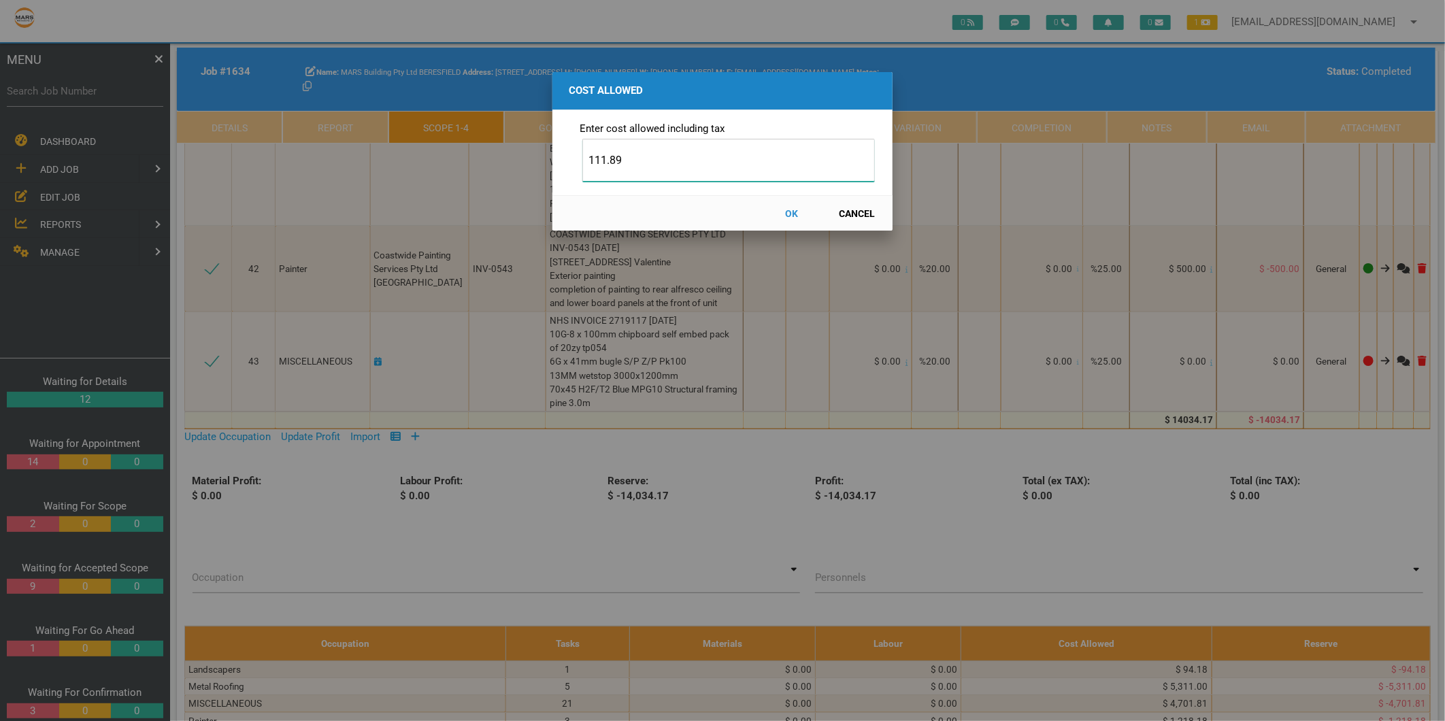
type input "111.89"
click at [786, 212] on button "OK" at bounding box center [792, 213] width 60 height 24
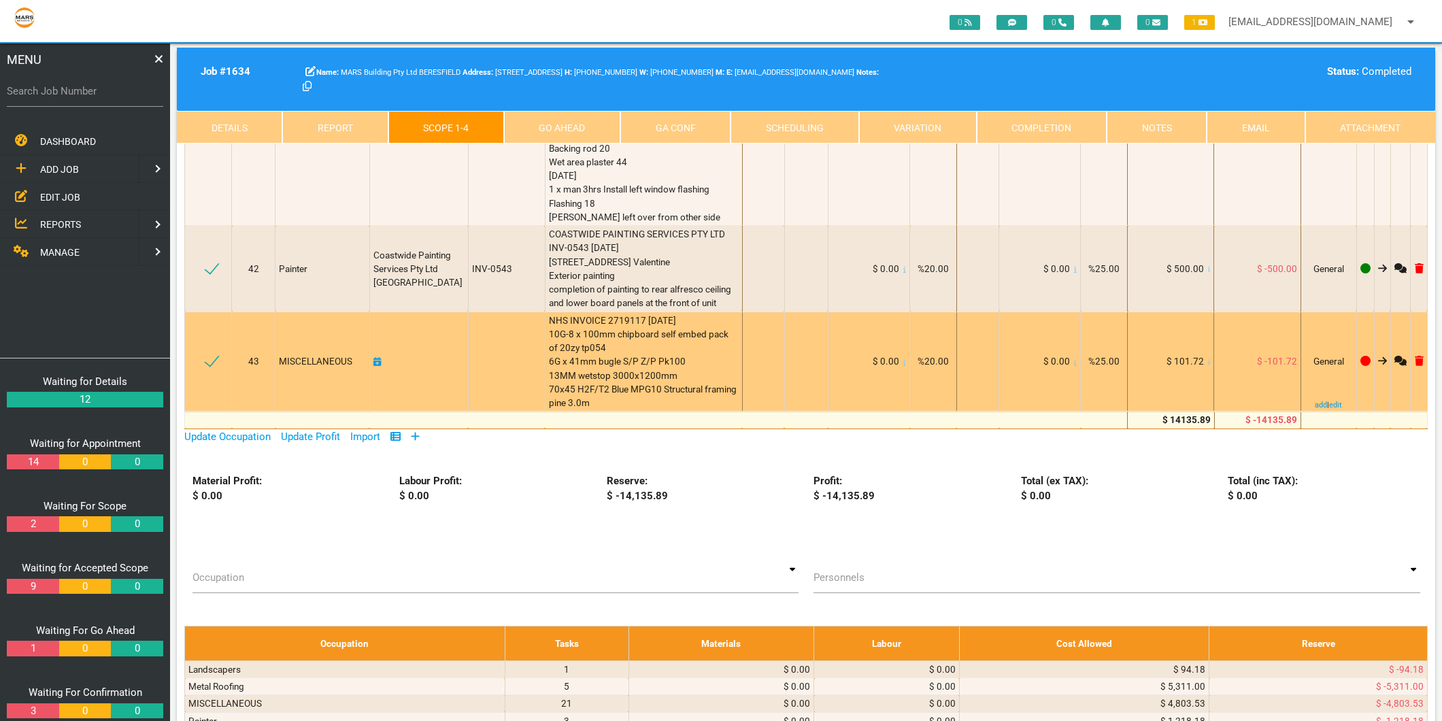
click at [380, 367] on icon at bounding box center [377, 362] width 8 height 10
select select "7"
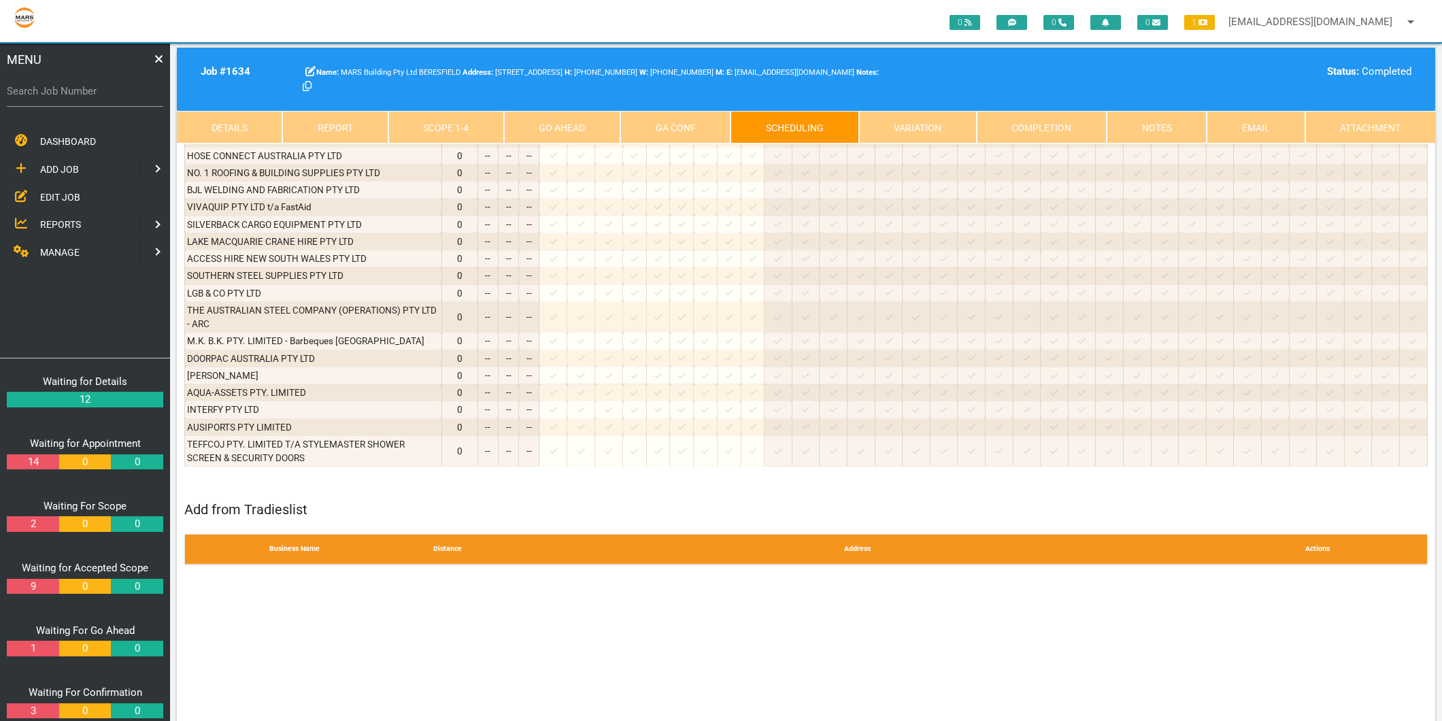
scroll to position [0, 0]
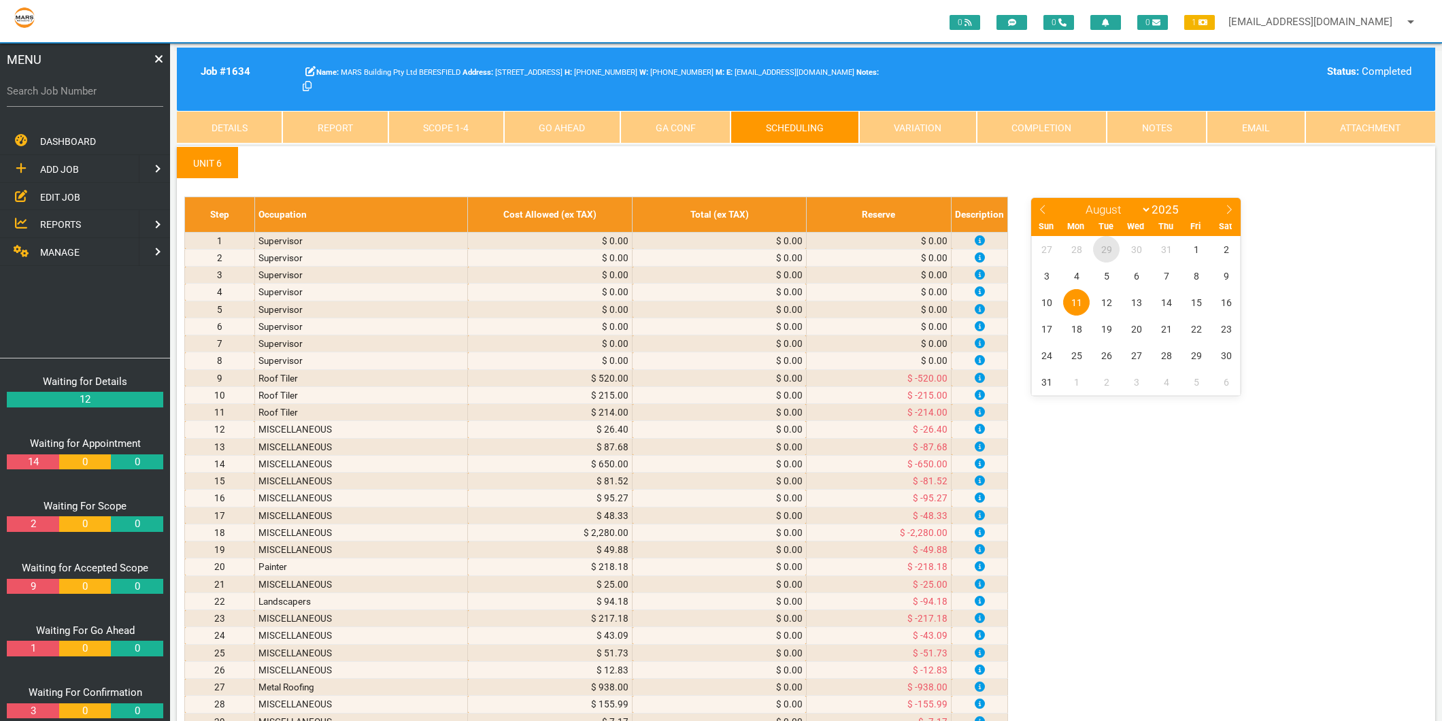
click at [1103, 252] on span "29" at bounding box center [1106, 249] width 27 height 27
select select "6"
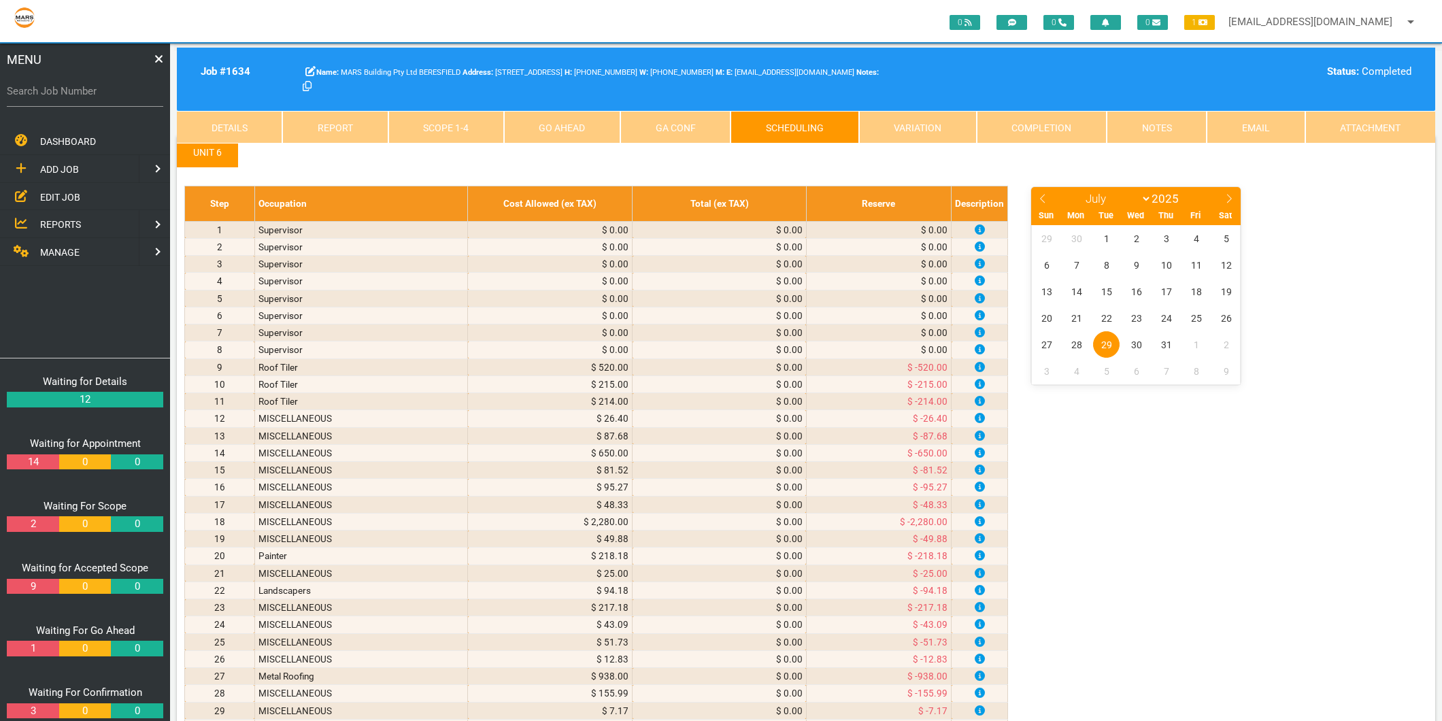
scroll to position [680, 0]
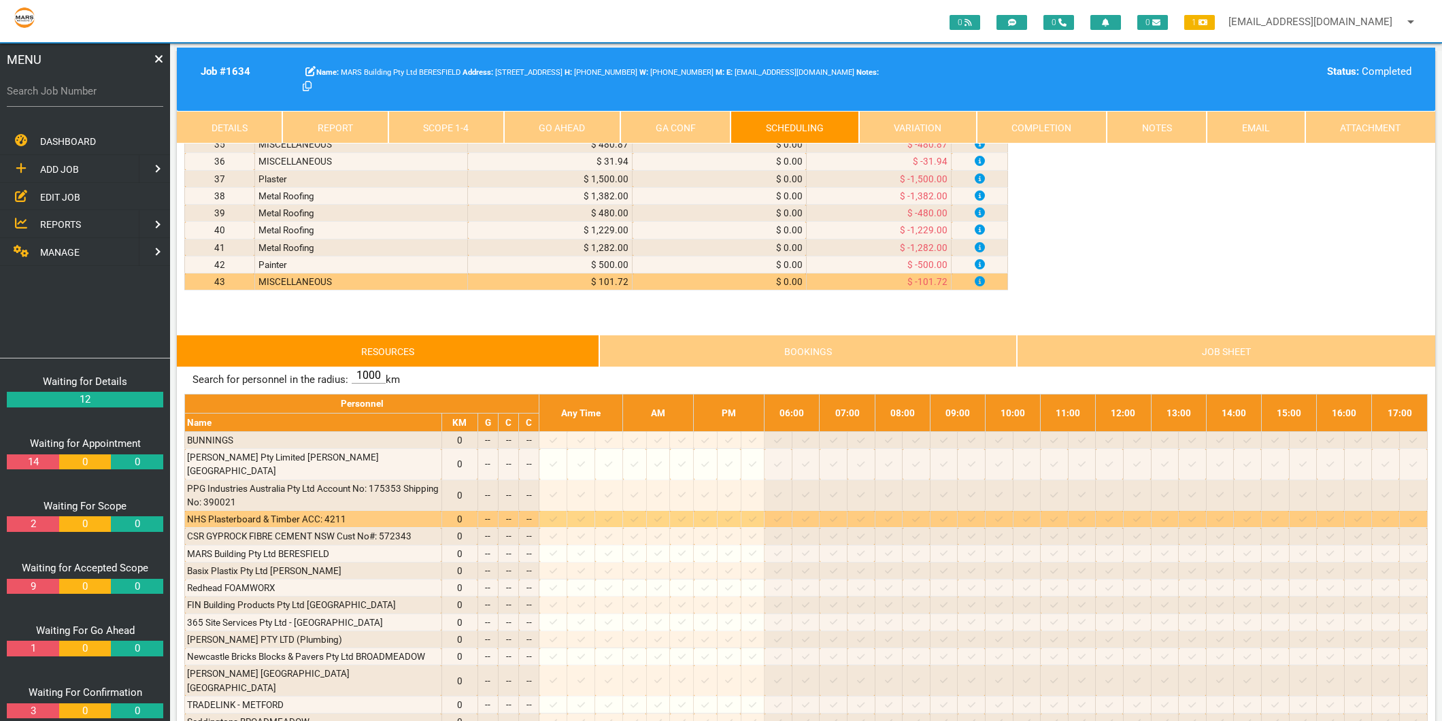
click at [557, 516] on icon at bounding box center [553, 518] width 7 height 5
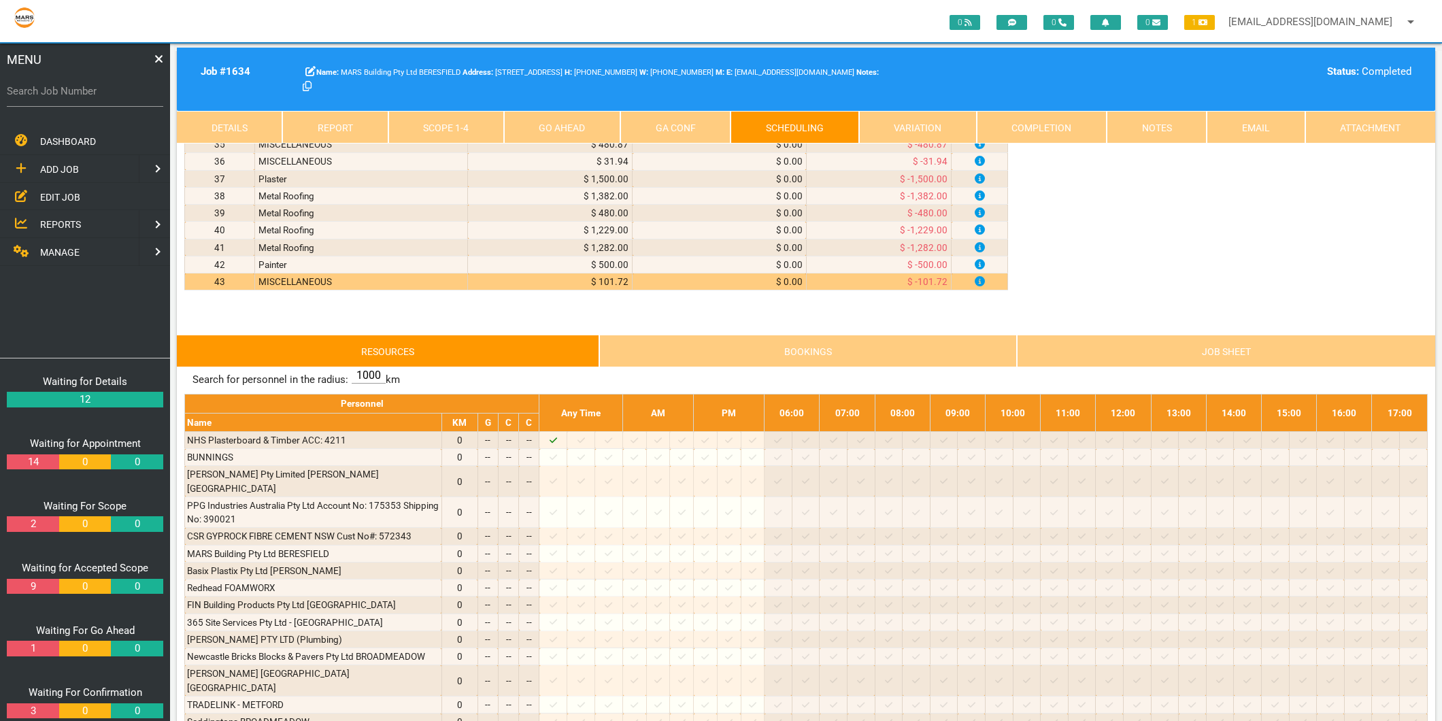
click at [456, 131] on link "Scope 1 - 4" at bounding box center [446, 127] width 116 height 33
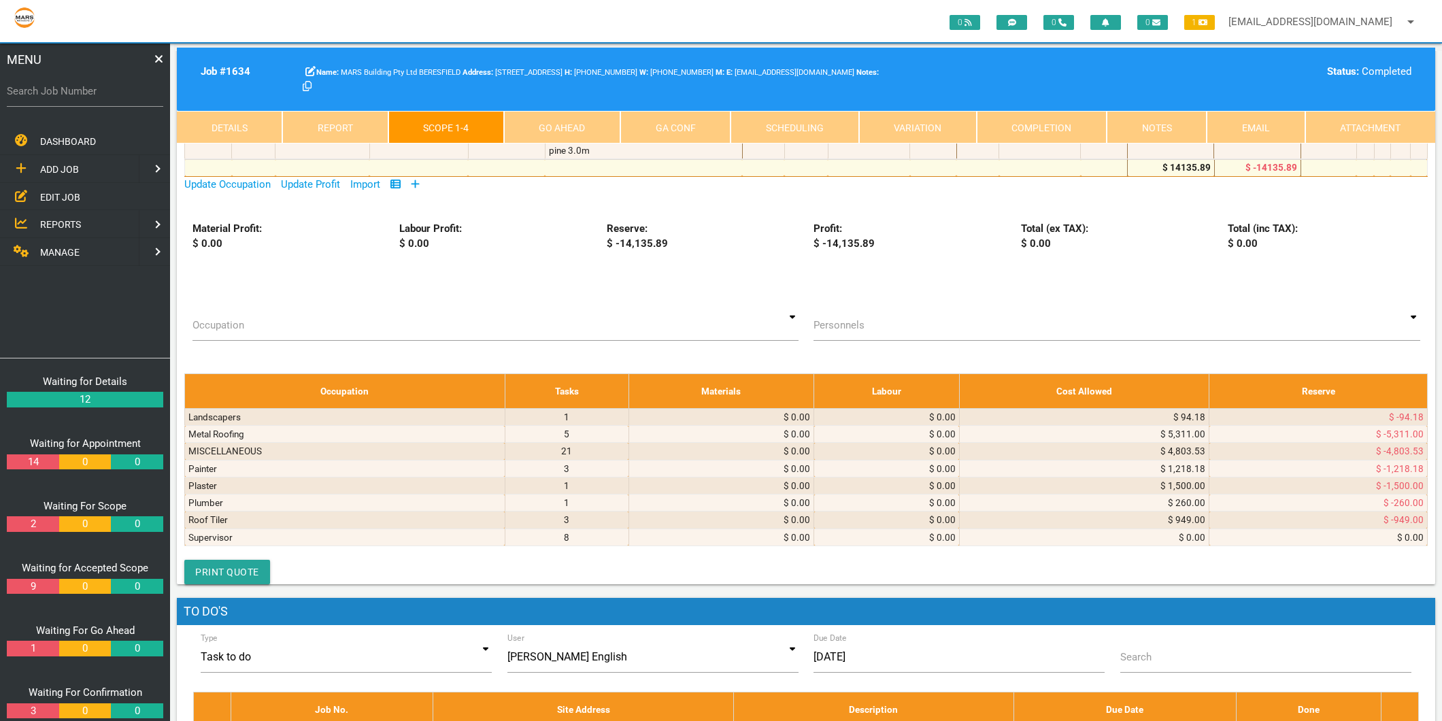
scroll to position [3249, 0]
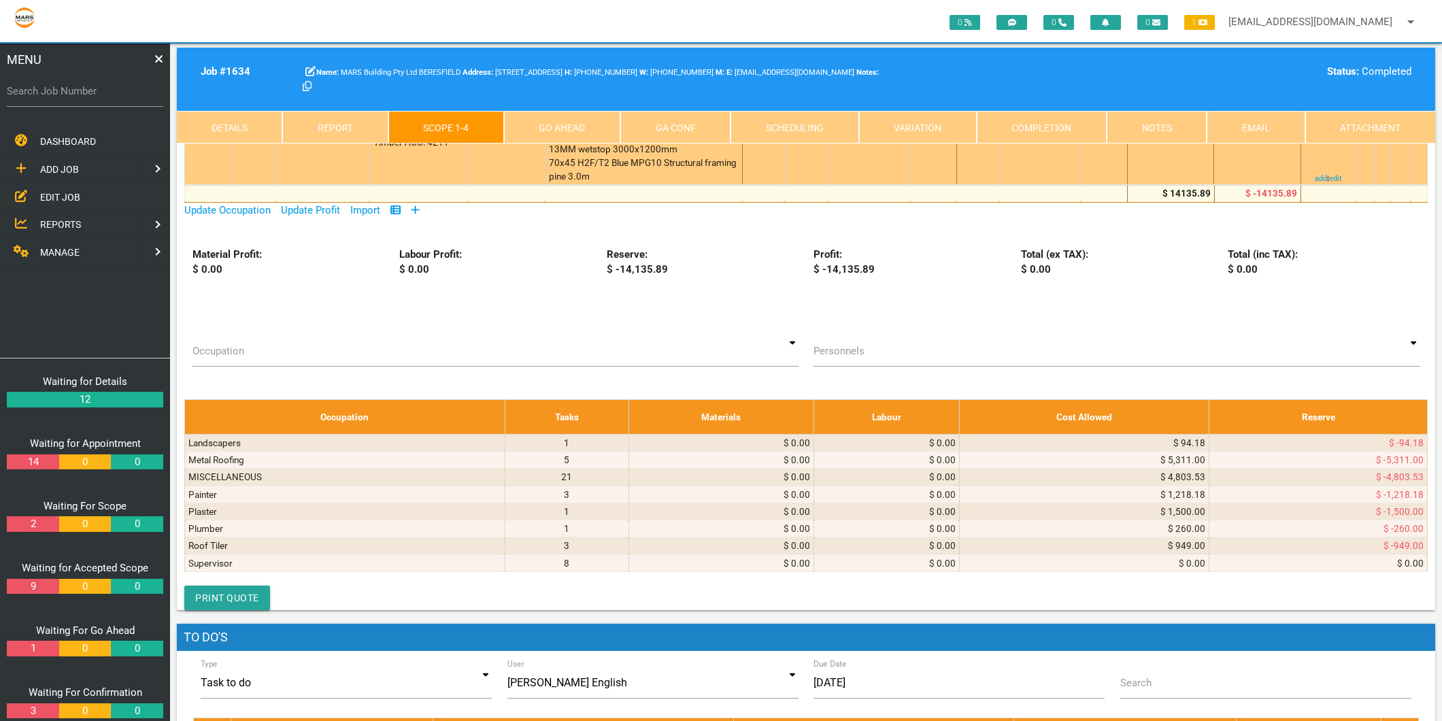
click at [478, 140] on link "Add" at bounding box center [480, 134] width 17 height 11
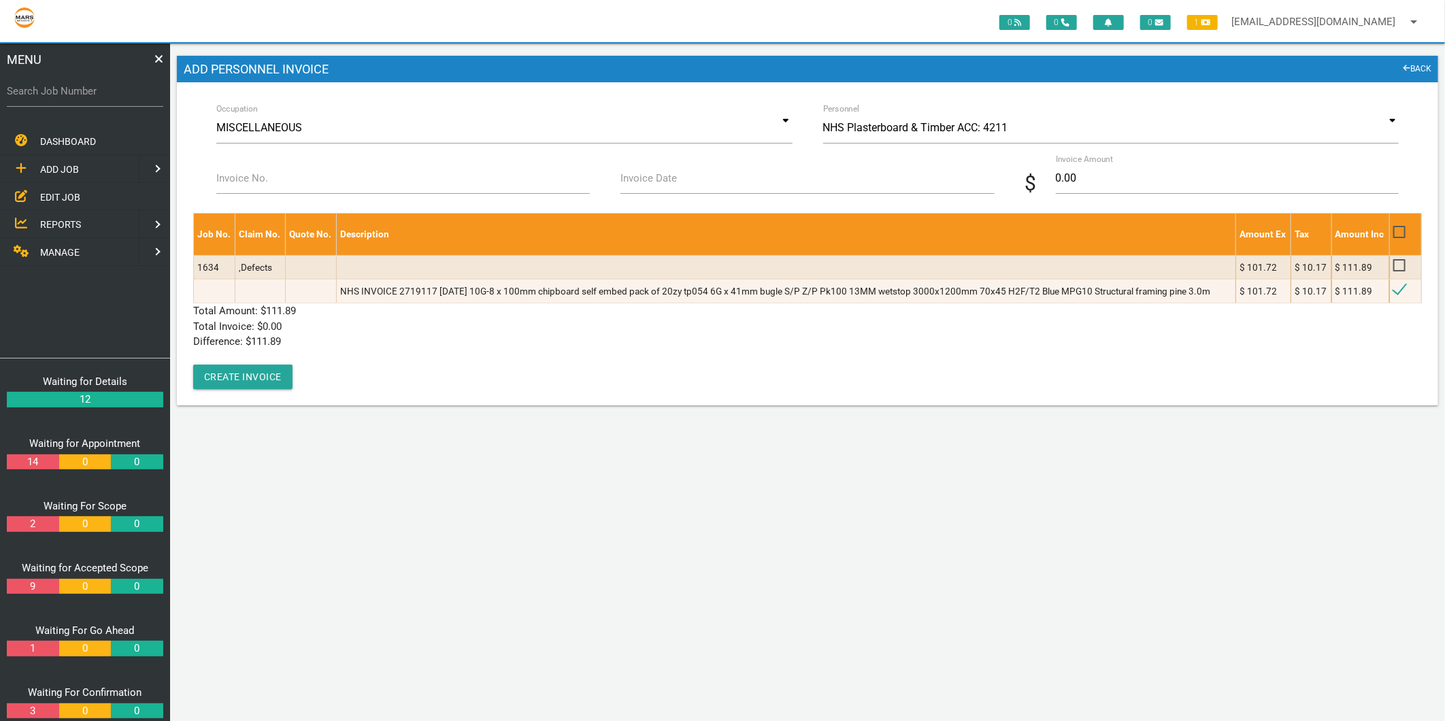
click at [250, 184] on label "Invoice No." at bounding box center [242, 179] width 52 height 16
click at [250, 184] on input "Invoice No." at bounding box center [402, 178] width 373 height 31
type input "2719117"
click at [668, 184] on label "Invoice Date" at bounding box center [648, 179] width 56 height 16
click at [668, 184] on input "Invoice Date" at bounding box center [806, 178] width 373 height 31
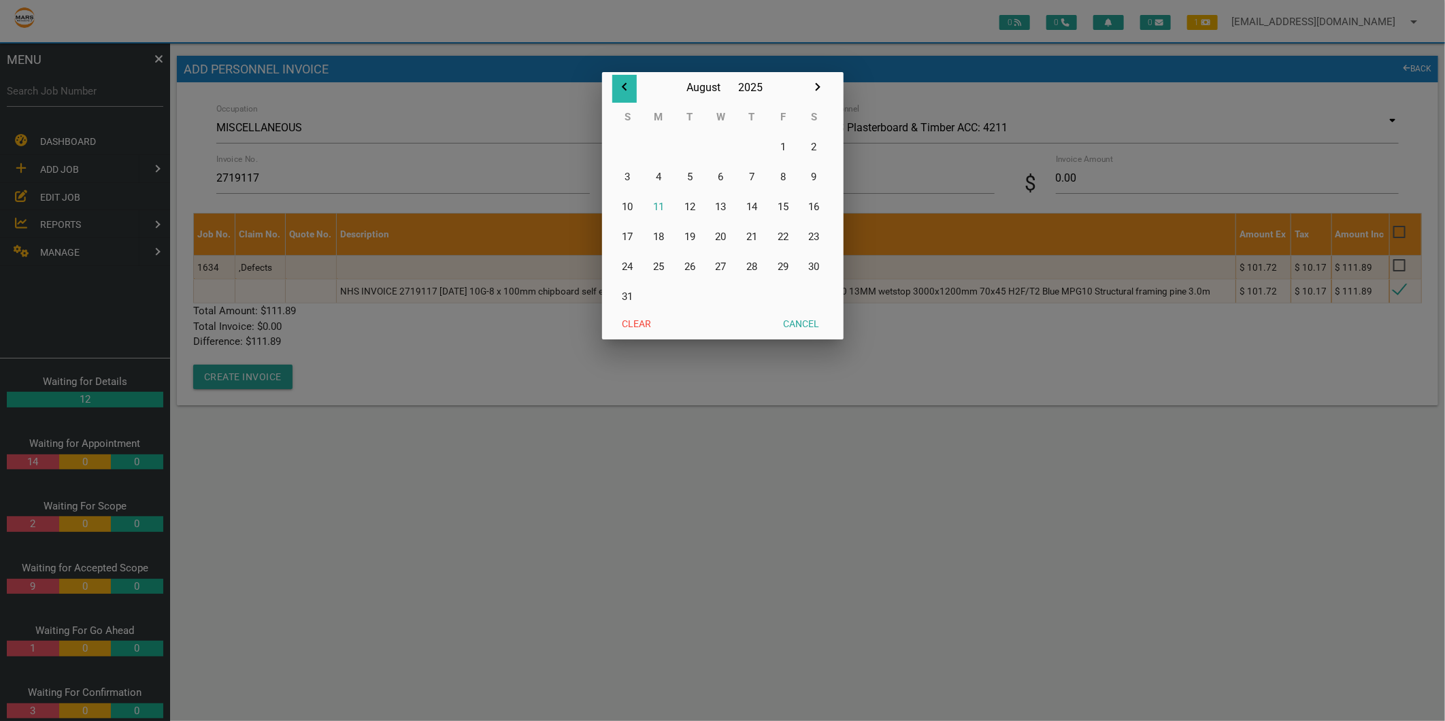
click at [628, 85] on icon "button" at bounding box center [624, 87] width 16 height 16
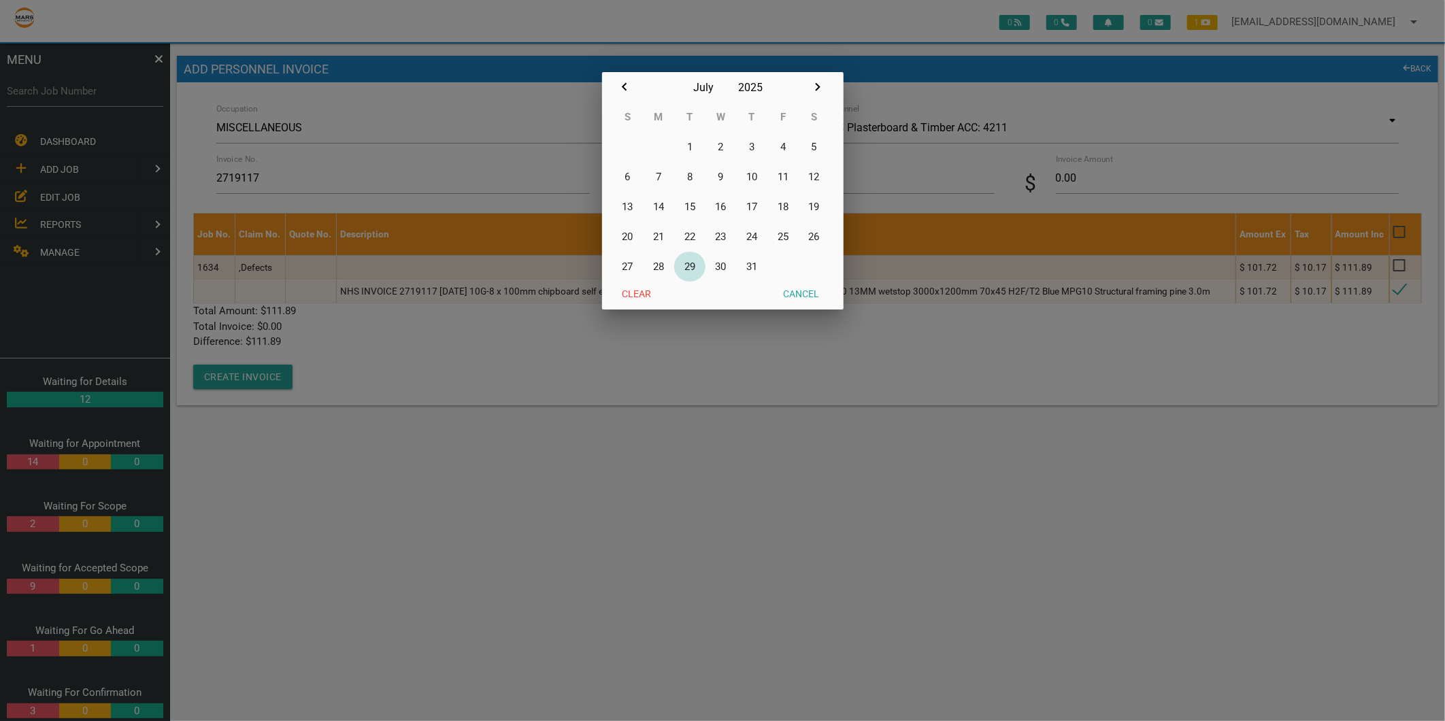
click at [694, 263] on button "29" at bounding box center [689, 267] width 31 height 30
type input "29/07/2025"
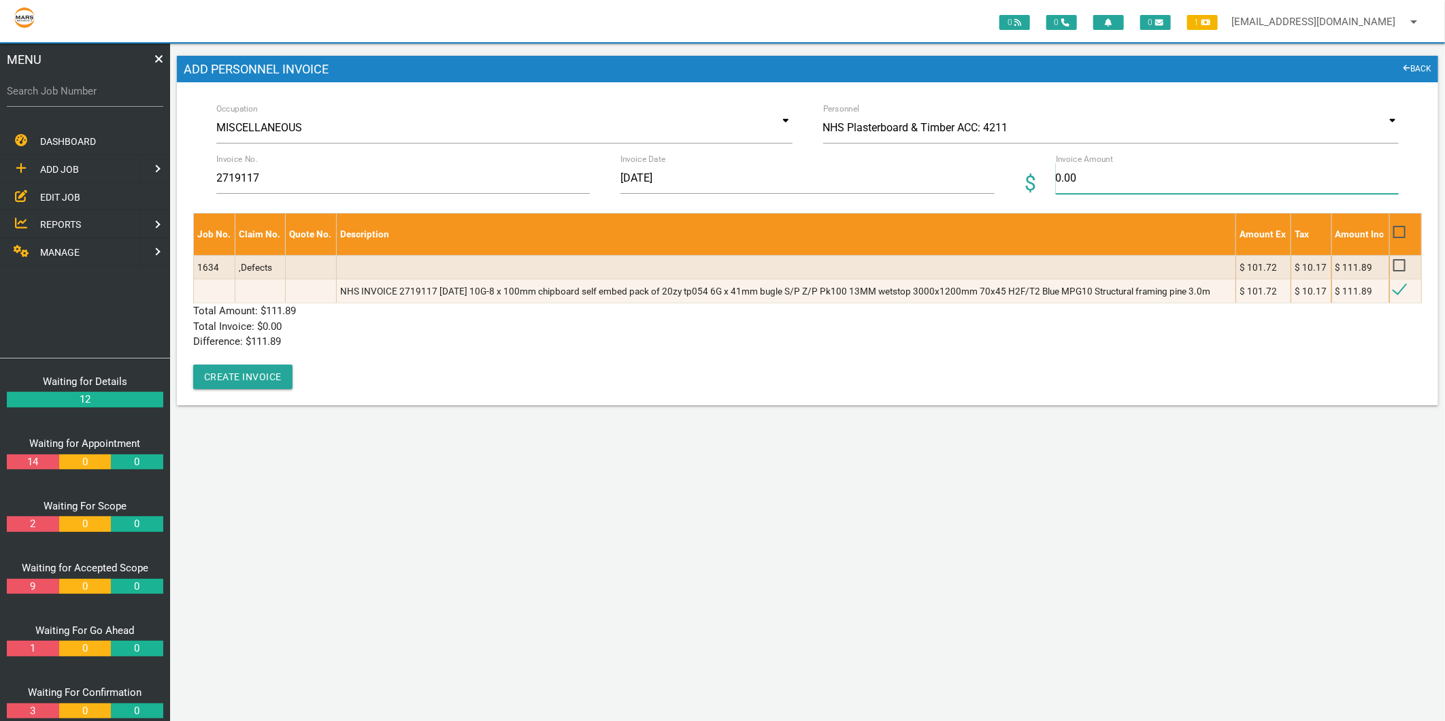
click at [1100, 171] on input "0.00" at bounding box center [1227, 178] width 343 height 31
type input "111.89"
drag, startPoint x: 484, startPoint y: 358, endPoint x: 307, endPoint y: 373, distance: 178.2
click at [480, 358] on div "Job No. Claim No. Quote No. Description Amount Ex Tax Amount Inc 1634 ,Defects …" at bounding box center [807, 301] width 1228 height 176
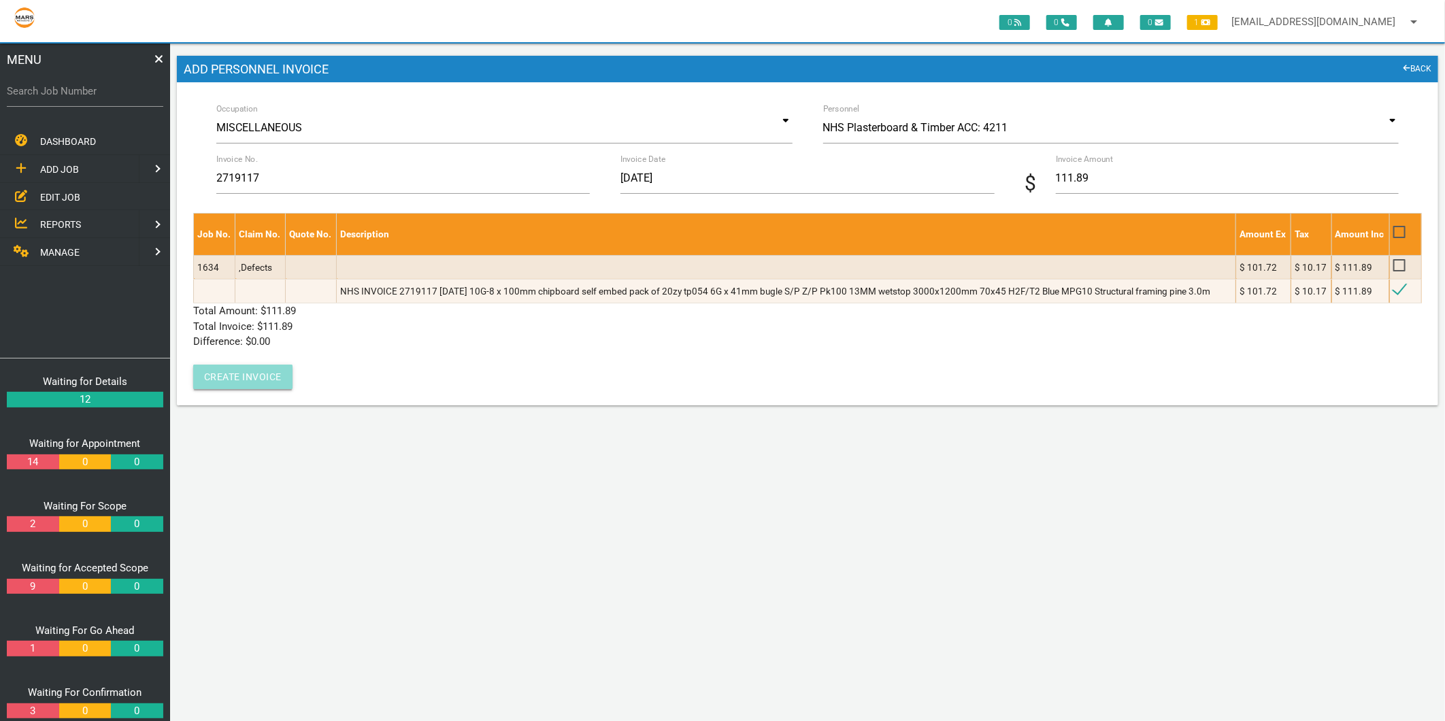
click at [271, 376] on button "Create Invoice" at bounding box center [242, 377] width 99 height 24
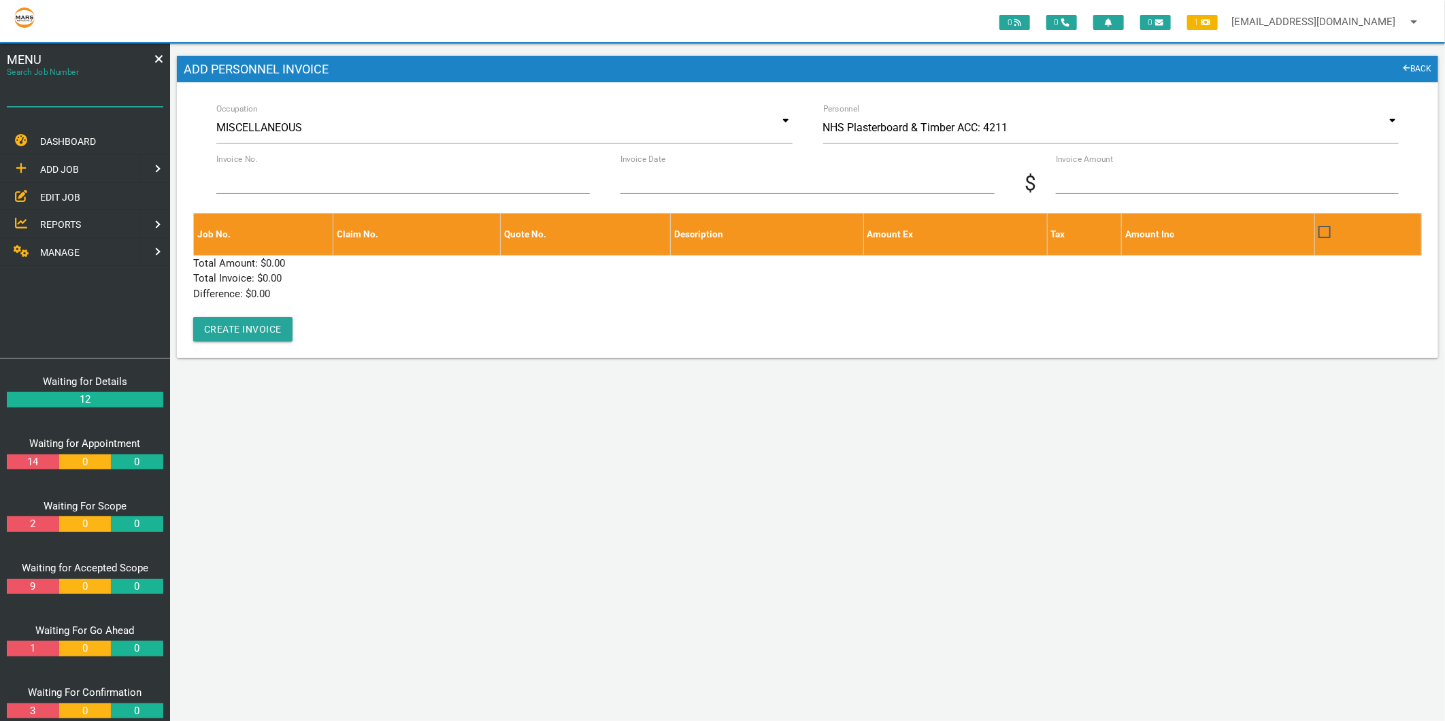
click at [58, 82] on div "Search Job Number" at bounding box center [85, 93] width 156 height 37
type input "1671"
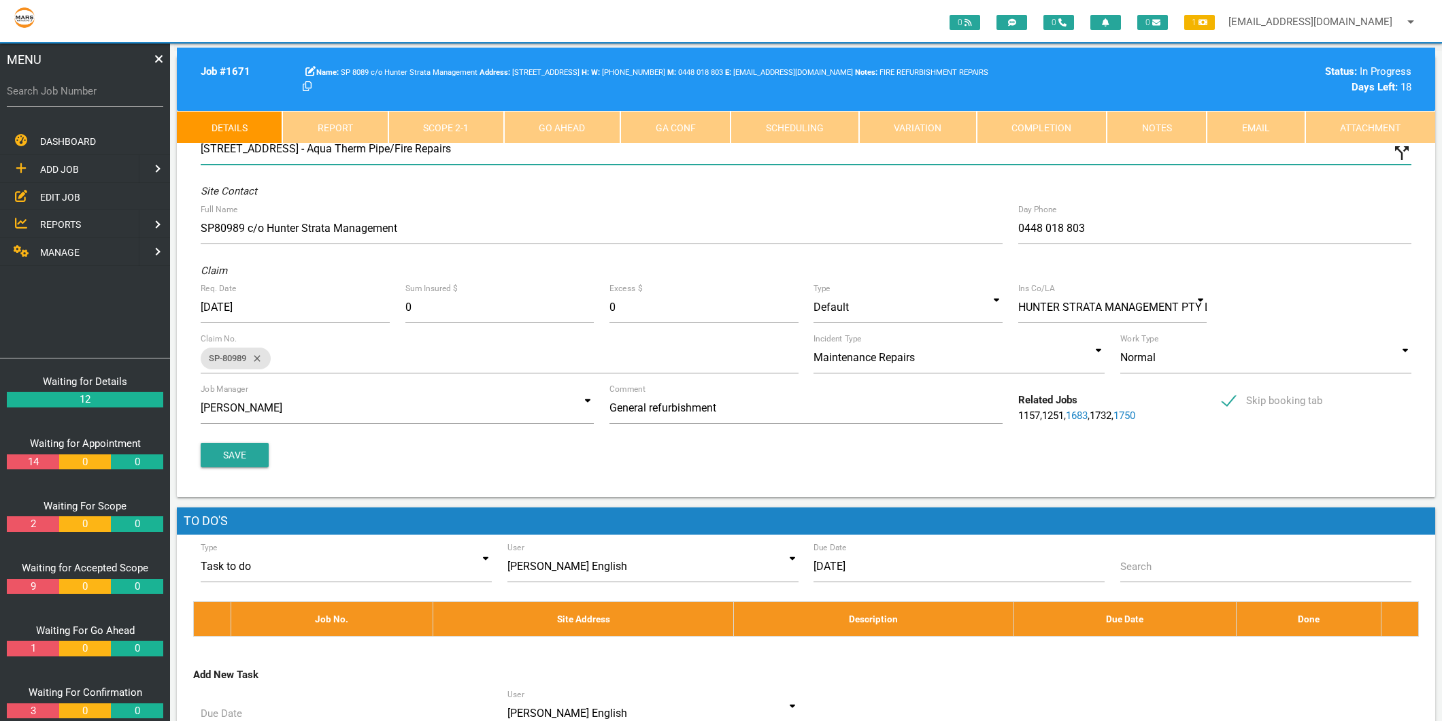
click at [483, 145] on input "19 Honeysuckle Dr, Newcastle NSW 2300, Australia - Aqua Therm Pipe/Fire Repairs" at bounding box center [806, 148] width 1211 height 31
click at [466, 131] on link "Scope 2 - 1" at bounding box center [446, 127] width 116 height 33
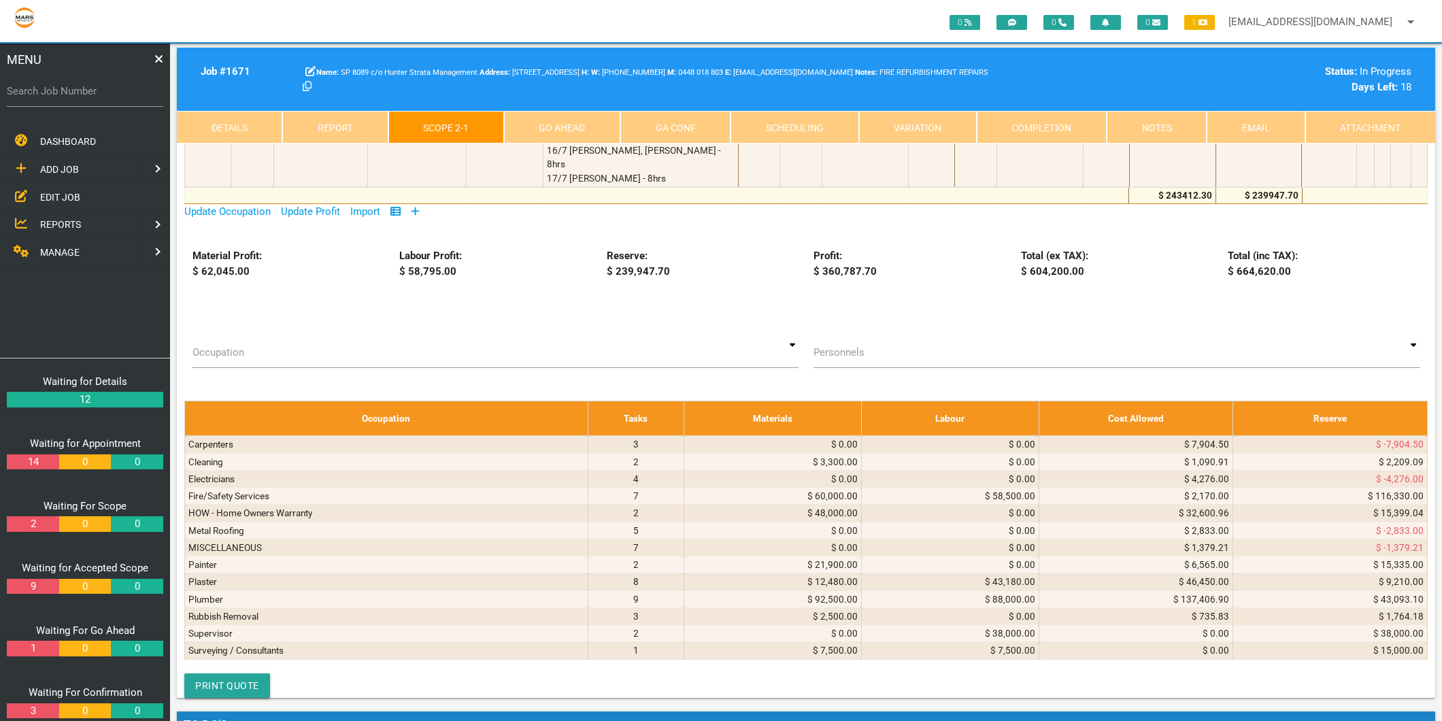
scroll to position [6953, 0]
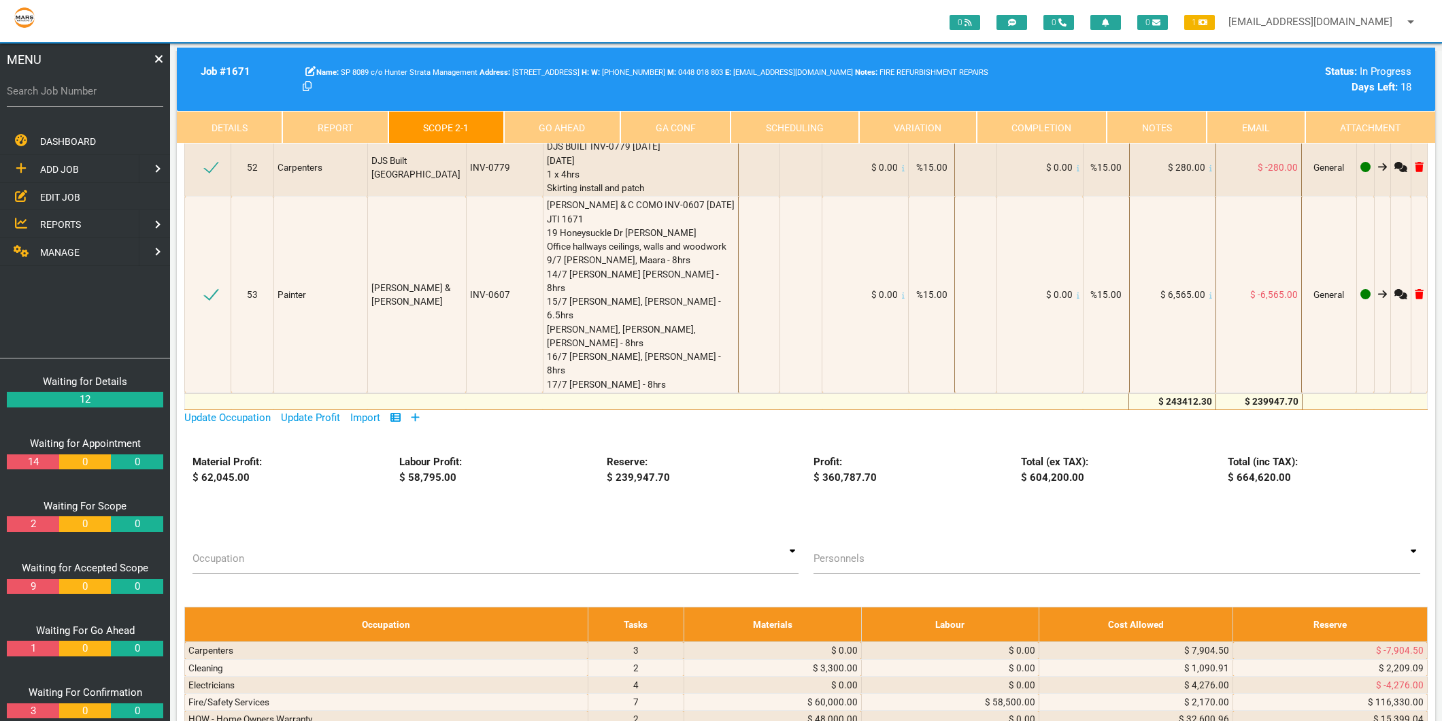
click at [416, 412] on icon at bounding box center [415, 417] width 9 height 10
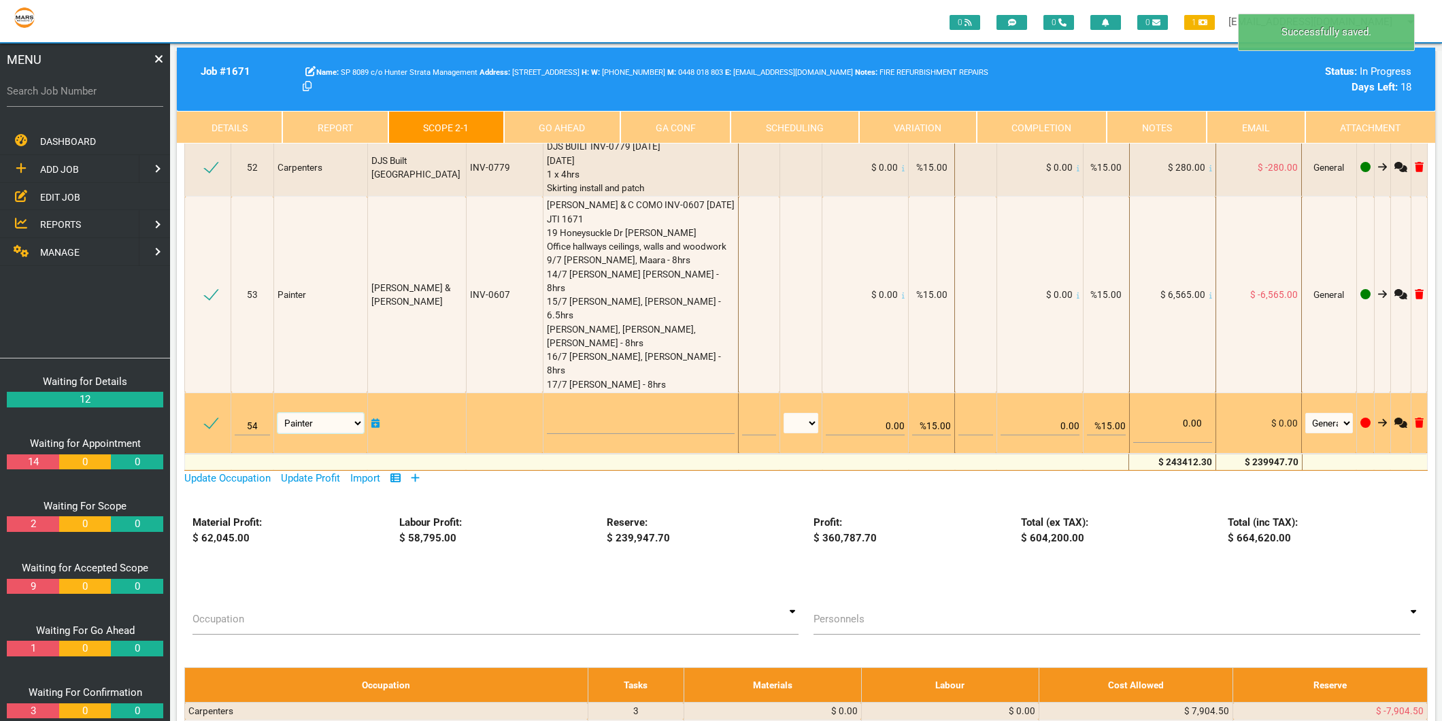
click at [310, 413] on select "Air Conditioning Asbestos Removal Awnings Blinds Bricklayers Building Inspectio…" at bounding box center [321, 423] width 86 height 20
select select "MISCELLANEOUS"
click at [279, 413] on select "Air Conditioning Asbestos Removal Awnings Blinds Bricklayers Building Inspectio…" at bounding box center [321, 423] width 86 height 20
click at [565, 403] on textarea at bounding box center [641, 418] width 188 height 31
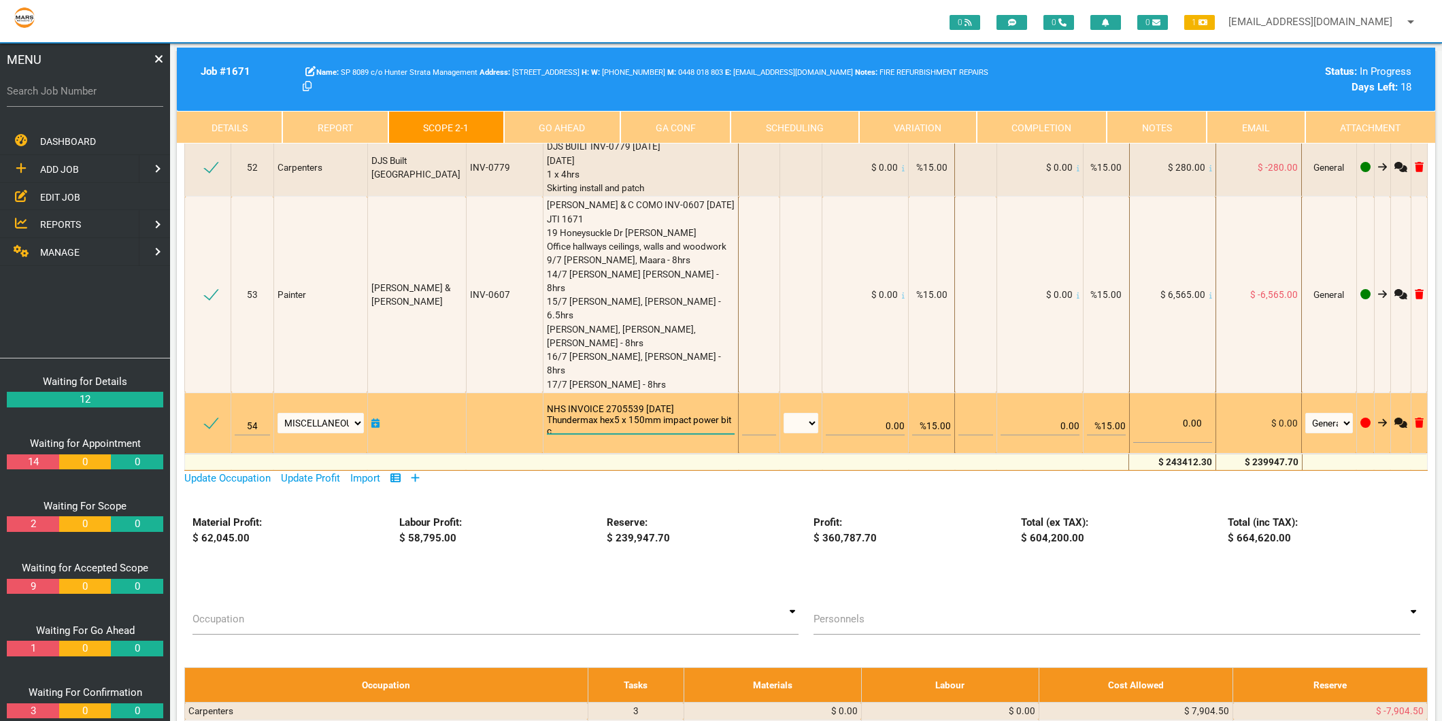
scroll to position [1, 0]
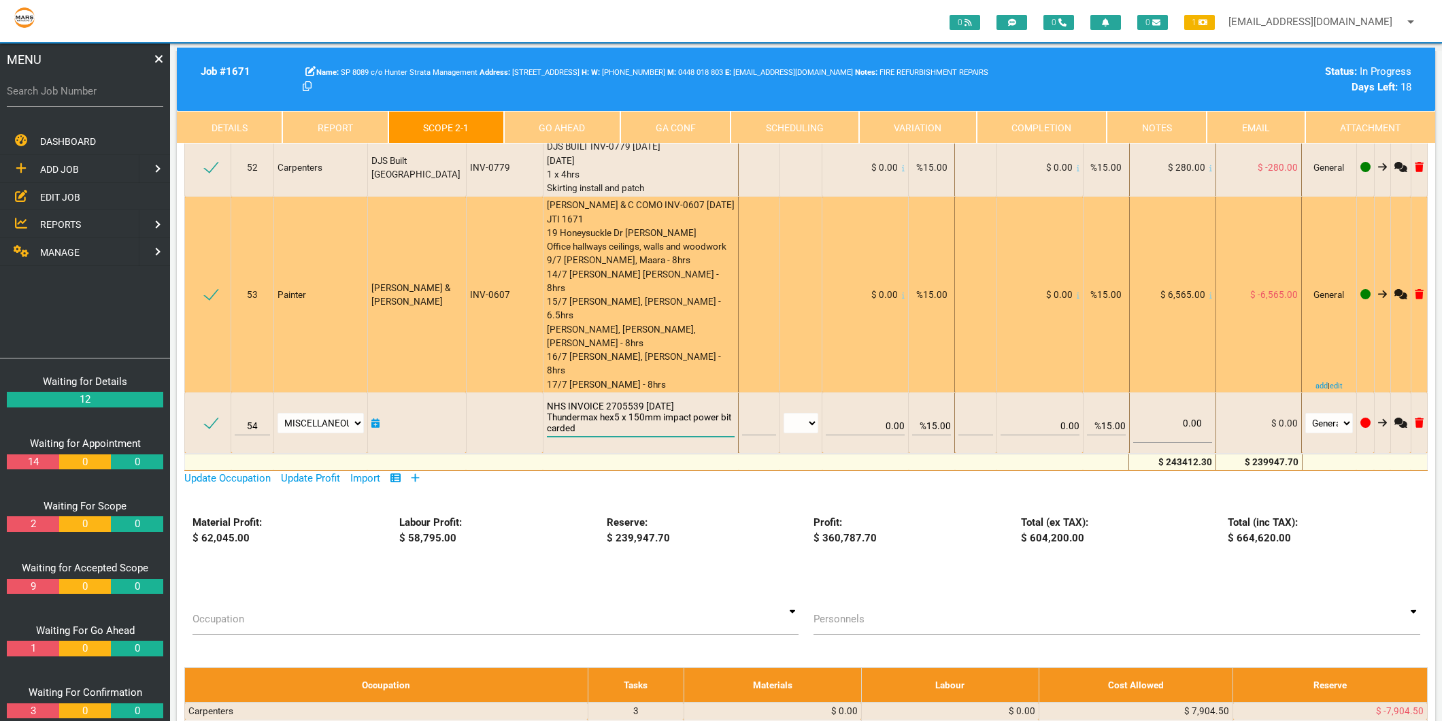
type textarea "NHS INVOICE 2705539 3/7/2025 Thundermax hex5 x 150mm impact power bit carded"
click at [633, 250] on span "B.A COMO & C COMO INV-0607 1/8/2025 JTI 1671 19 Honeysuckle Dr Newcastle Office…" at bounding box center [641, 294] width 188 height 190
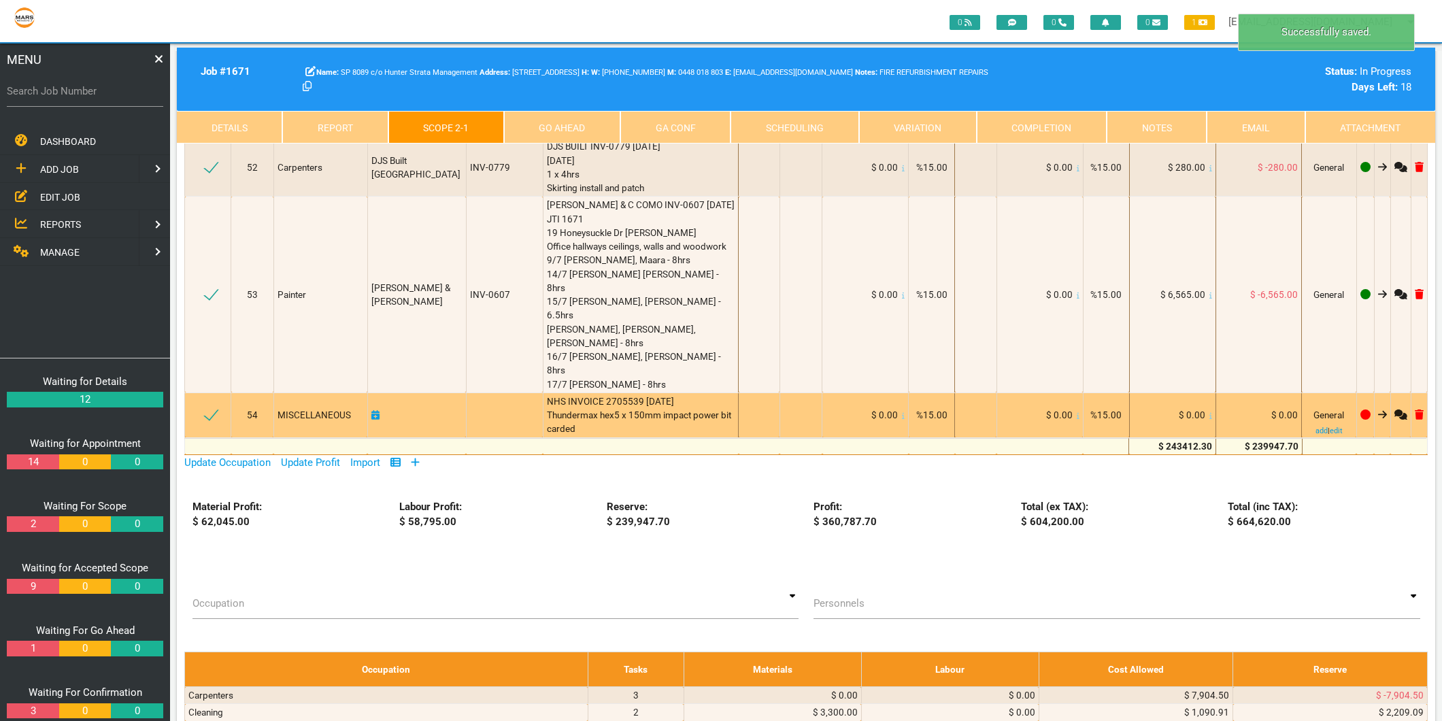
click at [1206, 408] on div "$ 0.00" at bounding box center [1172, 415] width 79 height 14
click at [1209, 412] on icon at bounding box center [1210, 415] width 3 height 7
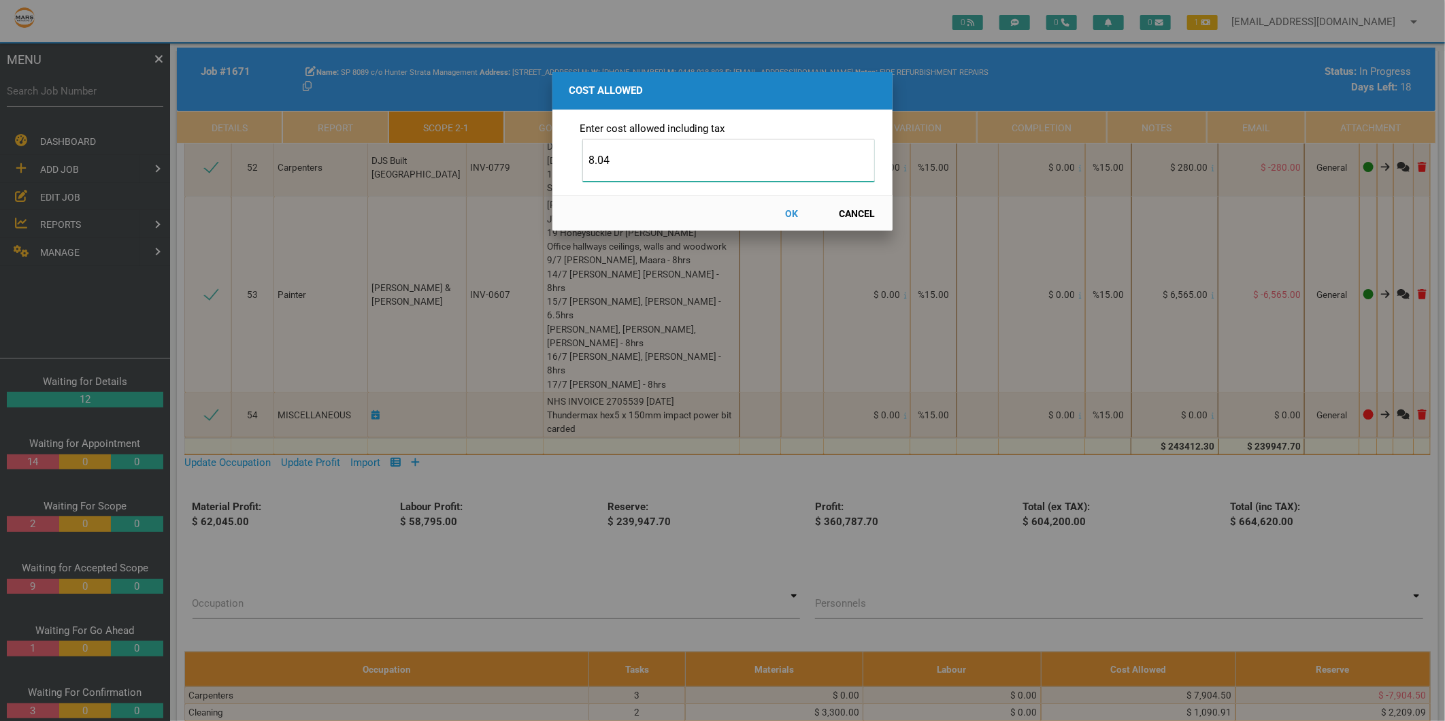
type input "8.04"
click at [788, 209] on button "OK" at bounding box center [792, 213] width 60 height 24
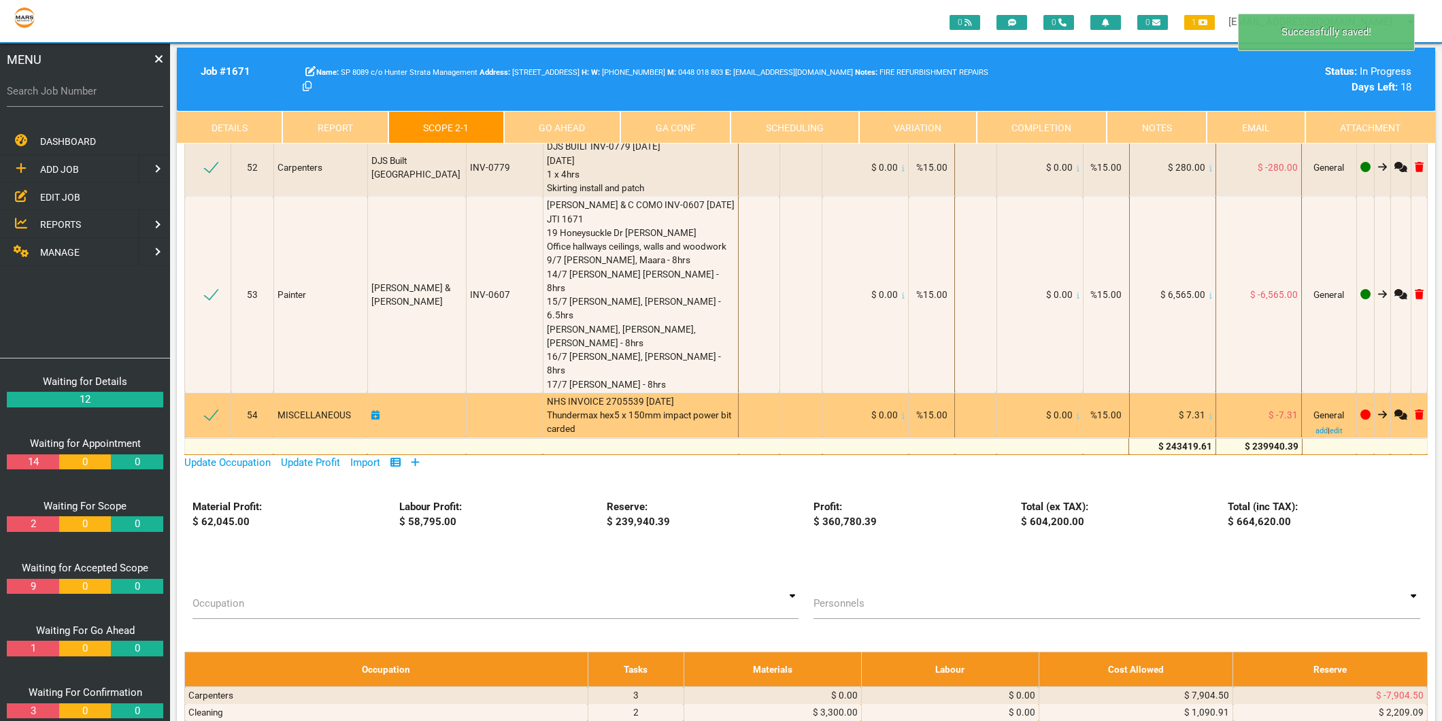
click at [376, 410] on icon at bounding box center [375, 415] width 8 height 10
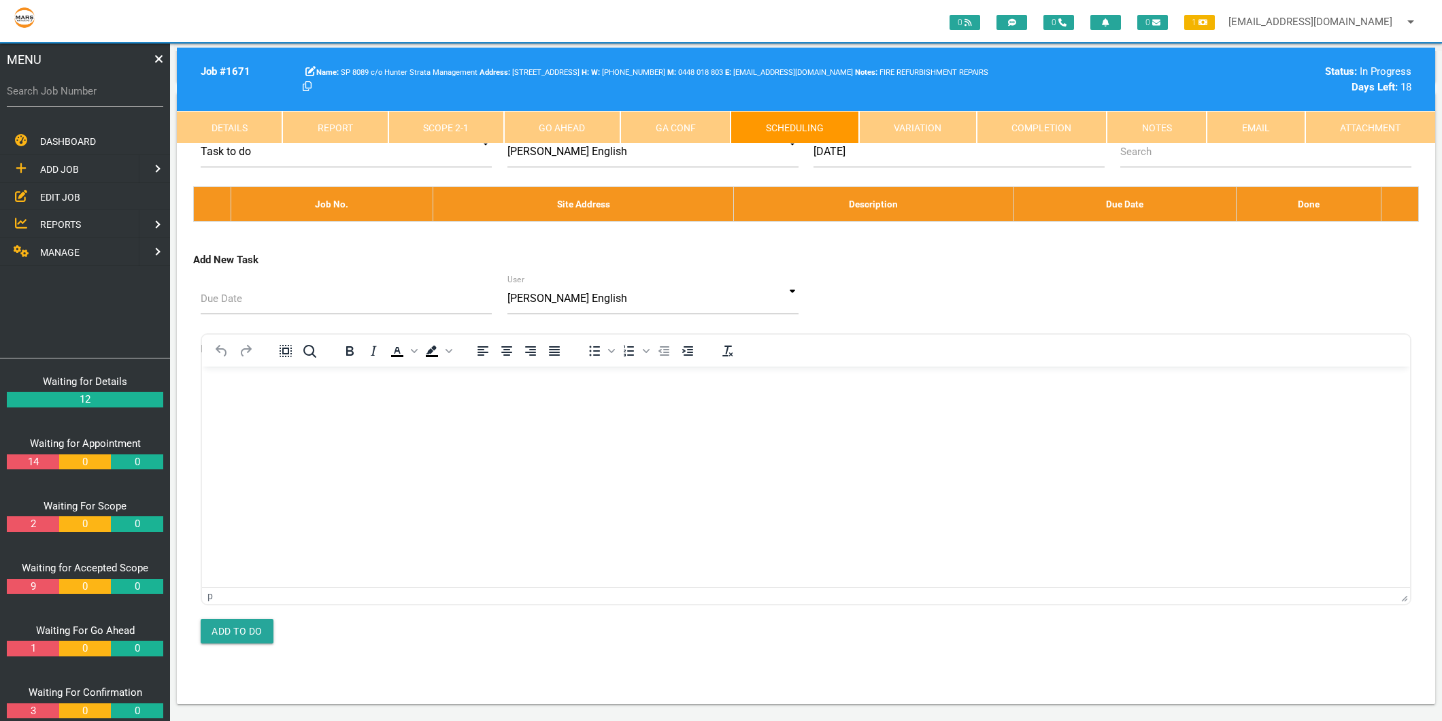
scroll to position [0, 0]
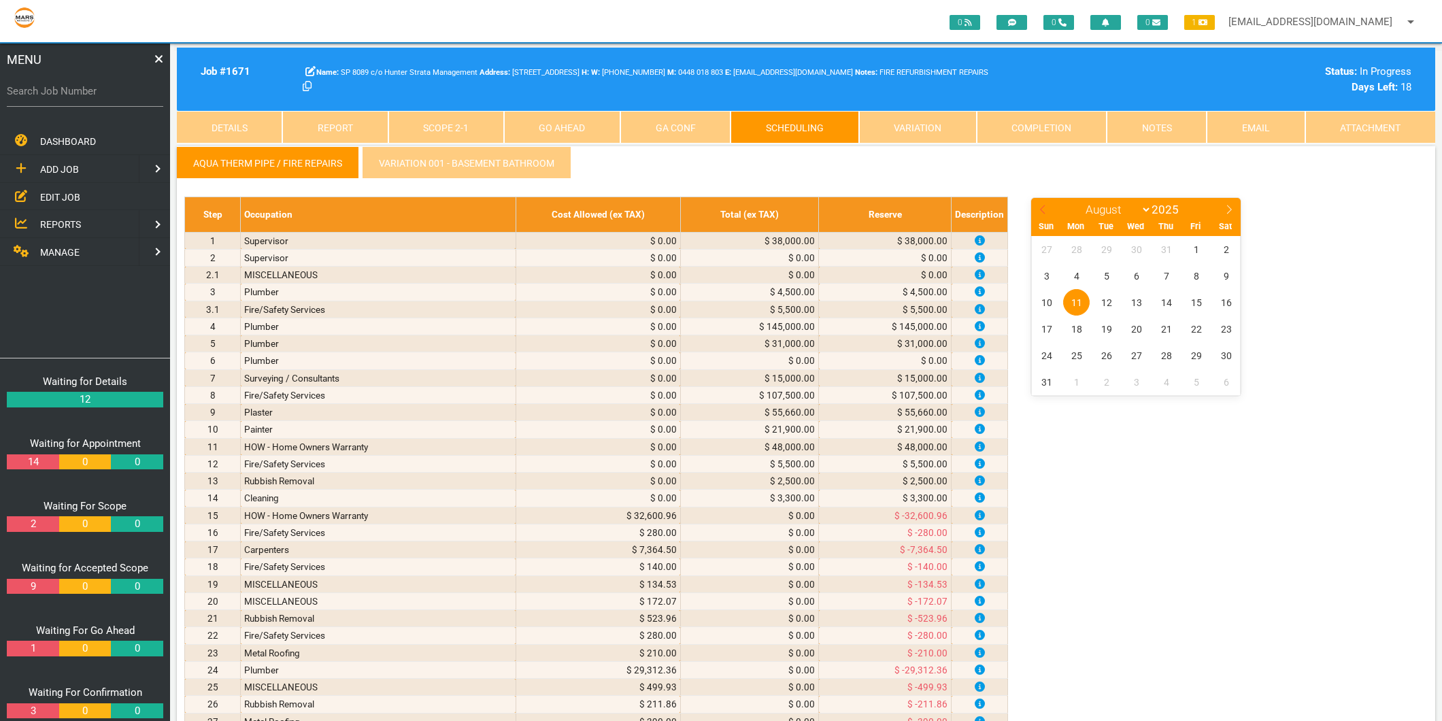
click at [1044, 205] on icon at bounding box center [1042, 209] width 5 height 9
select select "6"
click at [1167, 247] on span "3" at bounding box center [1166, 249] width 27 height 27
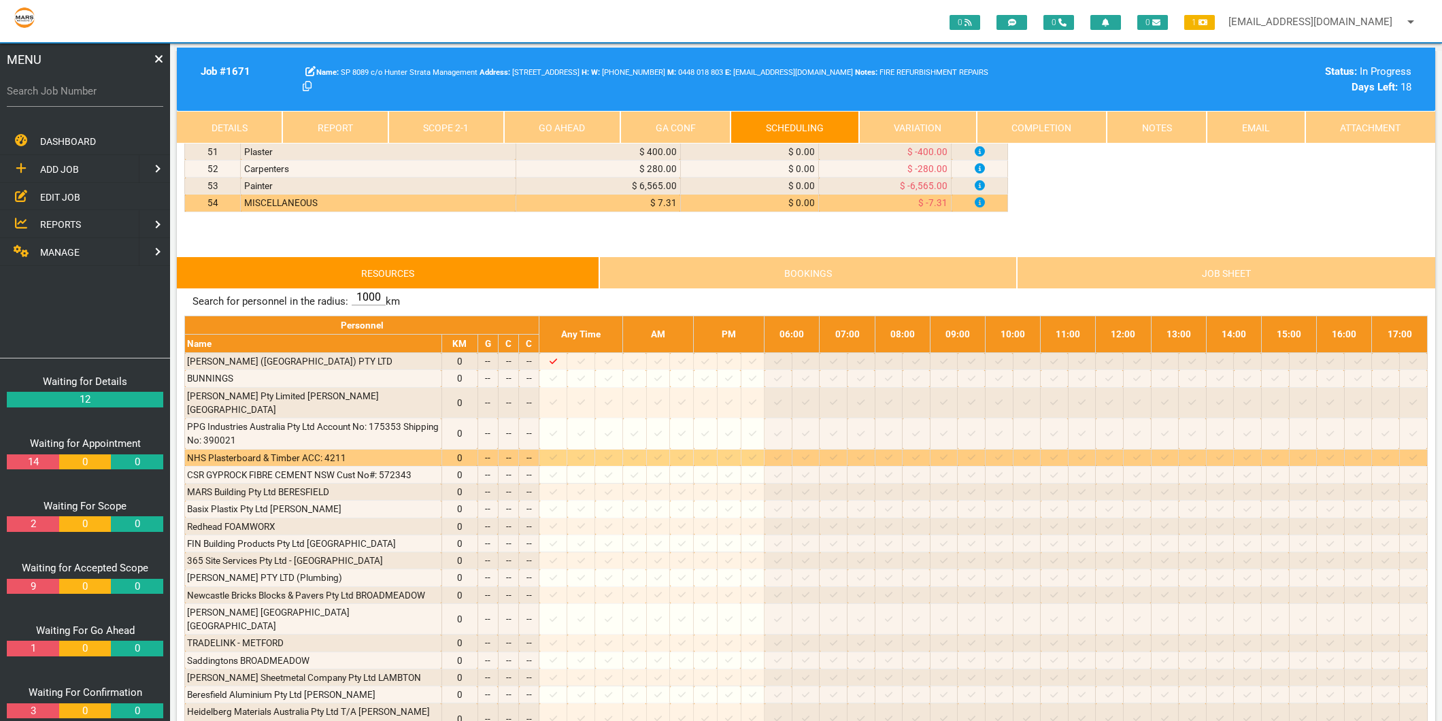
click at [585, 455] on icon at bounding box center [580, 457] width 7 height 5
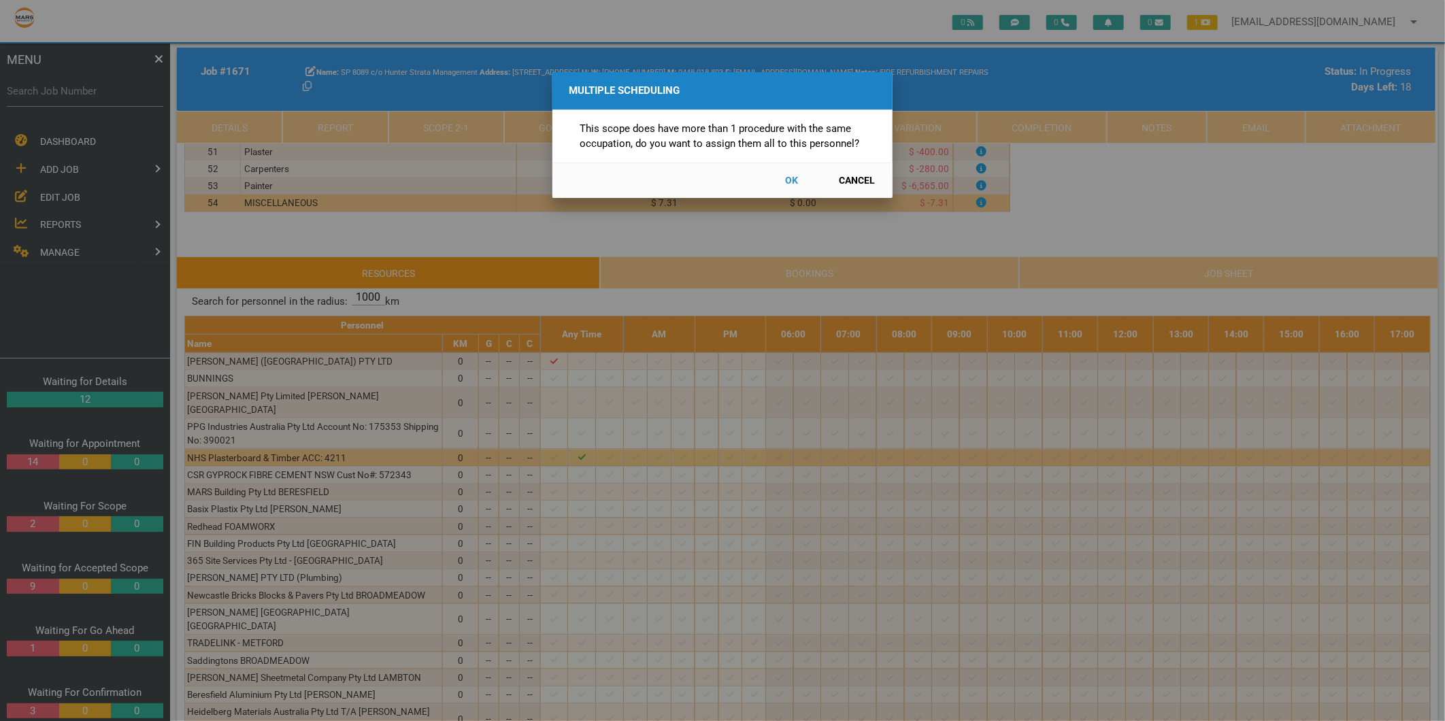
click at [853, 180] on button "Cancel" at bounding box center [857, 181] width 60 height 24
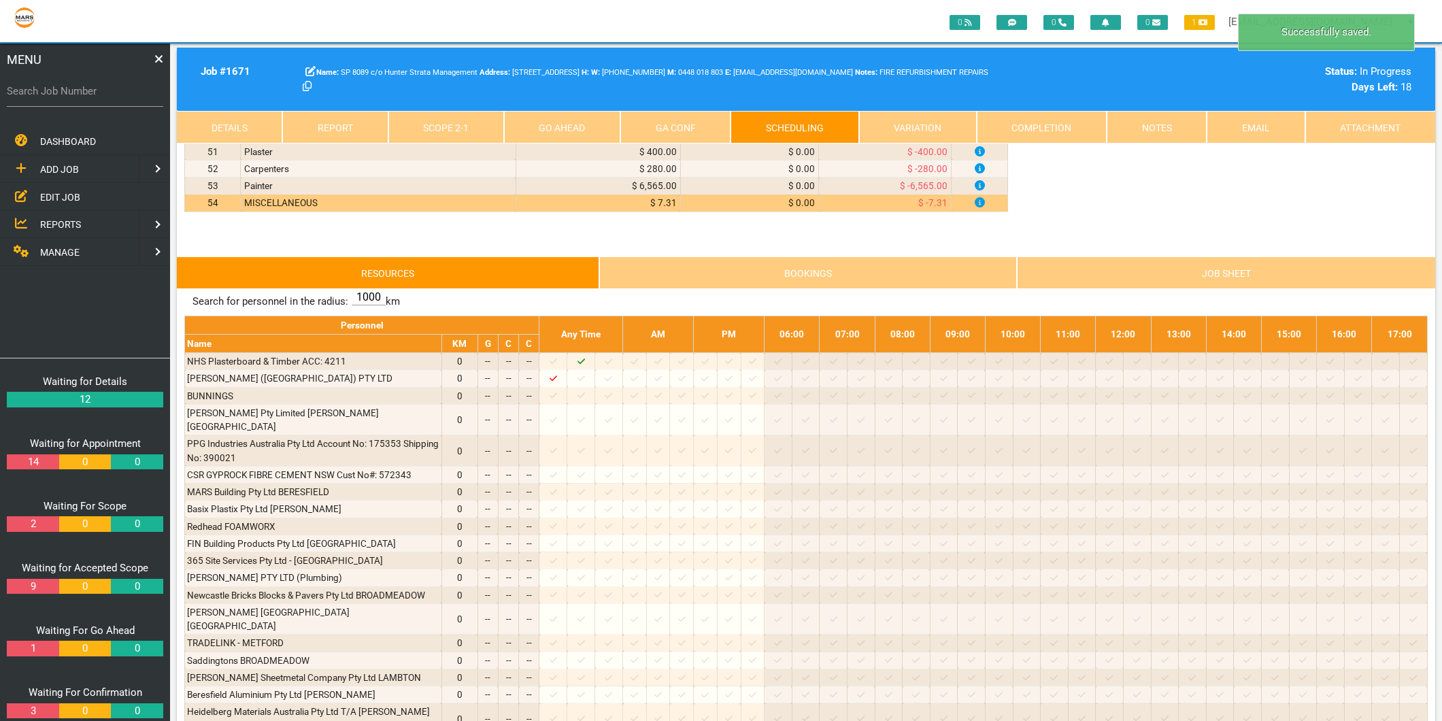
click at [439, 131] on link "Scope 2 - 1" at bounding box center [446, 127] width 116 height 33
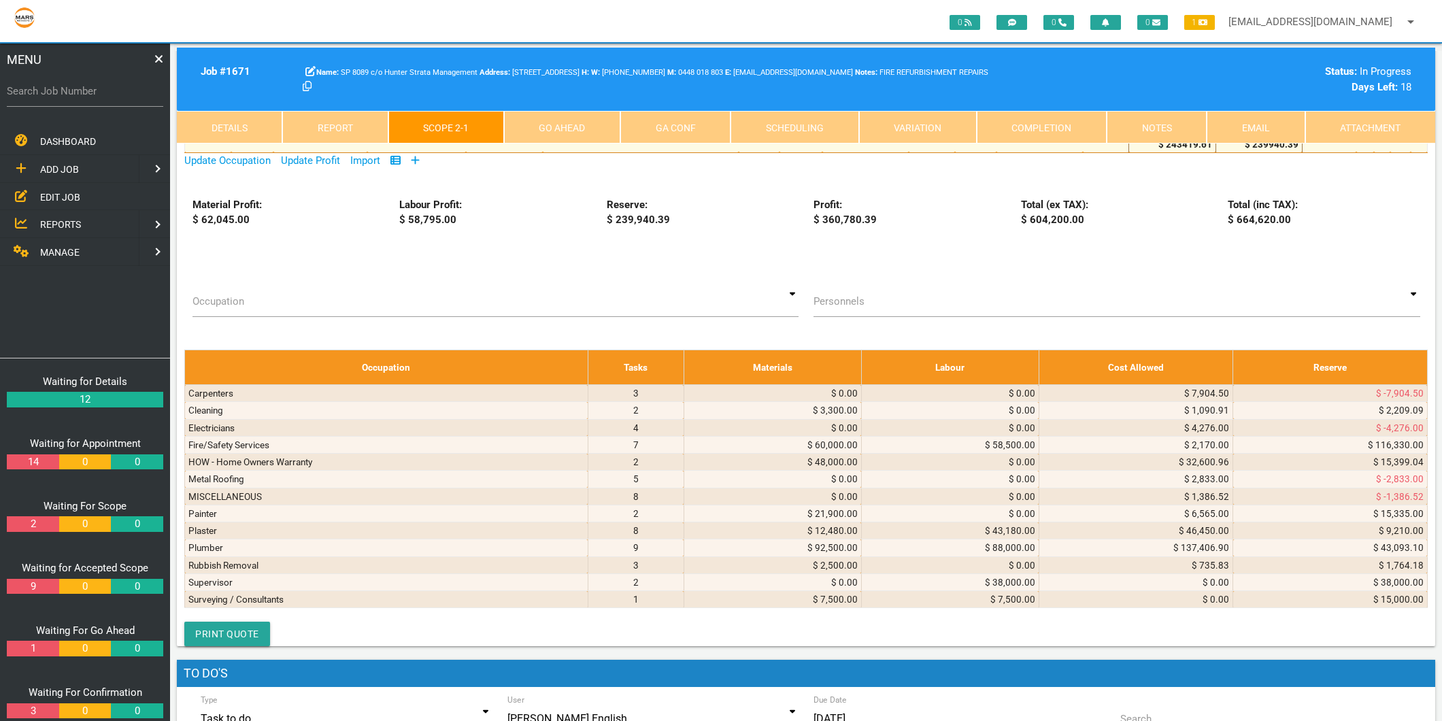
scroll to position [6877, 0]
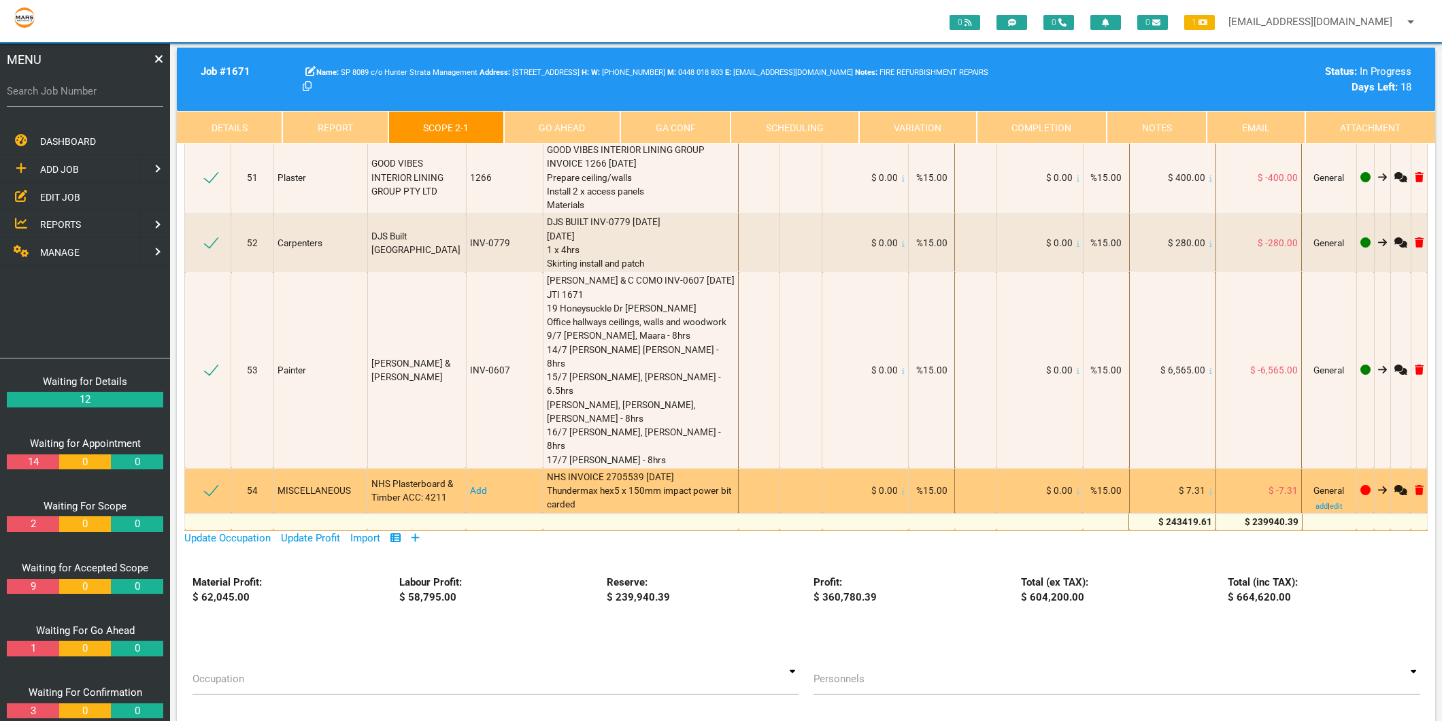
click at [473, 485] on link "Add" at bounding box center [478, 490] width 17 height 11
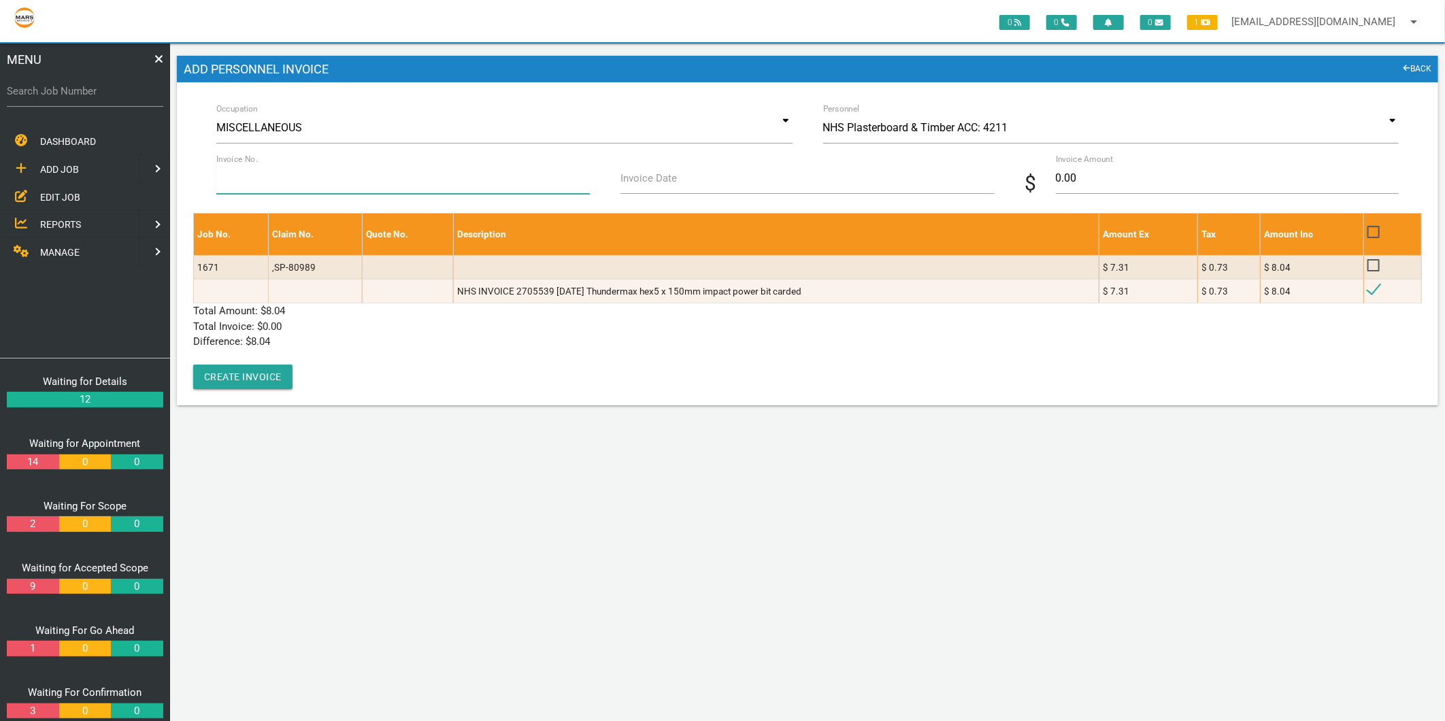
click at [287, 186] on input "Invoice No." at bounding box center [402, 178] width 373 height 31
type input "2705539"
click at [649, 181] on label "Invoice Date" at bounding box center [648, 179] width 56 height 16
click at [649, 181] on input "Invoice Date" at bounding box center [806, 178] width 373 height 31
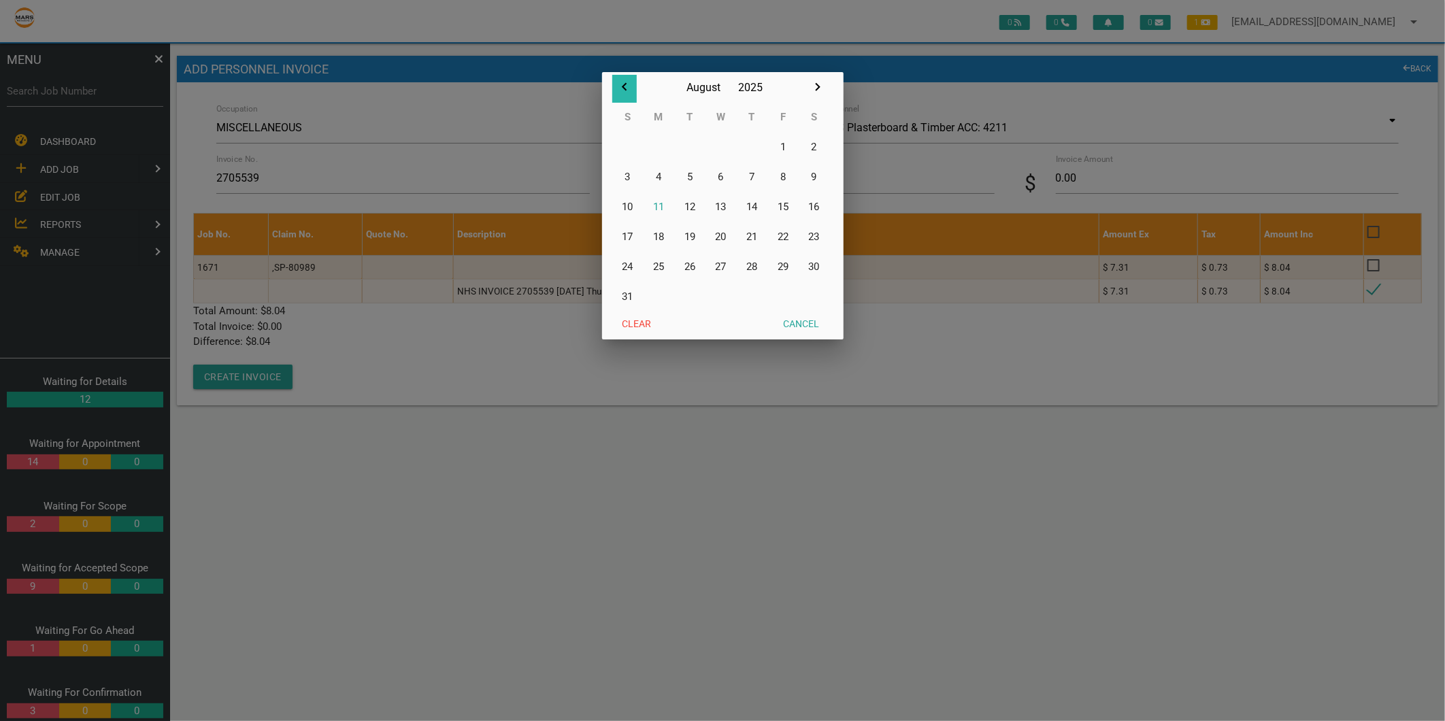
click at [623, 85] on icon "button" at bounding box center [624, 87] width 16 height 16
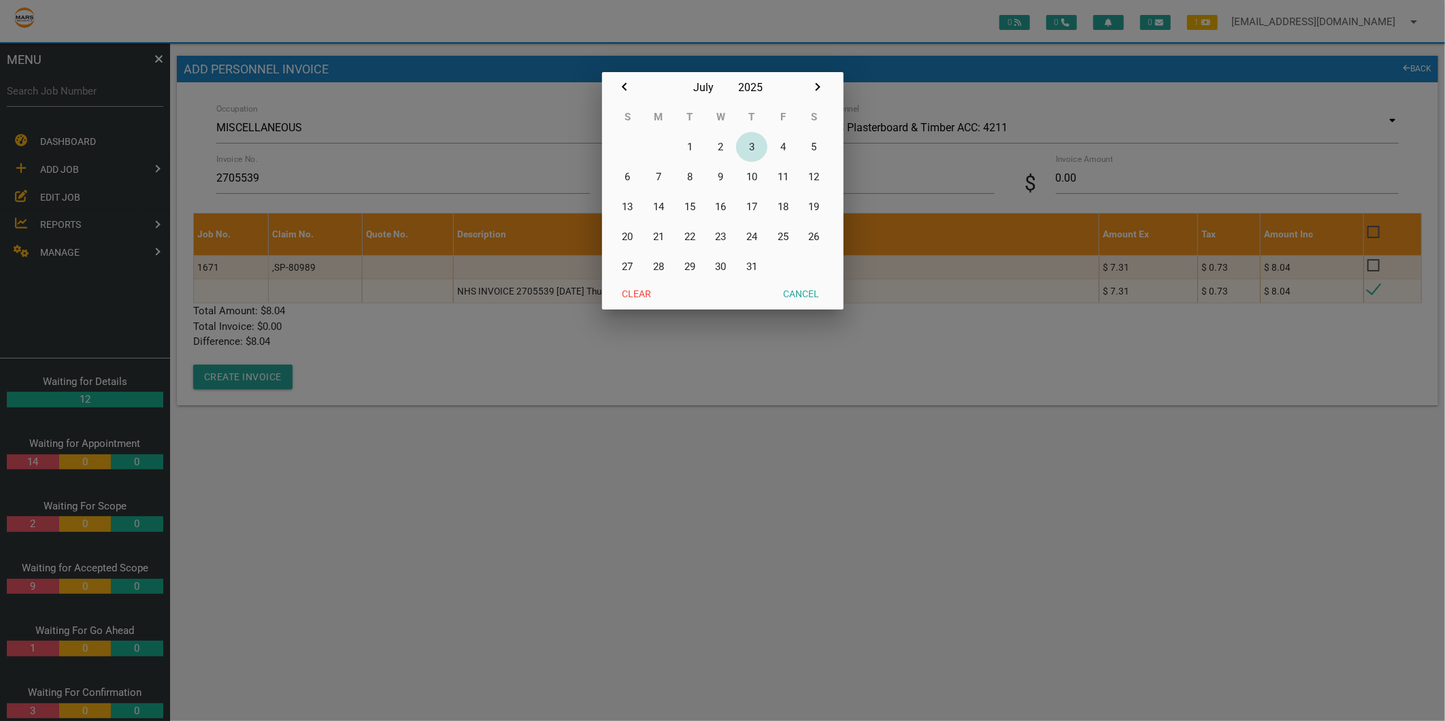
click at [750, 143] on button "3" at bounding box center [751, 147] width 31 height 30
type input "03/07/2025"
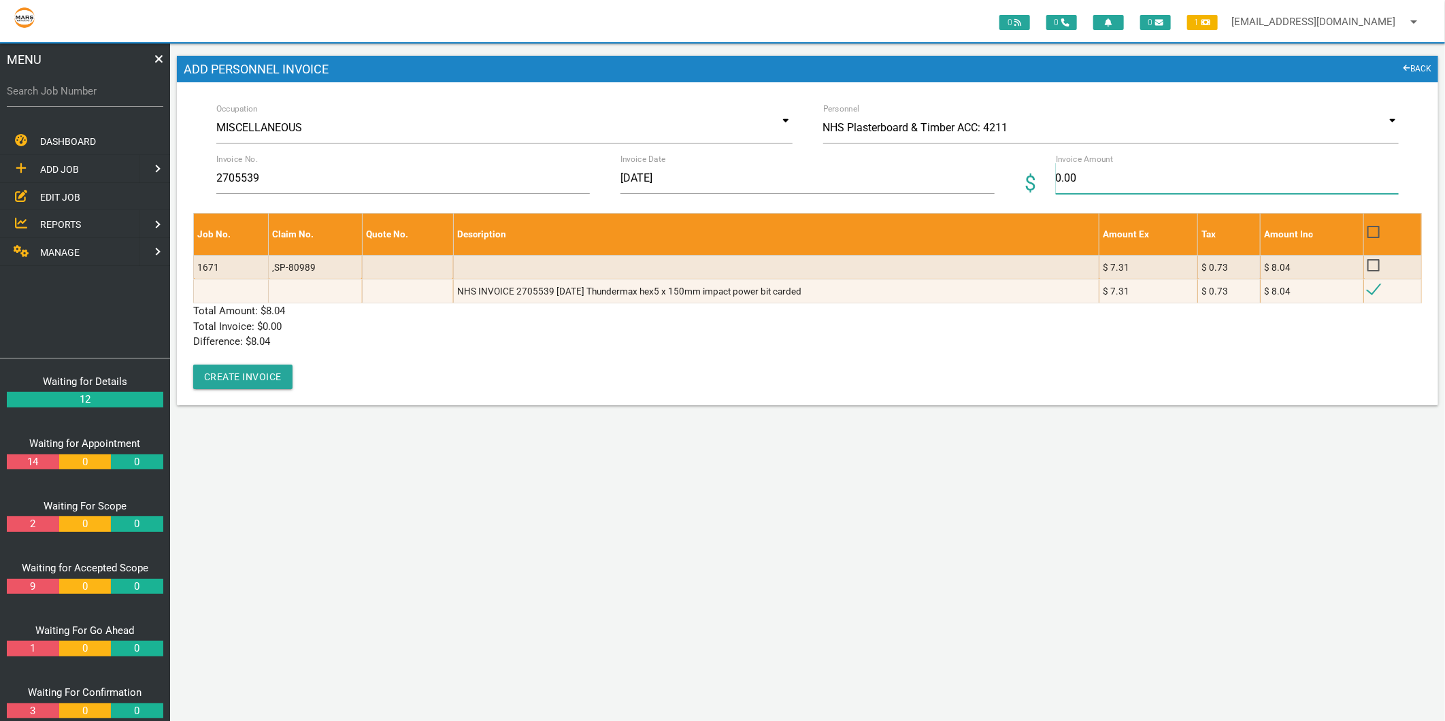
click at [1111, 180] on input "0.00" at bounding box center [1227, 178] width 343 height 31
type input "8.04"
click at [327, 321] on p "Total Invoice: $ 8.04" at bounding box center [807, 327] width 1228 height 16
click at [267, 383] on button "Create Invoice" at bounding box center [242, 377] width 99 height 24
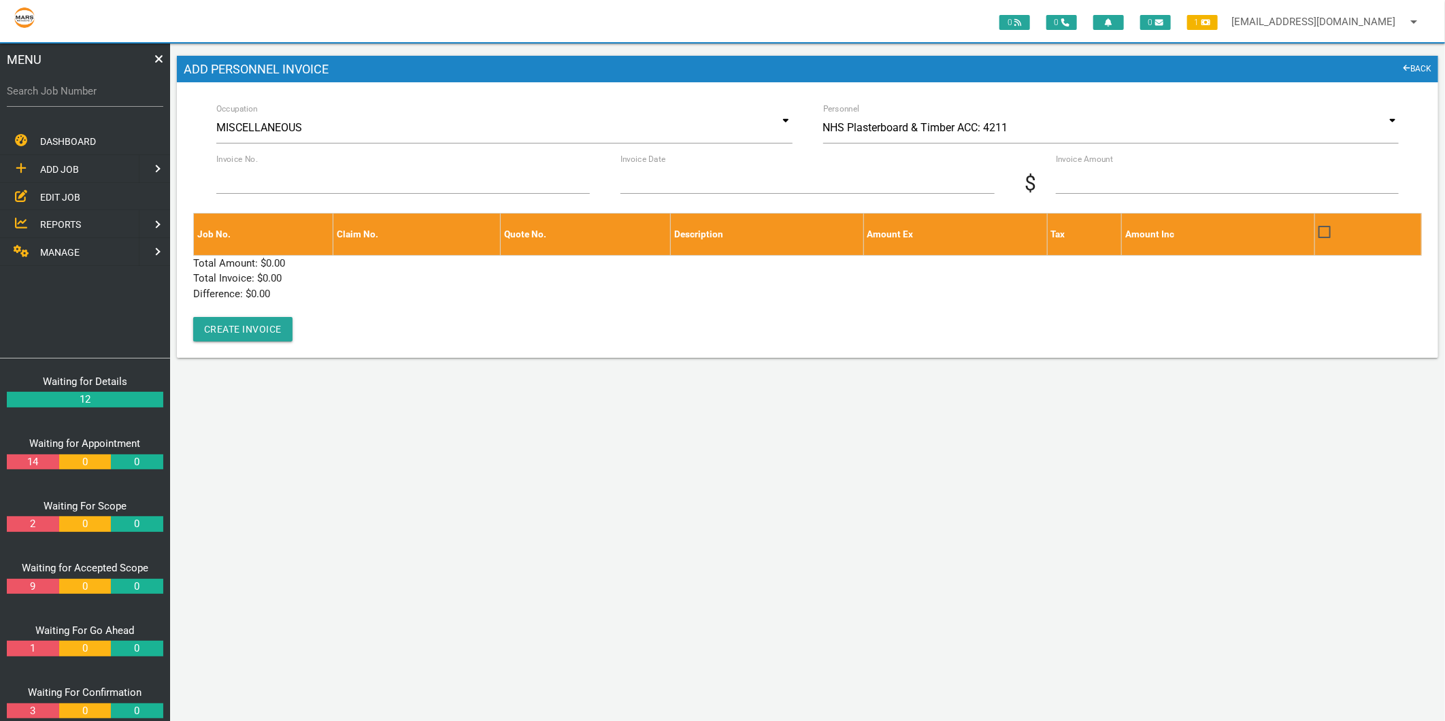
click at [80, 90] on label "Search Job Number" at bounding box center [85, 92] width 156 height 16
click at [80, 90] on input "Search Job Number" at bounding box center [85, 90] width 156 height 31
type input "1634"
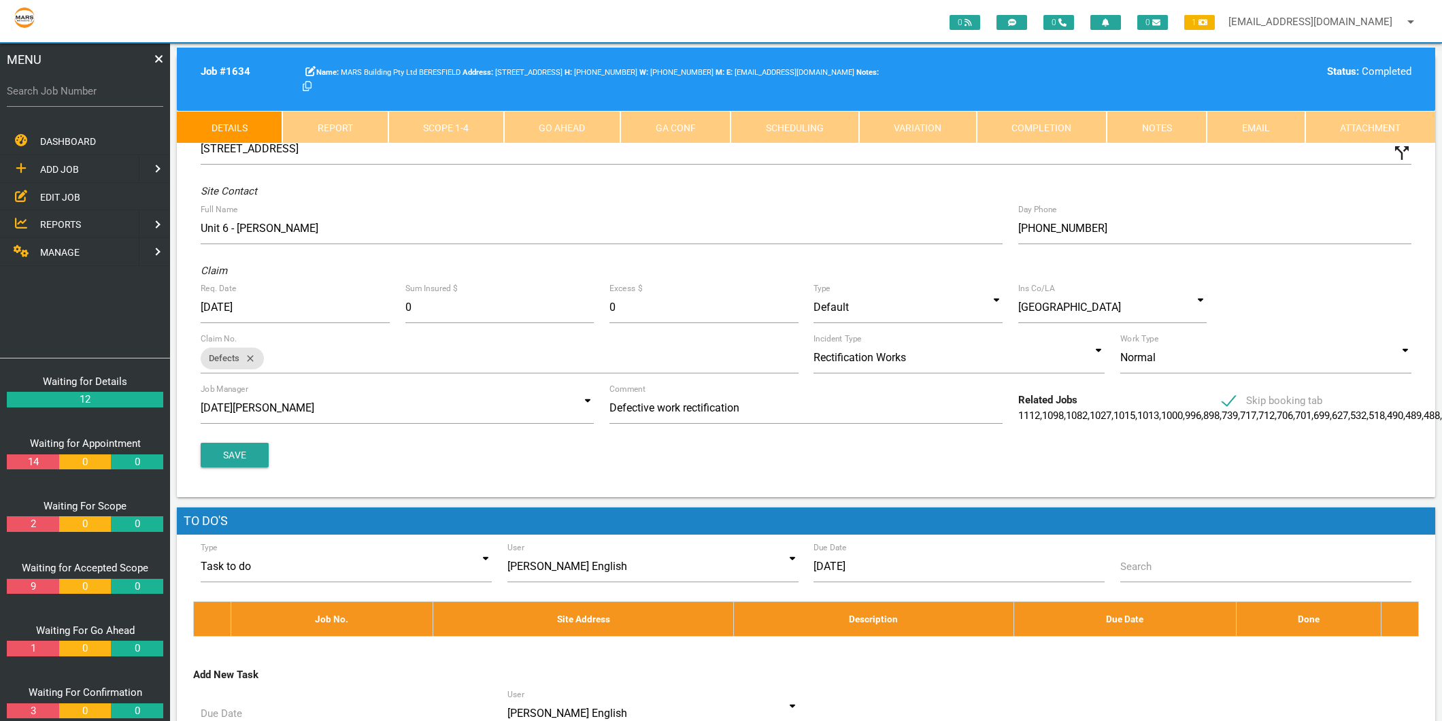
click at [456, 127] on link "Scope 1 - 4" at bounding box center [446, 127] width 116 height 33
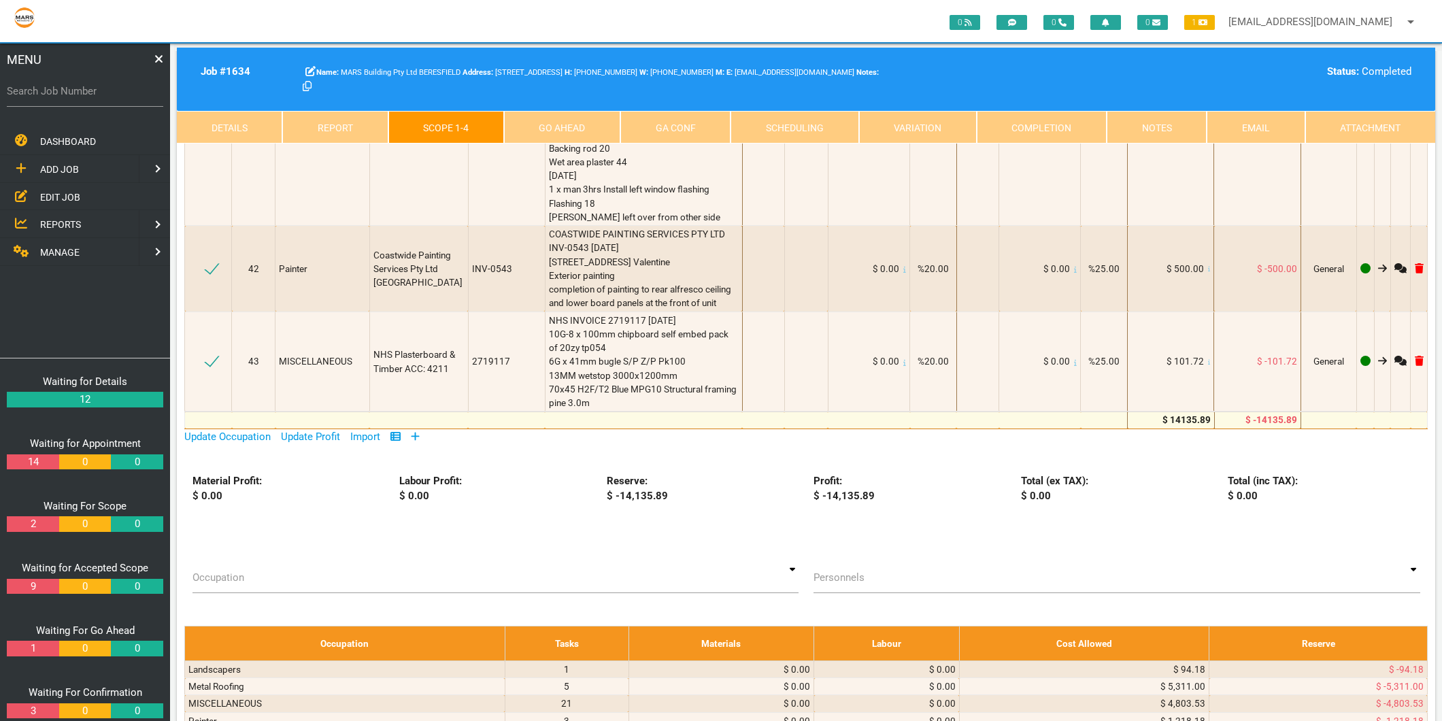
scroll to position [3098, 0]
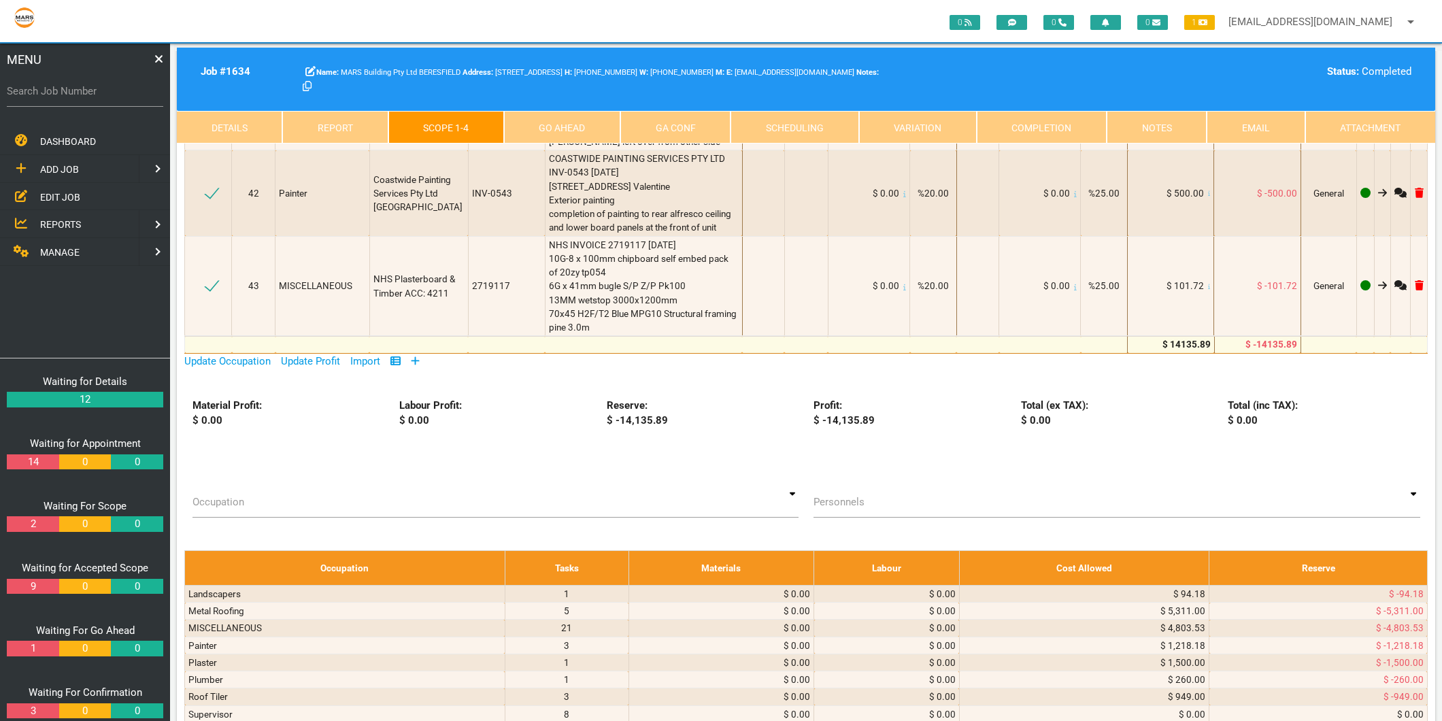
click at [419, 366] on icon at bounding box center [415, 361] width 9 height 10
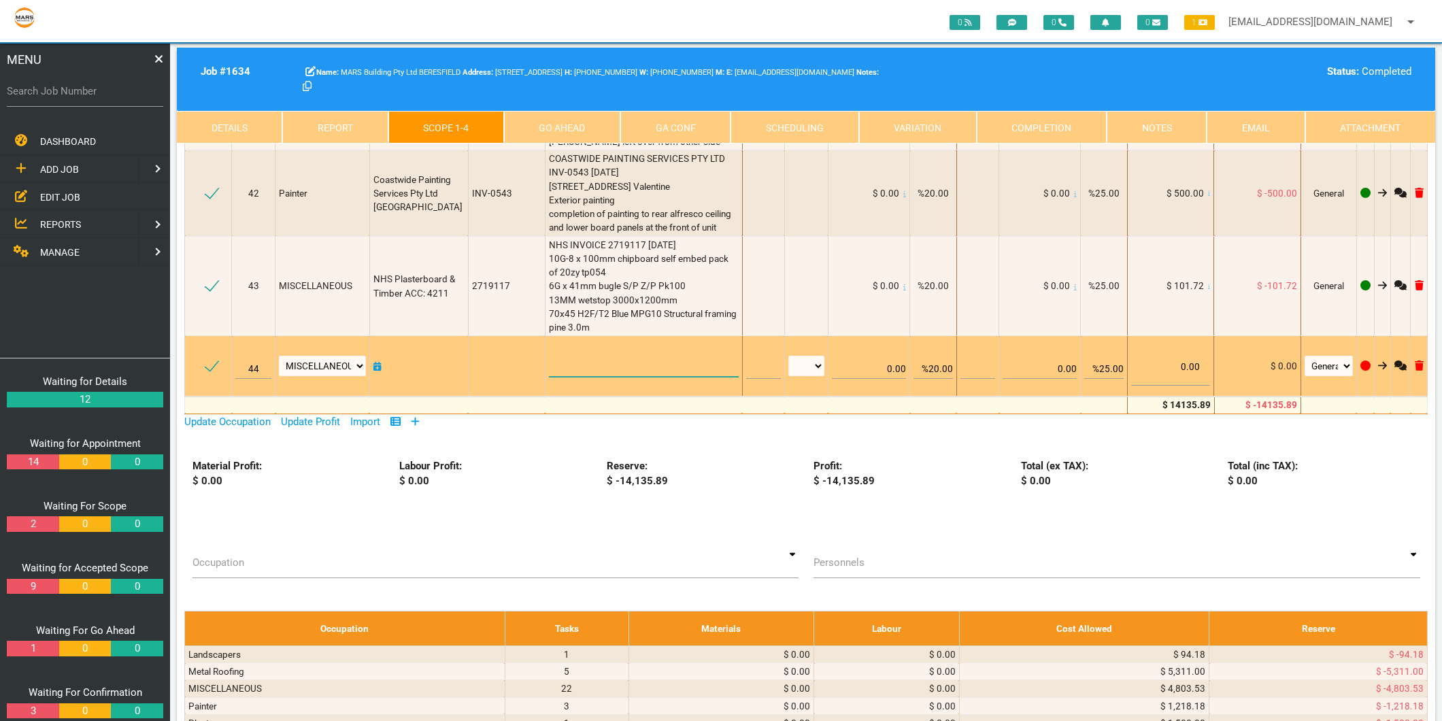
click at [567, 377] on textarea at bounding box center [644, 361] width 190 height 31
type textarea "M"
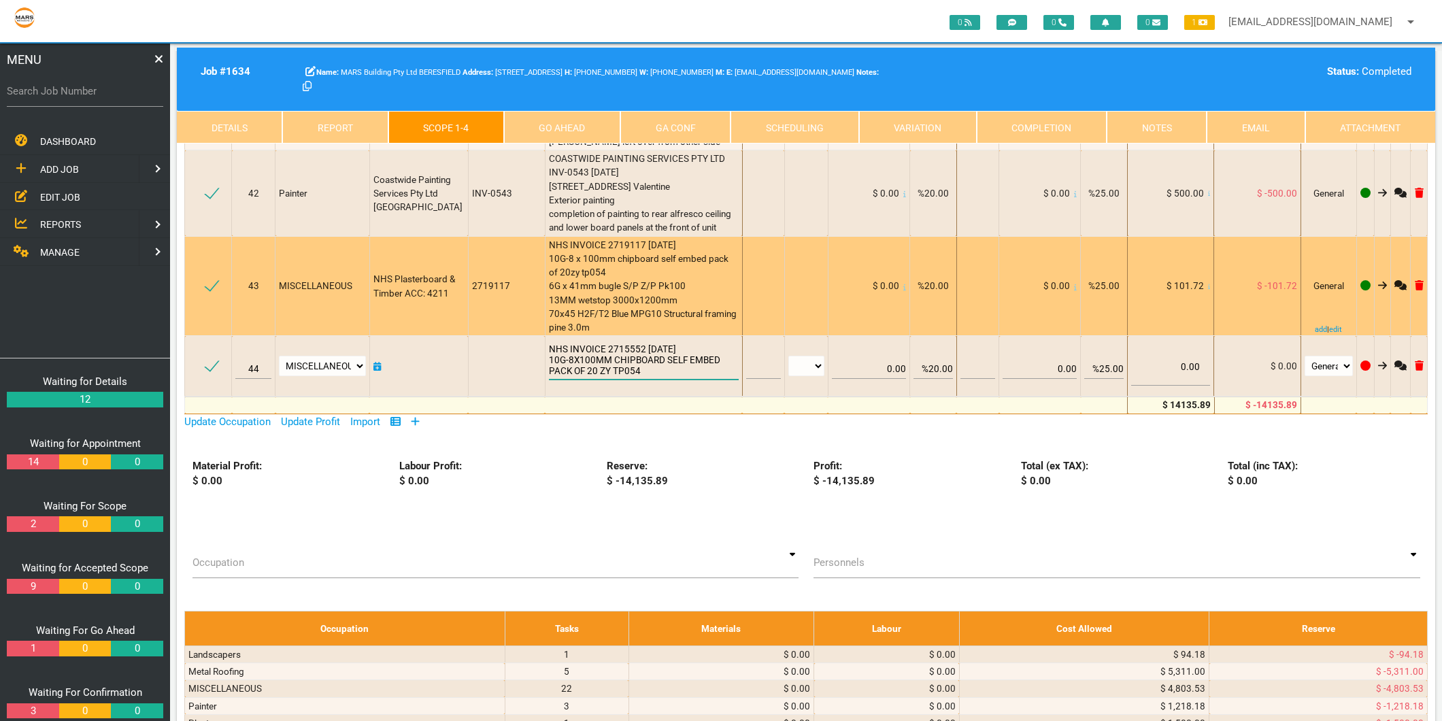
type textarea "NHS INVOICE 2715552 22/7/2025 10G-8X100MM CHIPBOARD SELF EMBED PACK OF 20 ZY TP…"
click at [622, 333] on span "NHS INVOICE 2719117 [DATE] 10G-8 x 100mm chipboard self embed pack of 20zy tp05…" at bounding box center [644, 286] width 190 height 94
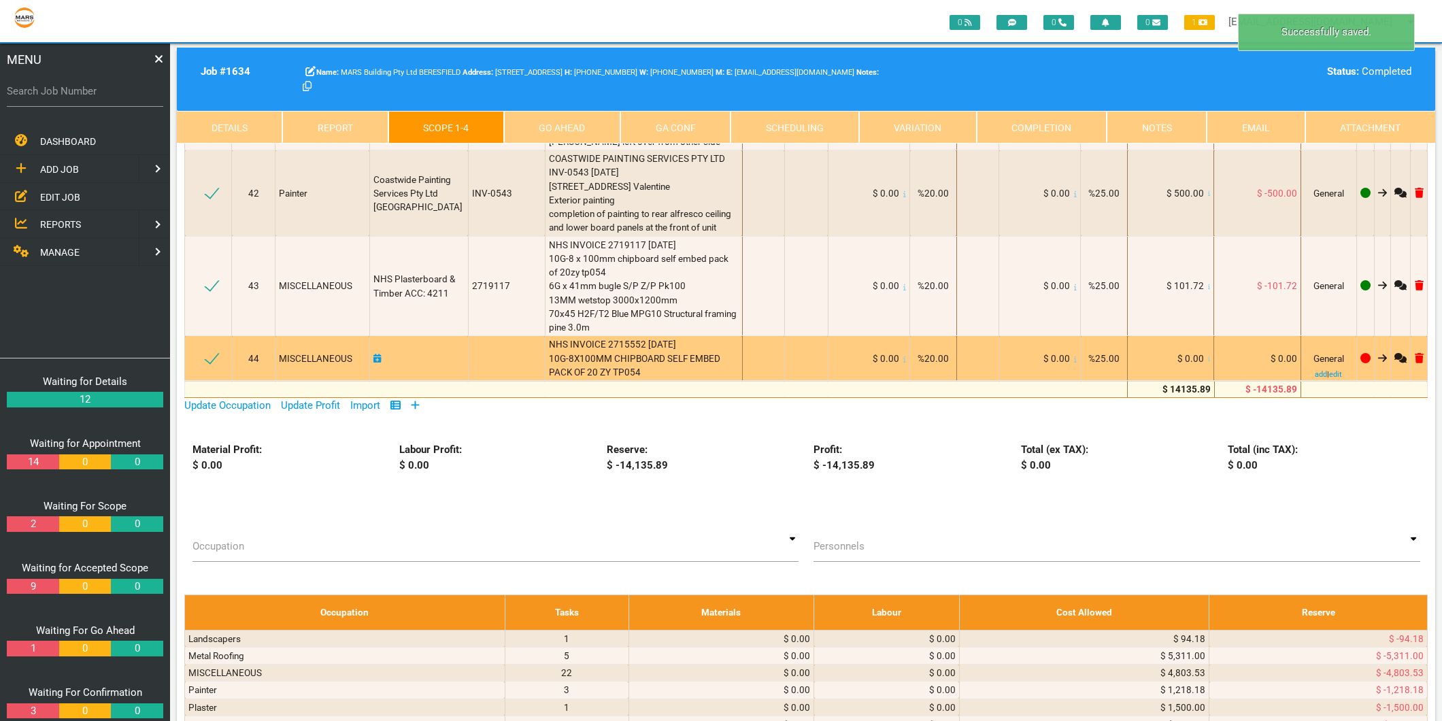
click at [1208, 363] on icon at bounding box center [1209, 359] width 3 height 7
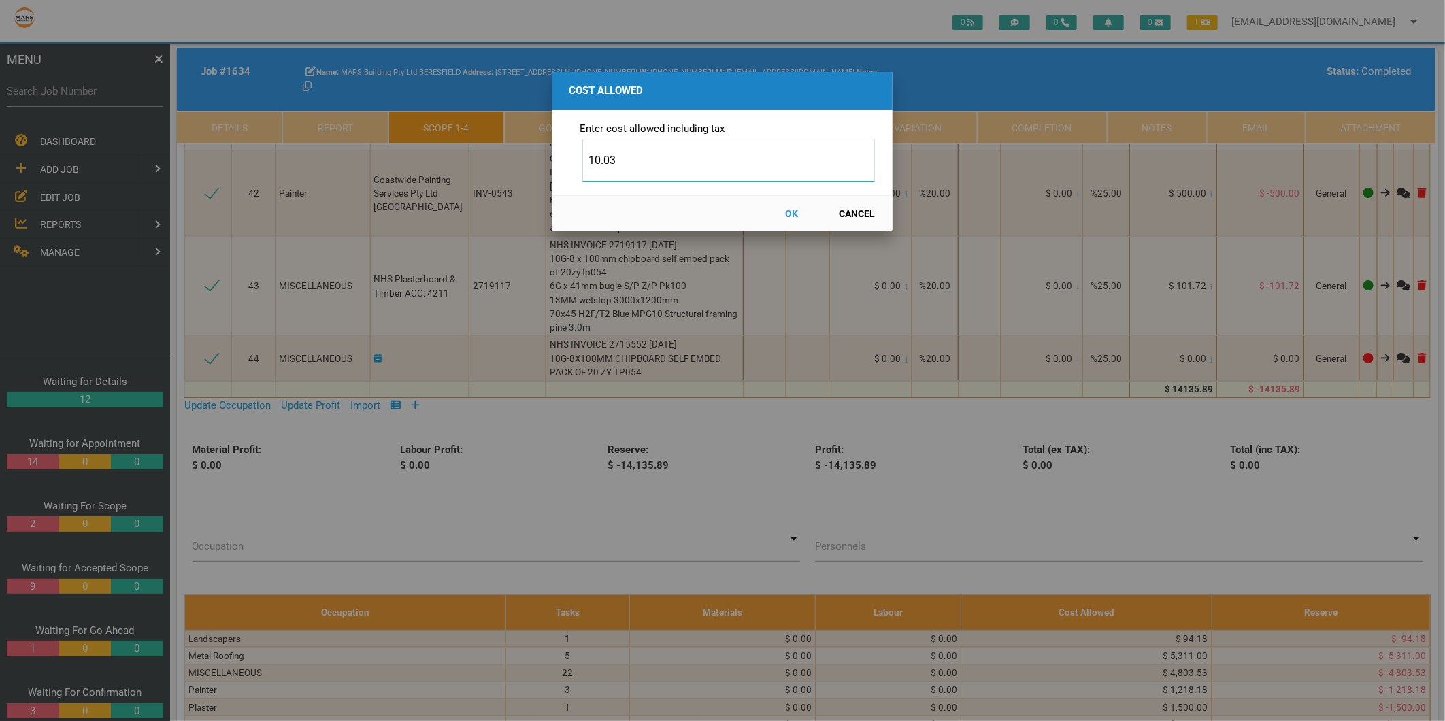
type input "10.03"
click at [789, 209] on button "OK" at bounding box center [792, 213] width 60 height 24
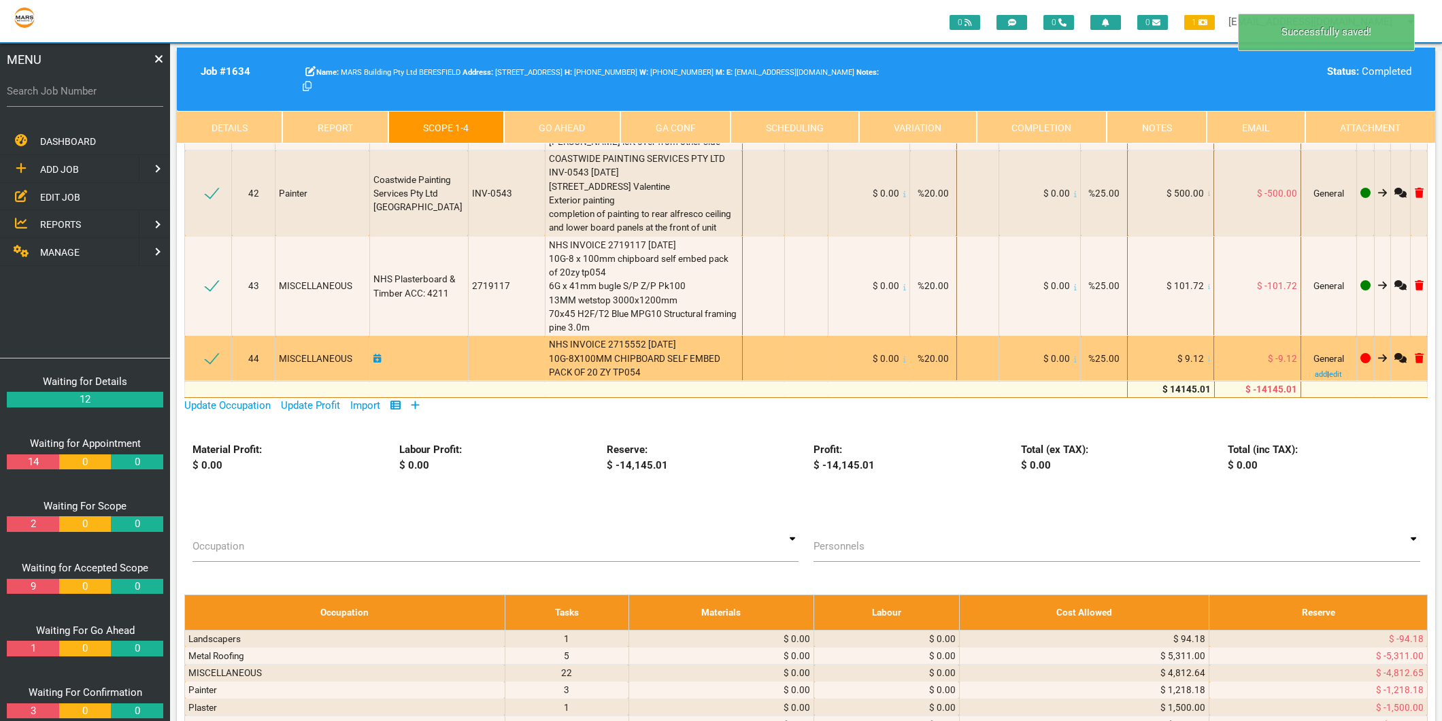
click at [374, 363] on icon at bounding box center [377, 359] width 8 height 10
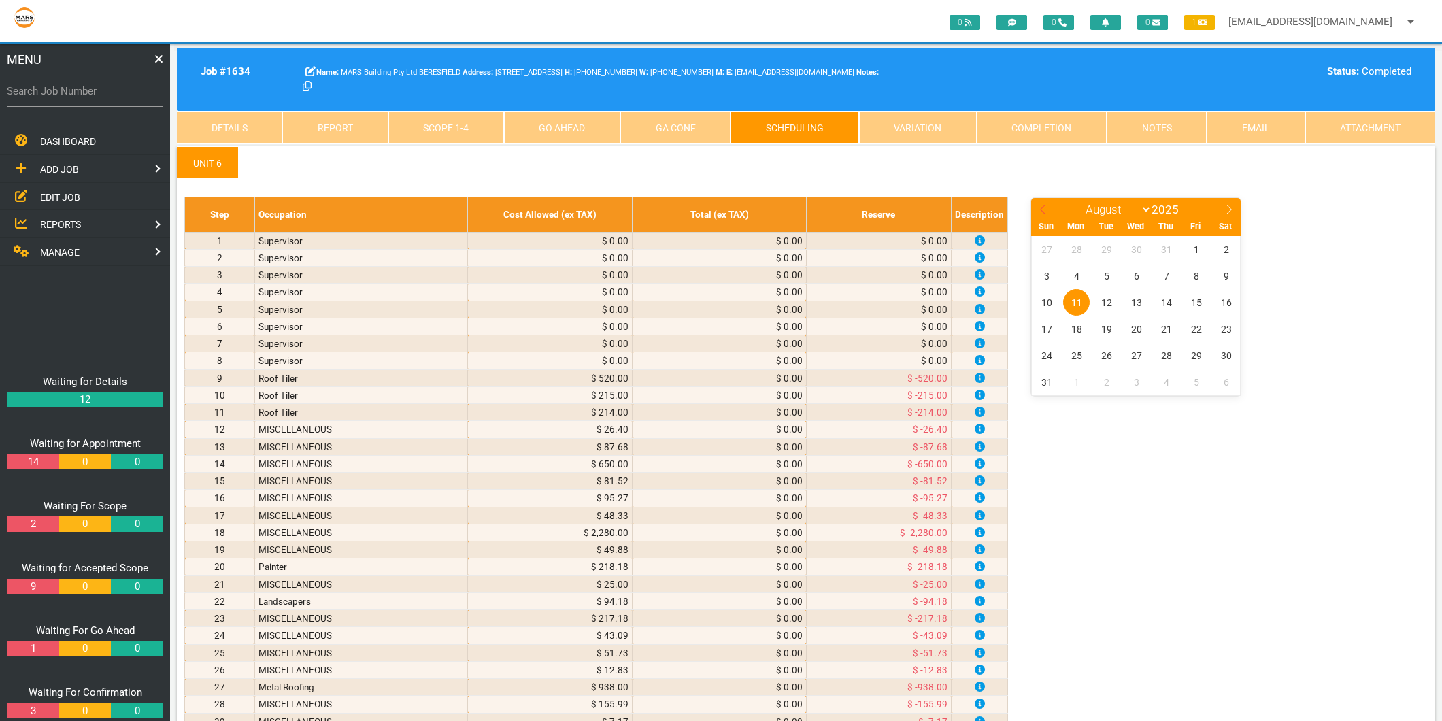
click at [1047, 207] on span at bounding box center [1042, 207] width 23 height 19
select select "6"
click at [1105, 327] on span "22" at bounding box center [1106, 329] width 27 height 27
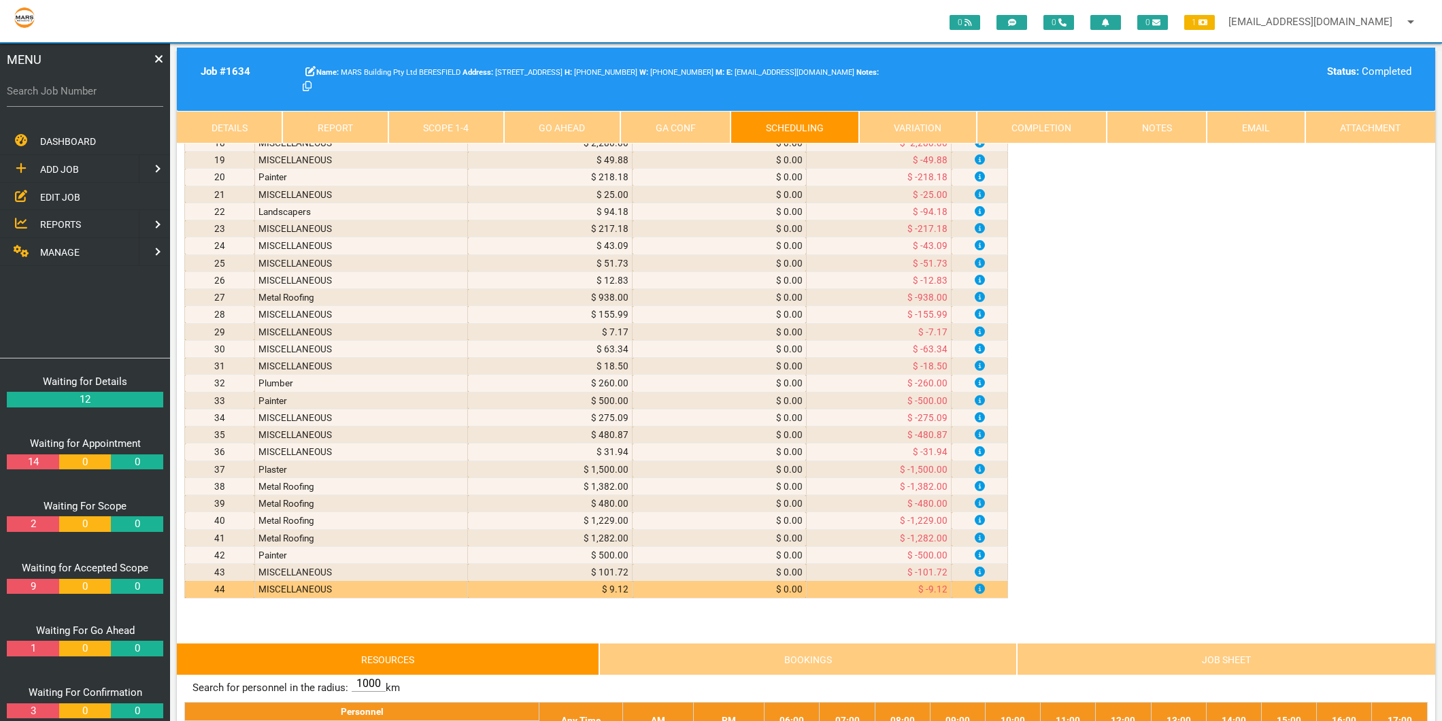
scroll to position [680, 0]
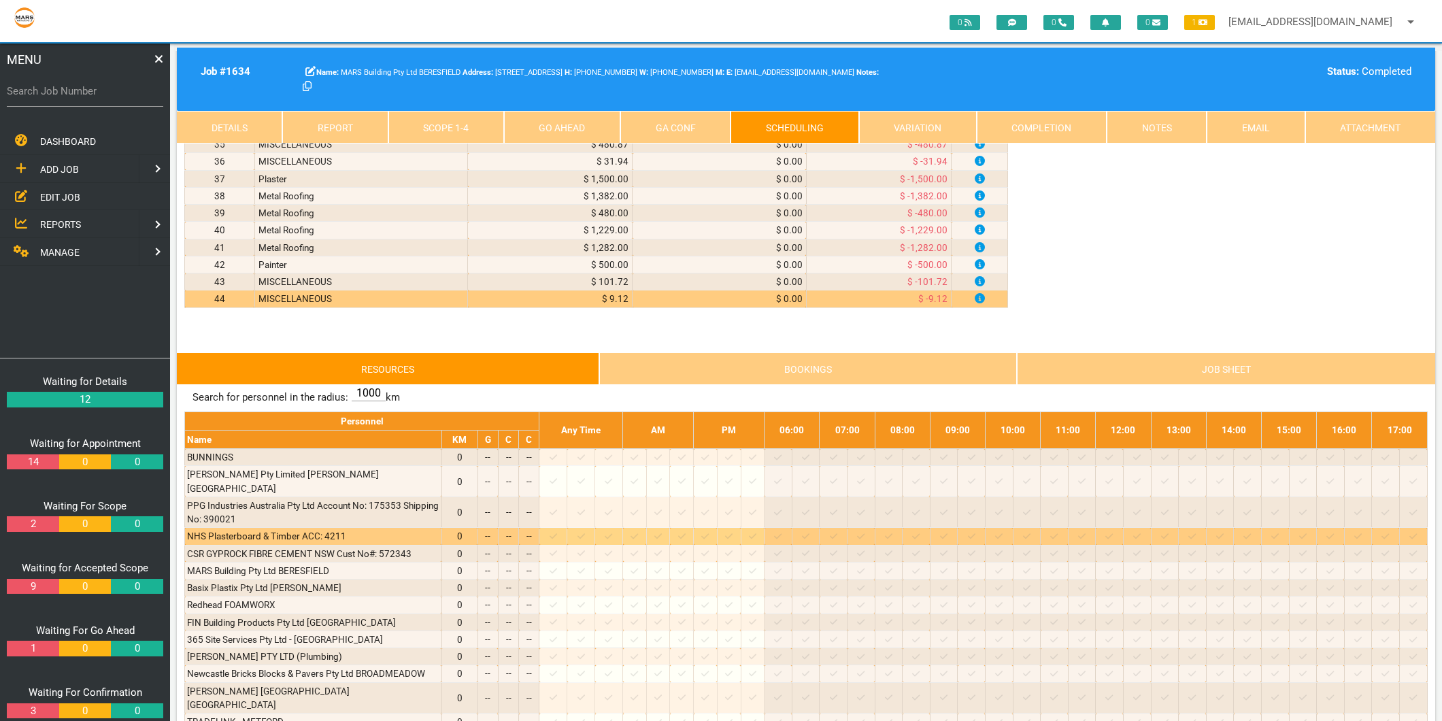
click at [557, 532] on icon at bounding box center [553, 536] width 7 height 9
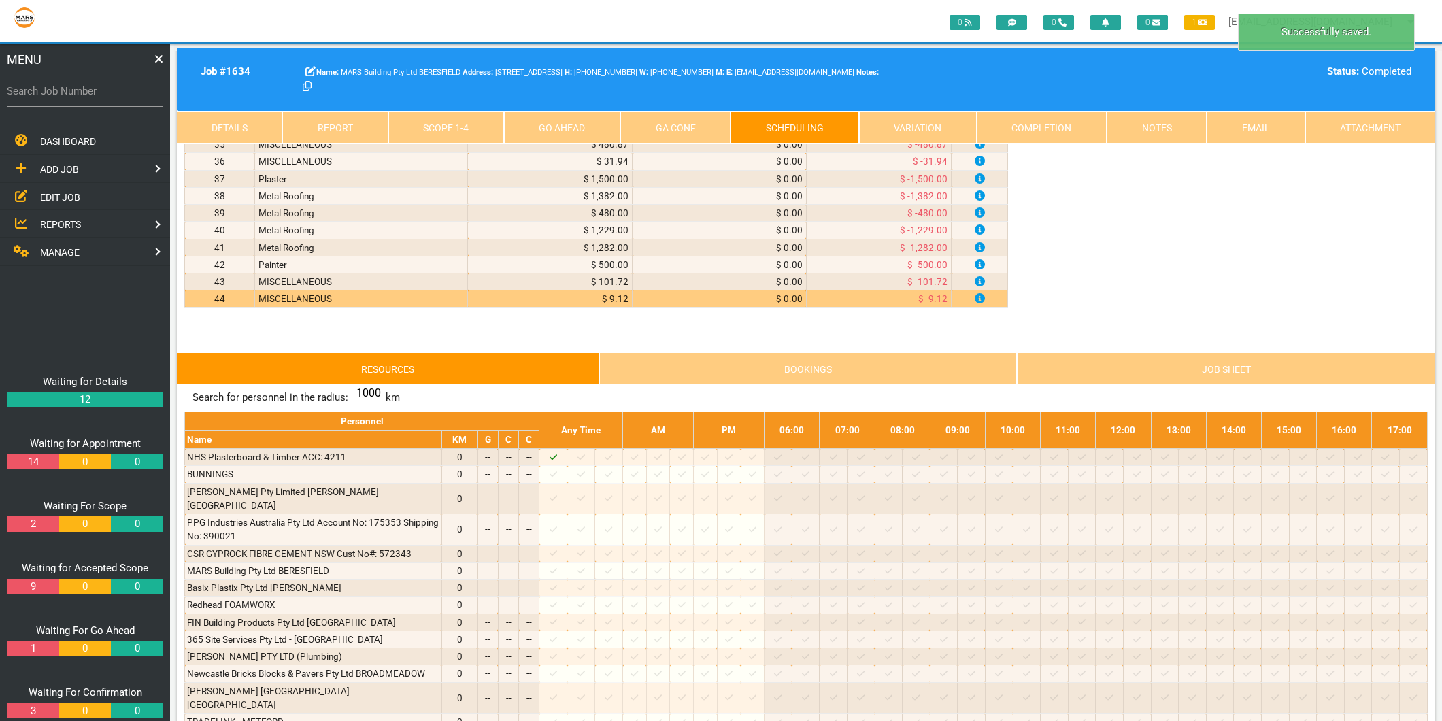
click at [451, 127] on link "Scope 1 - 4" at bounding box center [446, 127] width 116 height 33
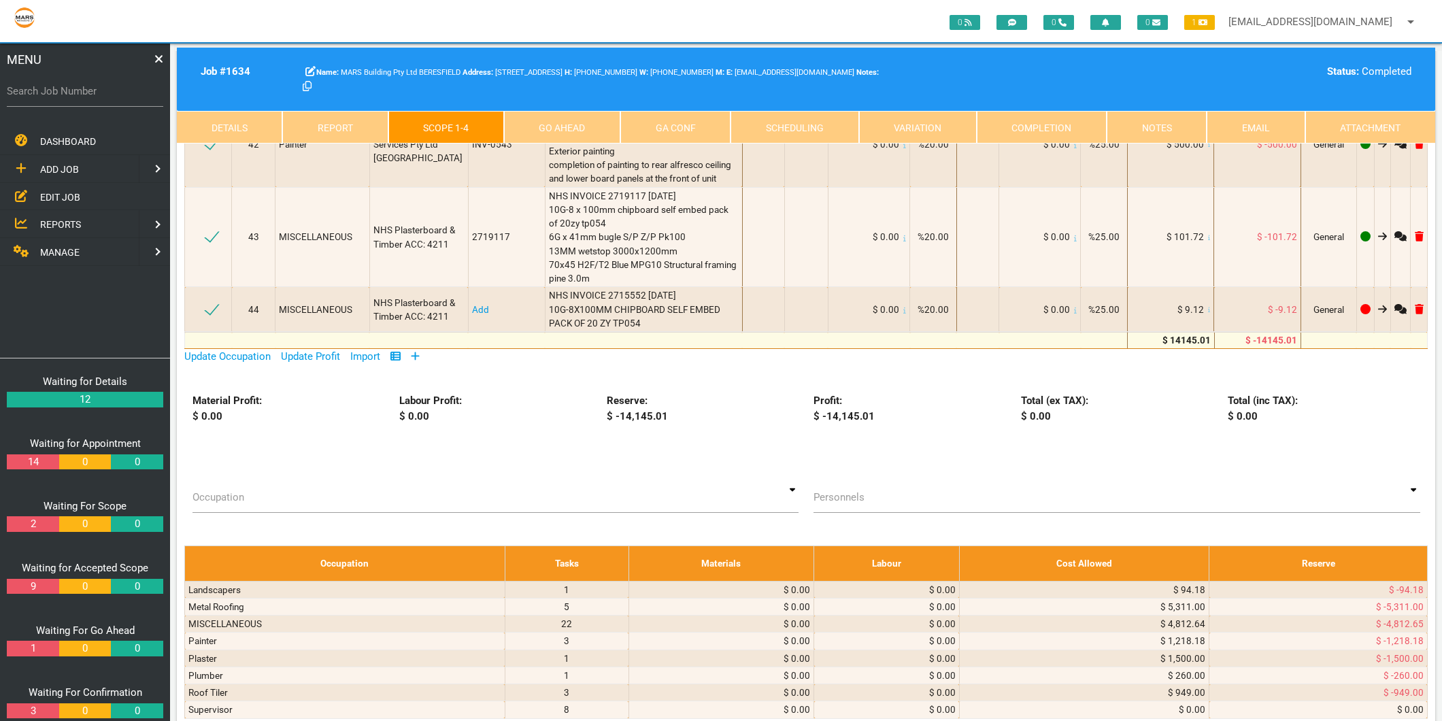
scroll to position [3249, 0]
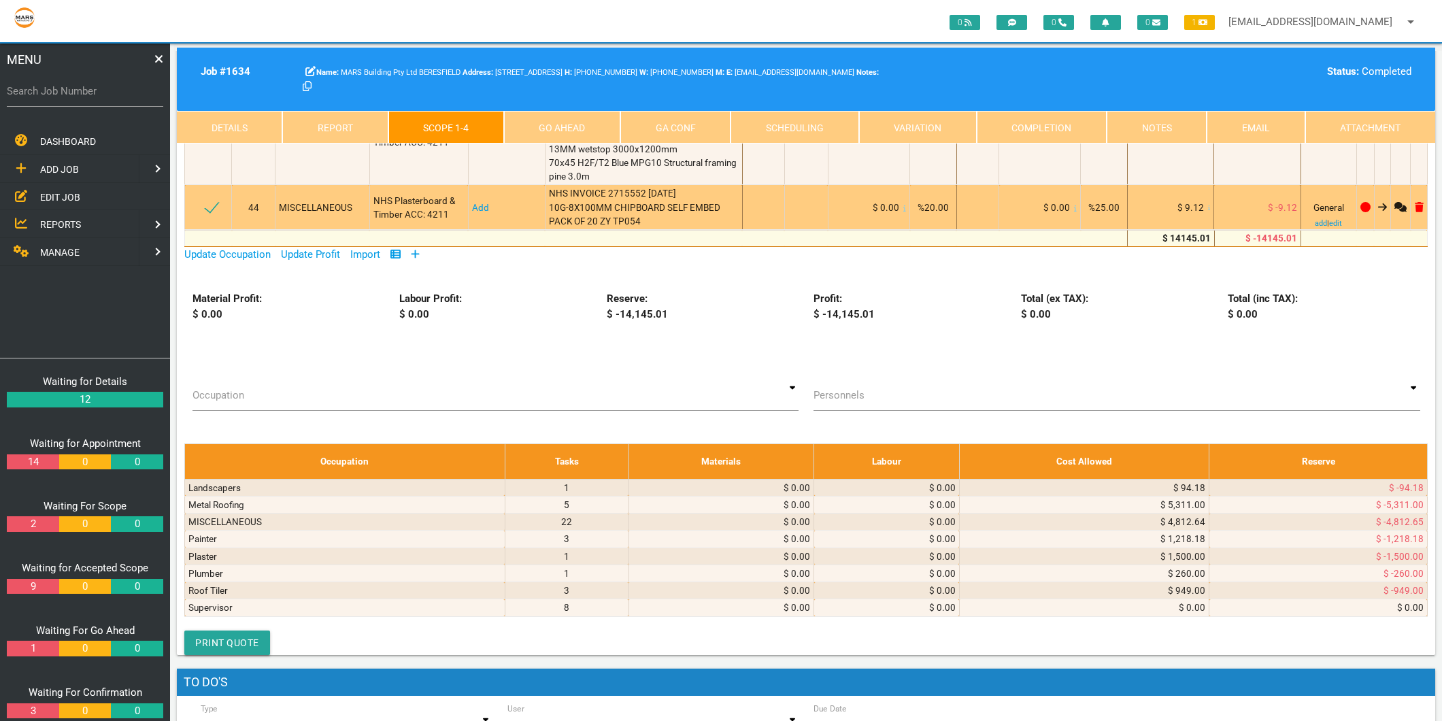
click at [477, 213] on link "Add" at bounding box center [480, 207] width 17 height 11
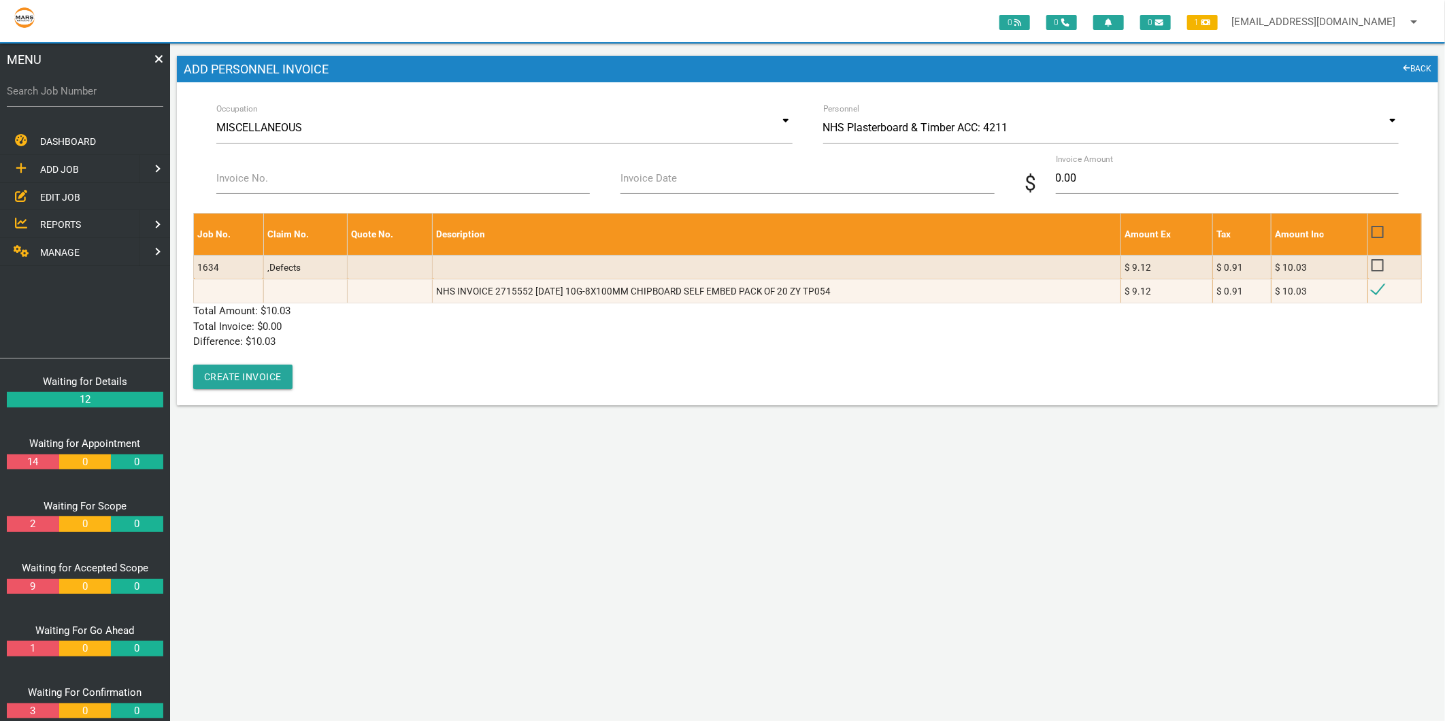
click at [255, 173] on label "Invoice No." at bounding box center [242, 179] width 52 height 16
click at [255, 173] on input "Invoice No." at bounding box center [402, 178] width 373 height 31
type input "2715552"
click at [732, 193] on input "Invoice Date" at bounding box center [806, 178] width 373 height 31
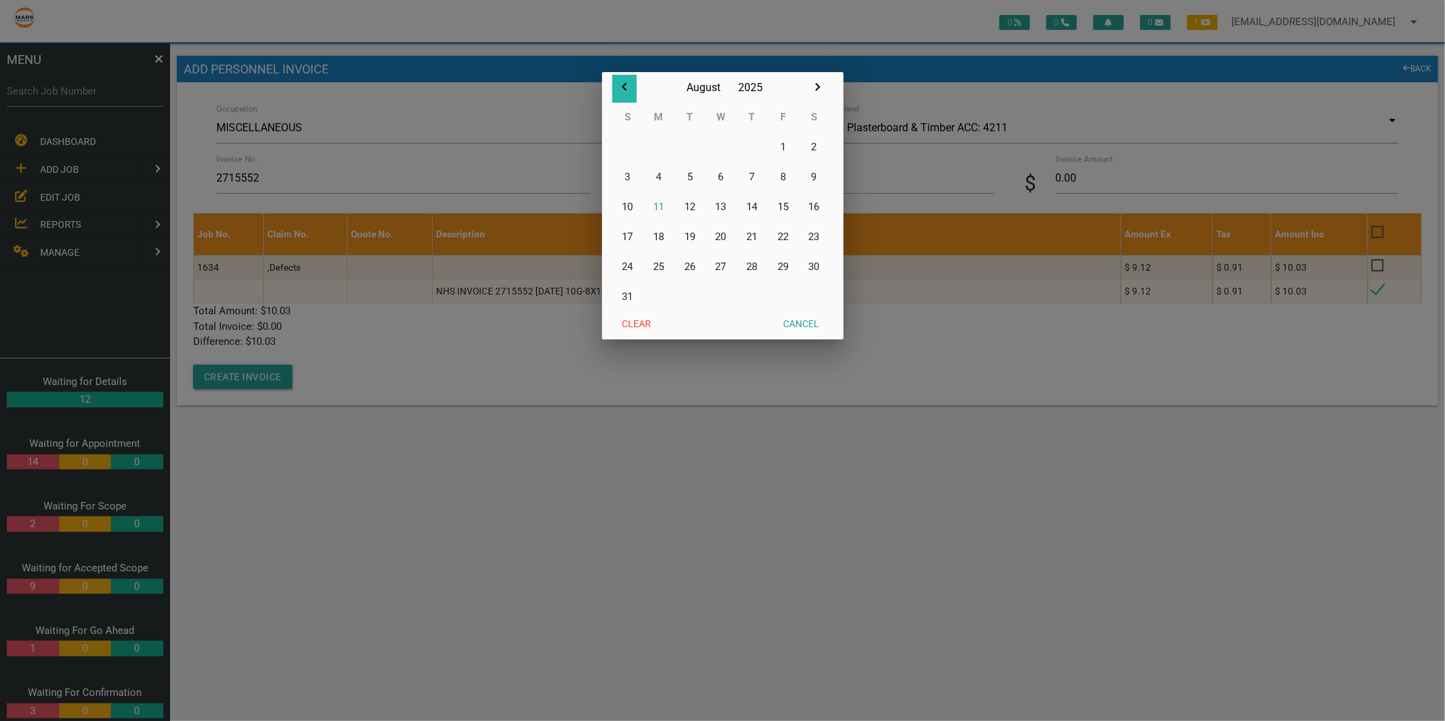
click at [622, 83] on icon "button" at bounding box center [624, 87] width 16 height 16
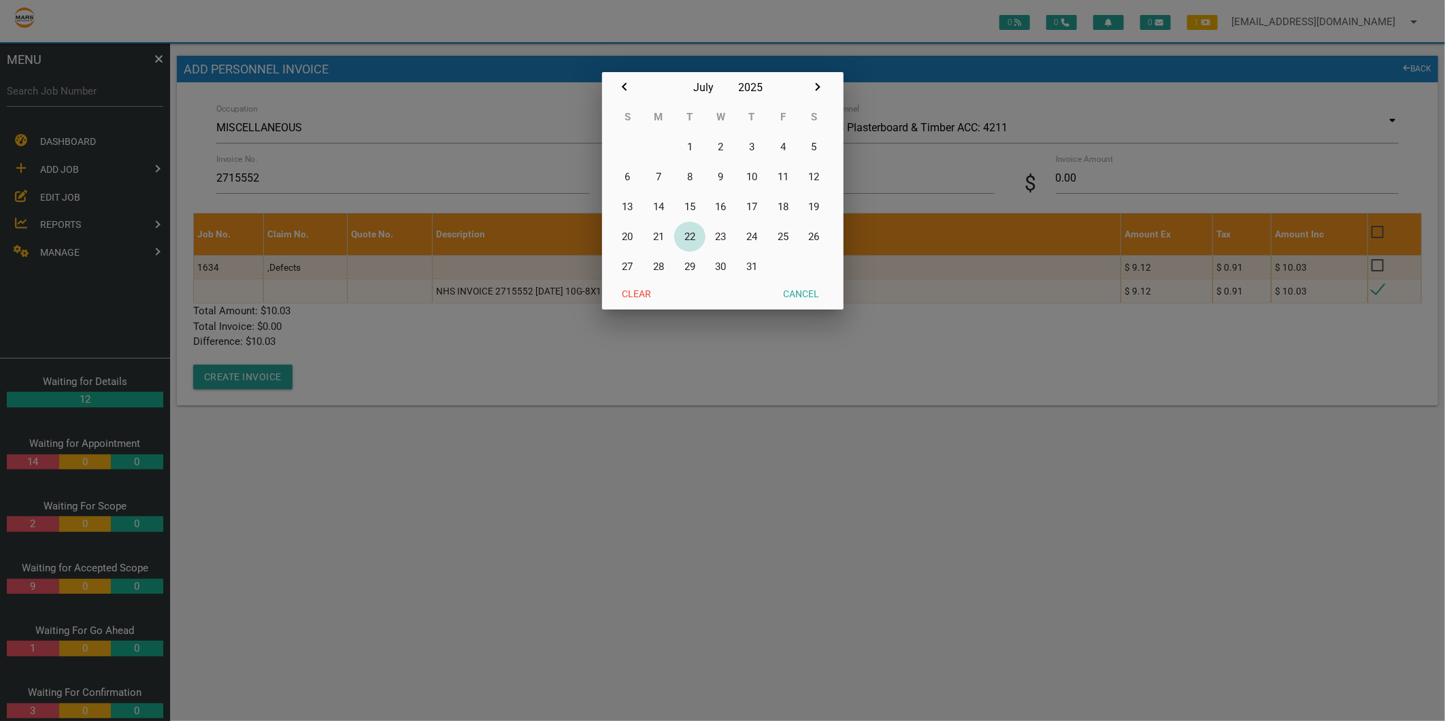
click at [685, 230] on button "22" at bounding box center [689, 237] width 31 height 30
type input "22/07/2025"
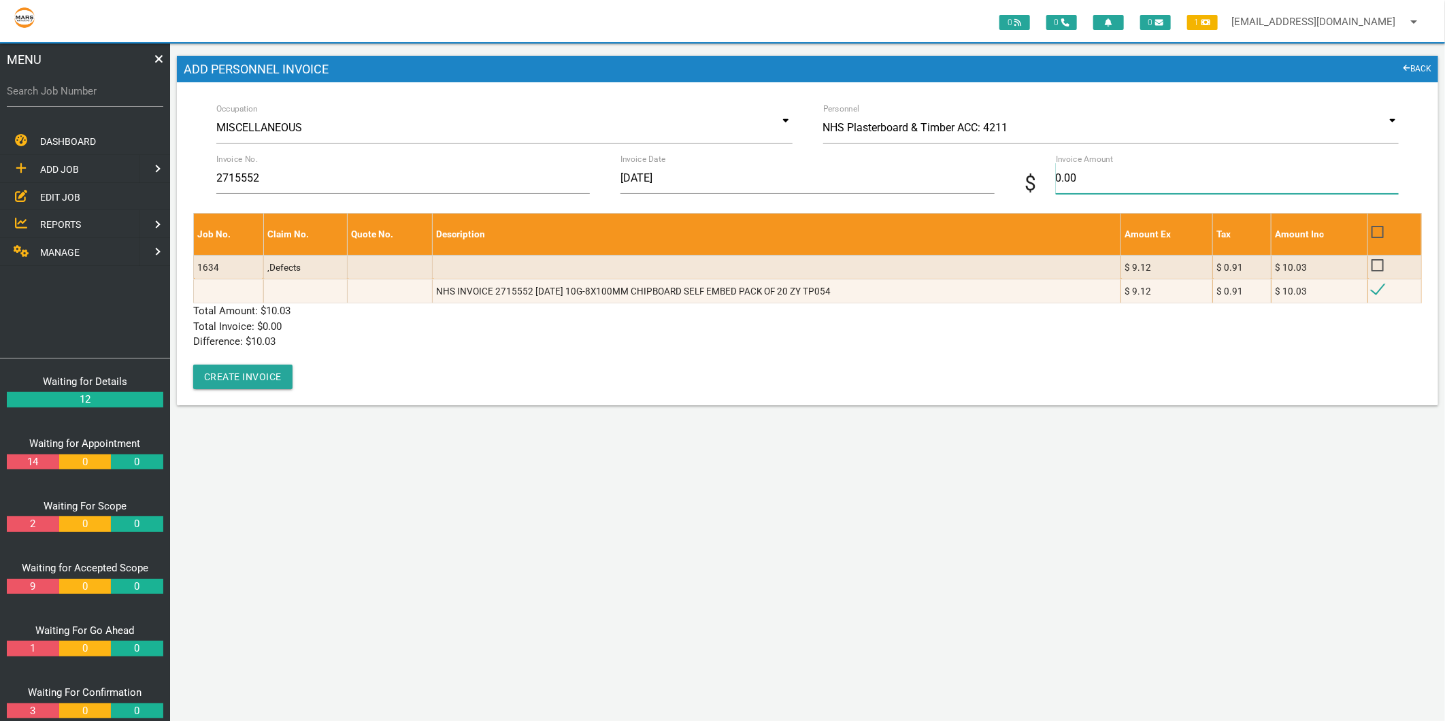
click at [1067, 184] on input "0.00" at bounding box center [1227, 178] width 343 height 31
type input "1"
type input "10.03"
click at [389, 334] on p "Difference: $ 0.00" at bounding box center [807, 342] width 1228 height 16
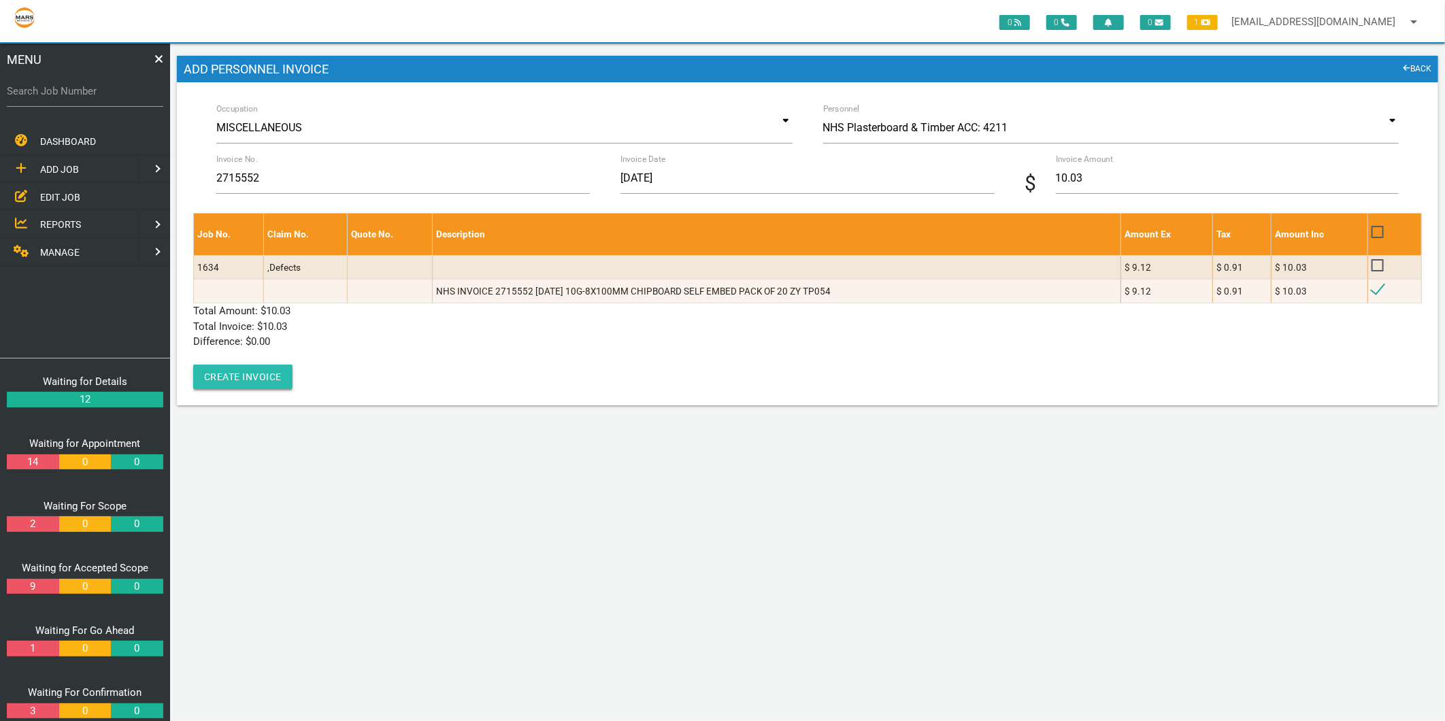
click at [268, 374] on button "Create Invoice" at bounding box center [242, 377] width 99 height 24
